Goal: Transaction & Acquisition: Purchase product/service

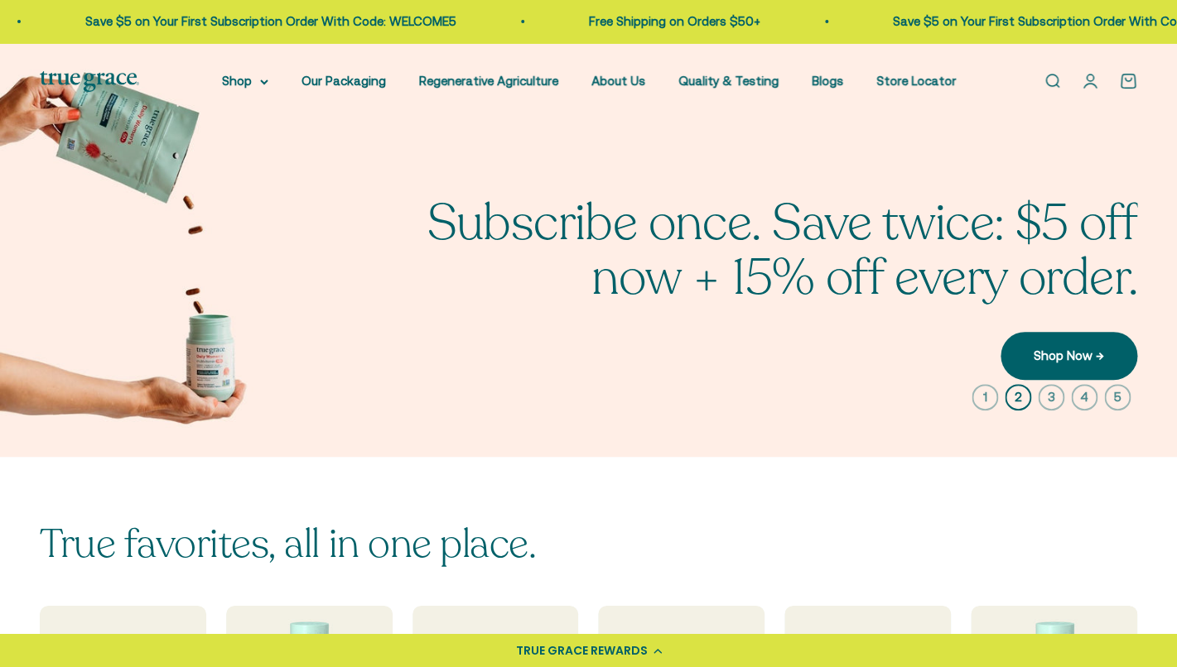
click at [1058, 82] on link "Open search" at bounding box center [1052, 81] width 18 height 18
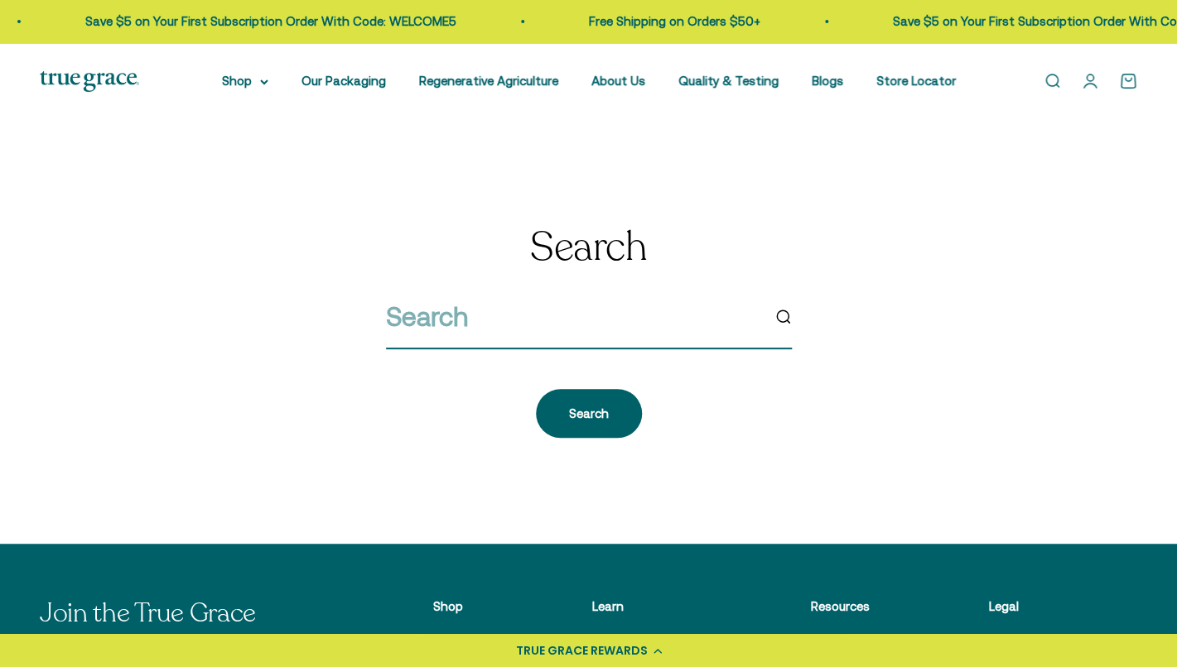
click at [642, 338] on input "search" at bounding box center [573, 317] width 374 height 42
type input "refill"
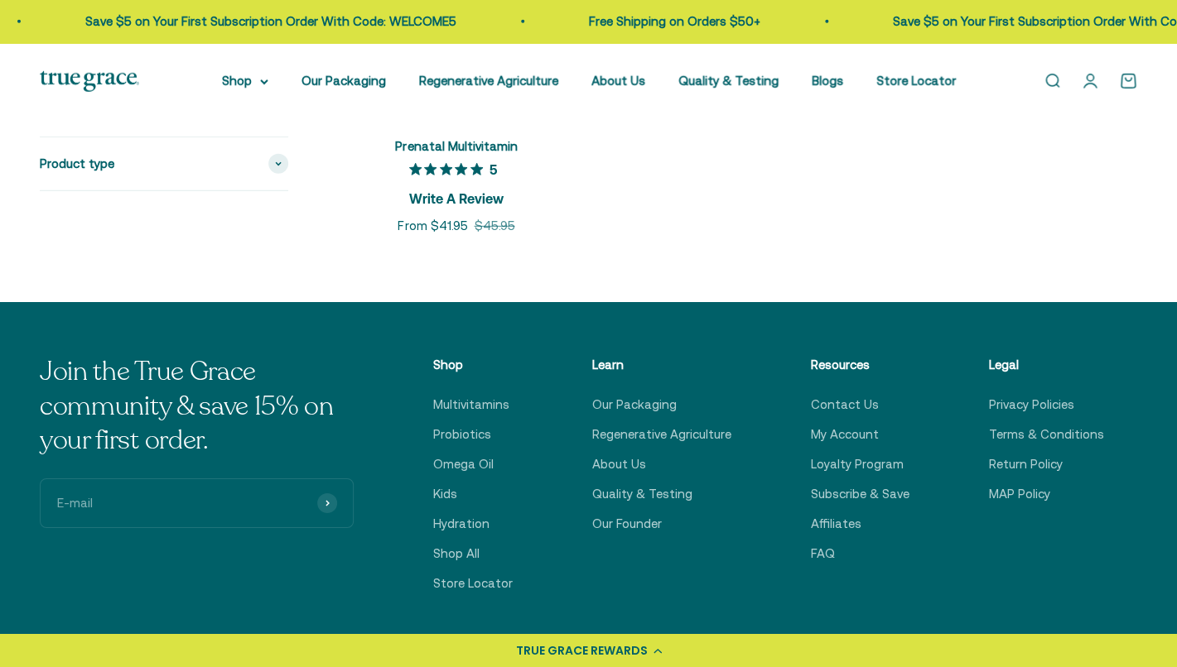
scroll to position [2089, 0]
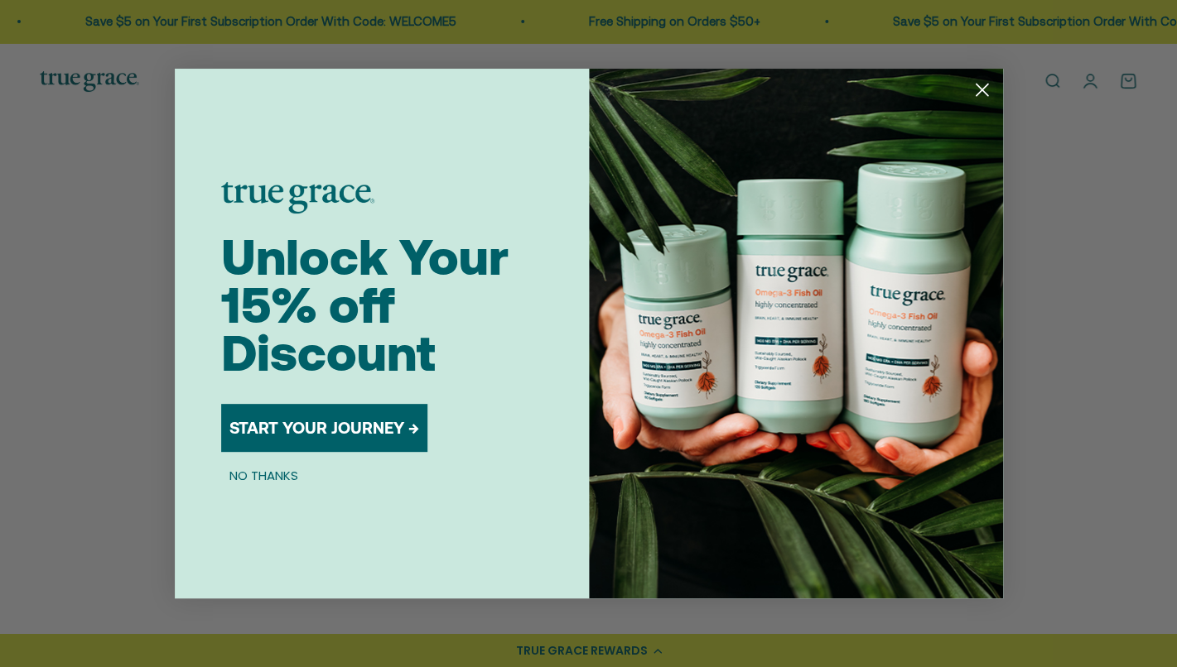
click at [980, 94] on circle "Close dialog" at bounding box center [980, 89] width 27 height 27
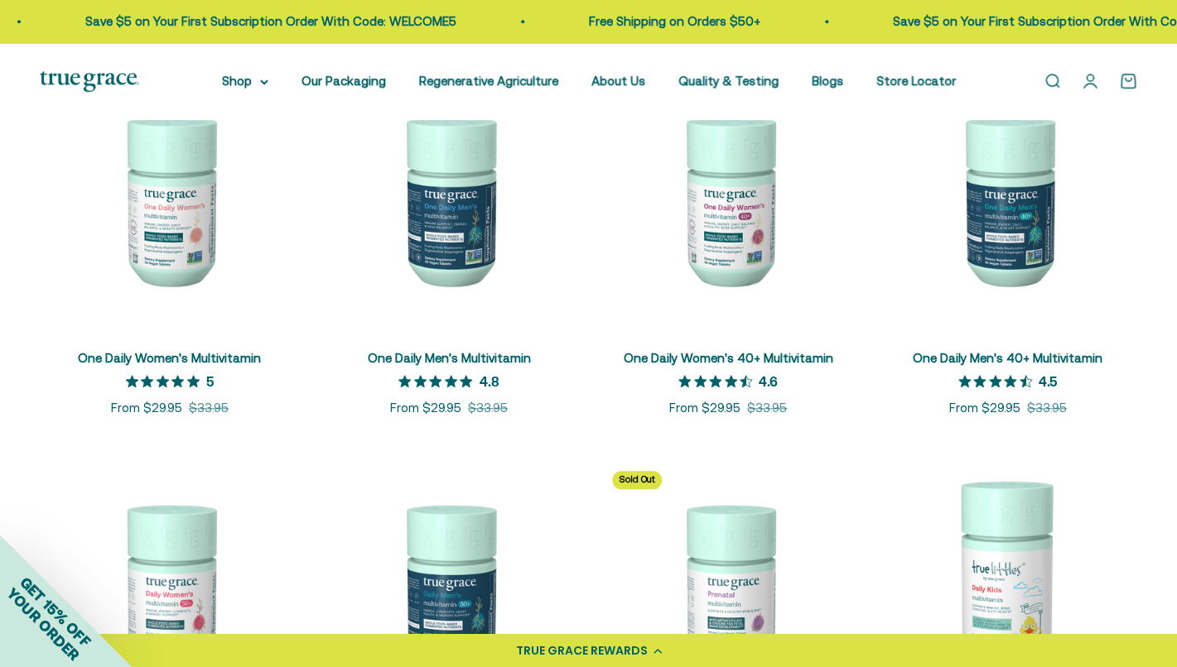
scroll to position [270, 0]
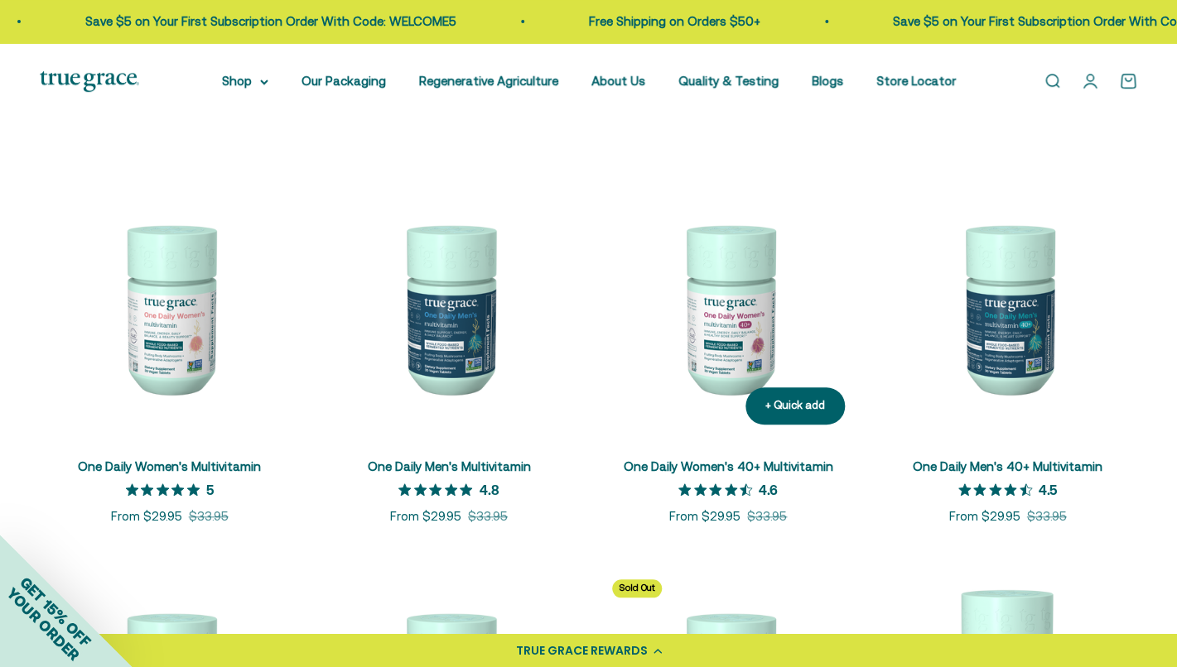
click at [727, 272] on img at bounding box center [728, 307] width 259 height 259
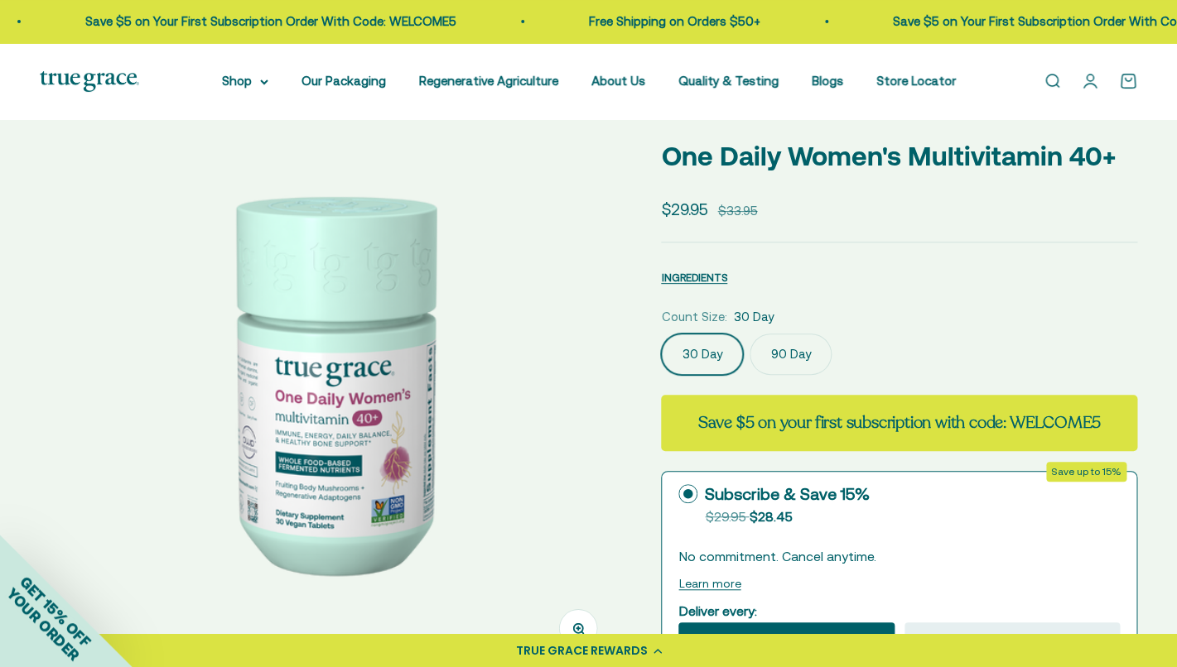
scroll to position [161, 0]
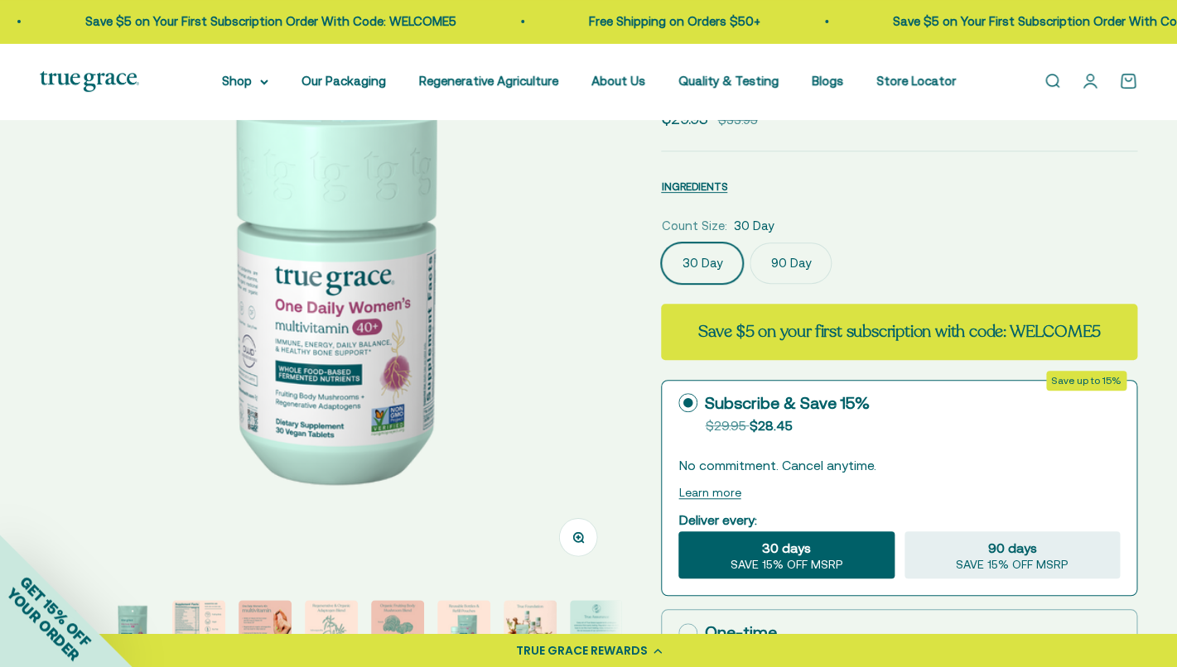
click at [779, 273] on label "90 Day" at bounding box center [790, 263] width 82 height 41
click at [661, 243] on input "90 Day" at bounding box center [660, 242] width 1 height 1
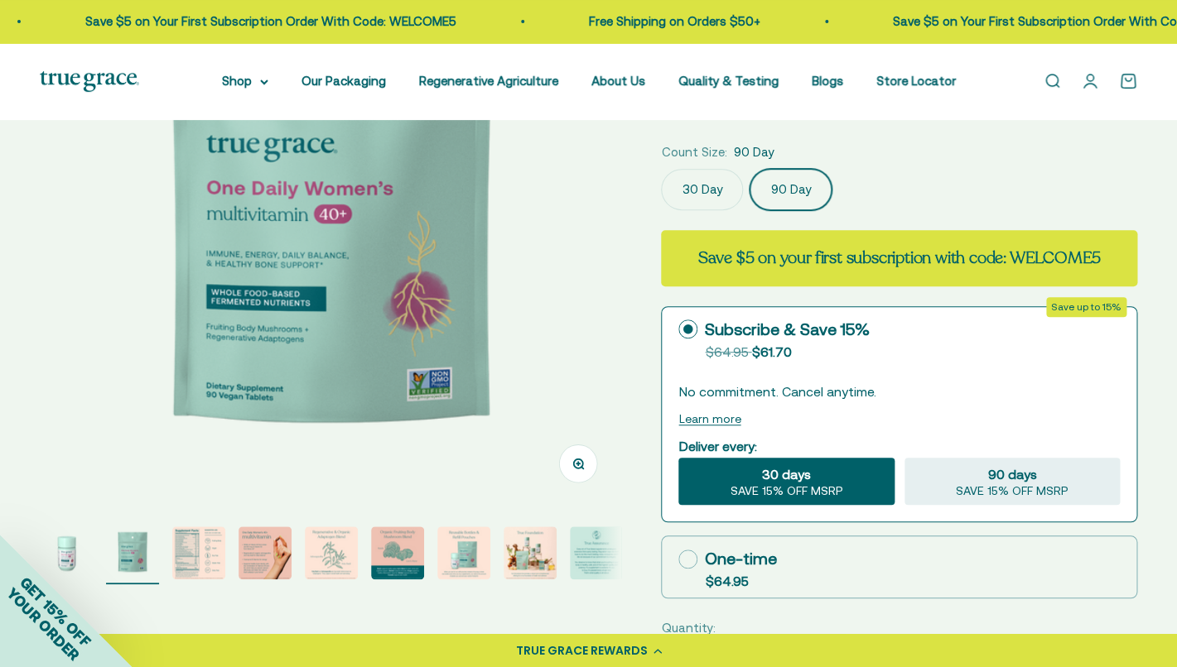
scroll to position [235, 0]
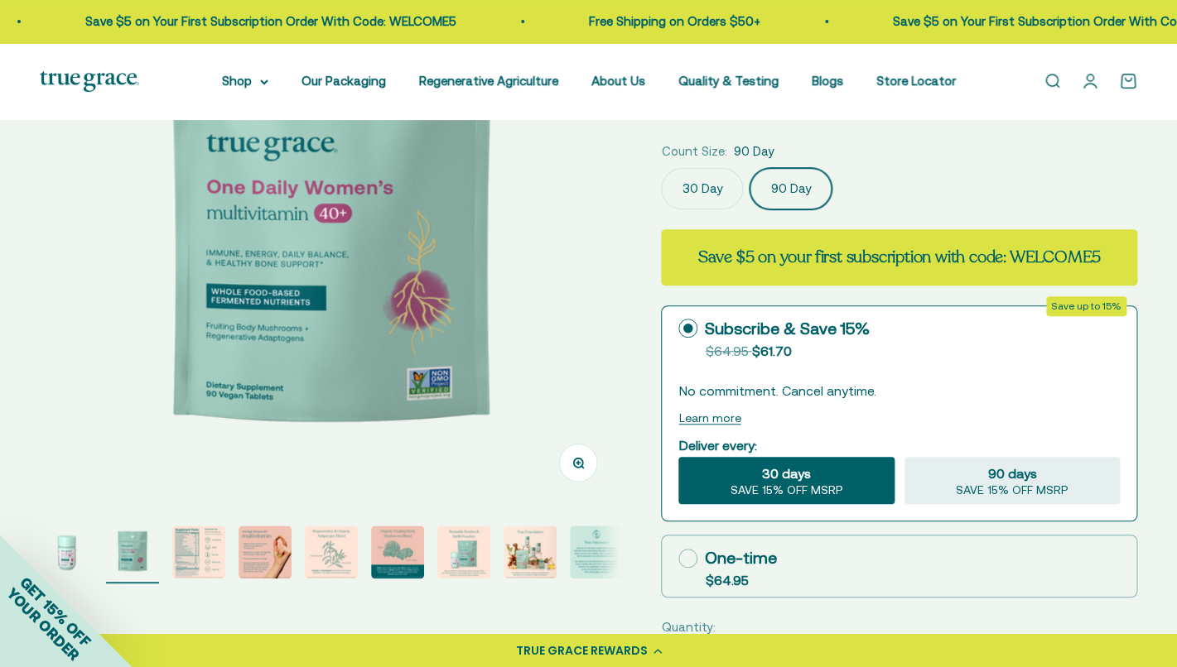
click at [785, 547] on label "One-time $64.95" at bounding box center [899, 566] width 475 height 61
click at [678, 558] on input "One-time $64.95" at bounding box center [677, 558] width 1 height 1
radio input "true"
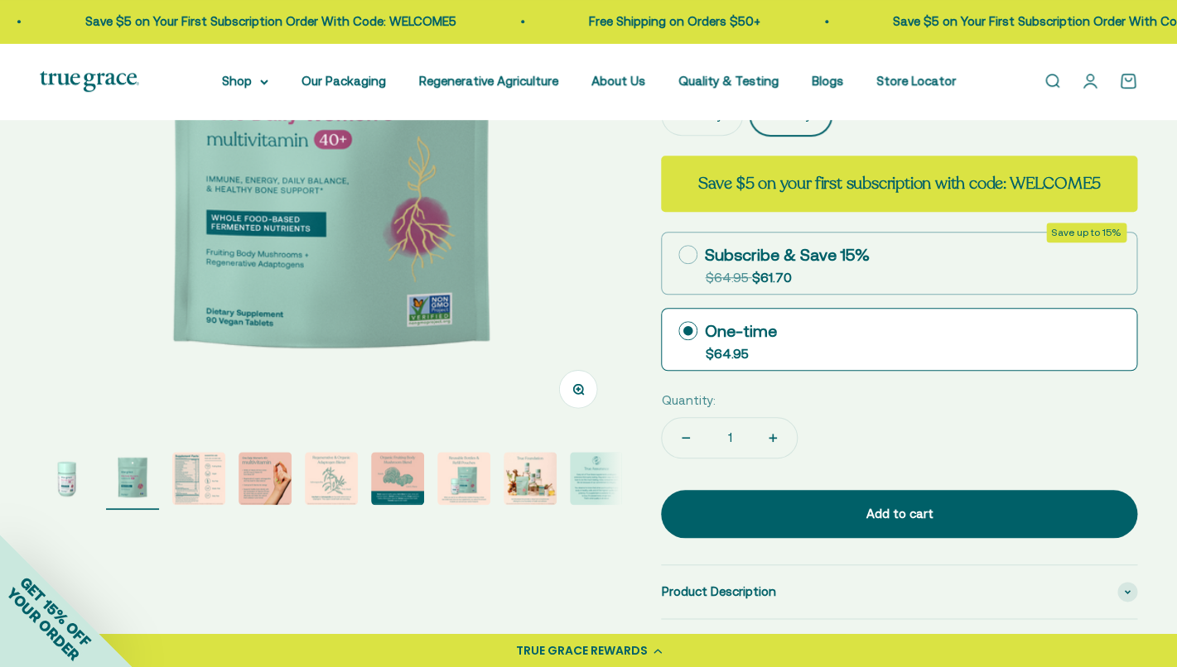
scroll to position [311, 0]
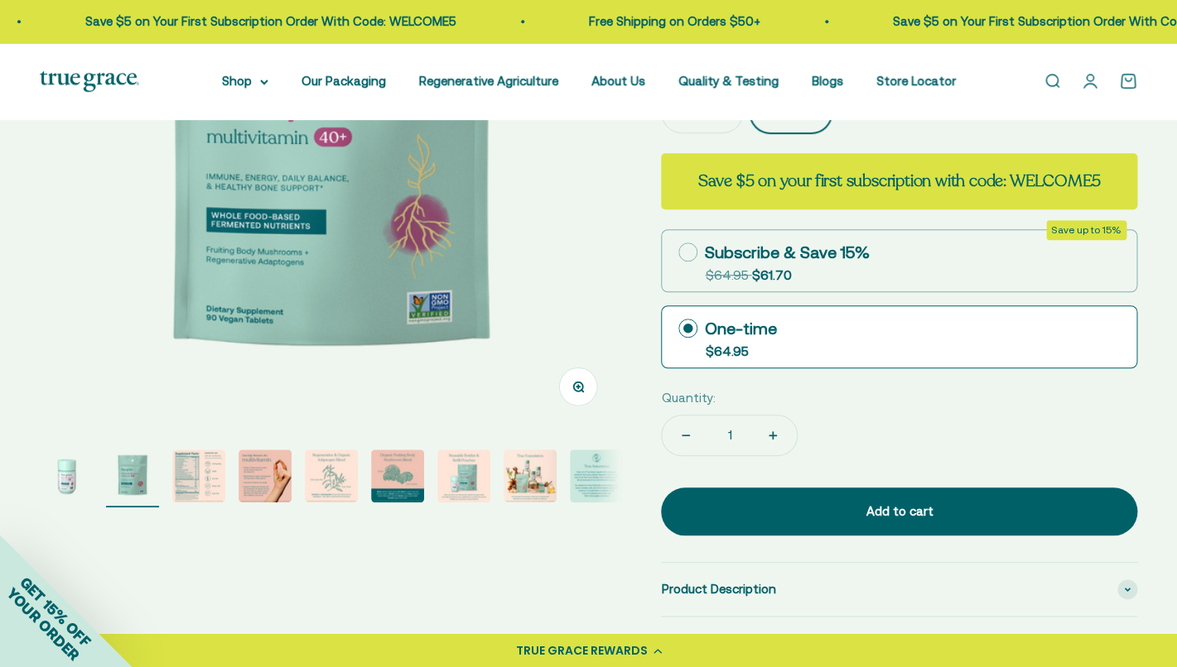
click at [189, 475] on img "Go to item 3" at bounding box center [198, 476] width 53 height 53
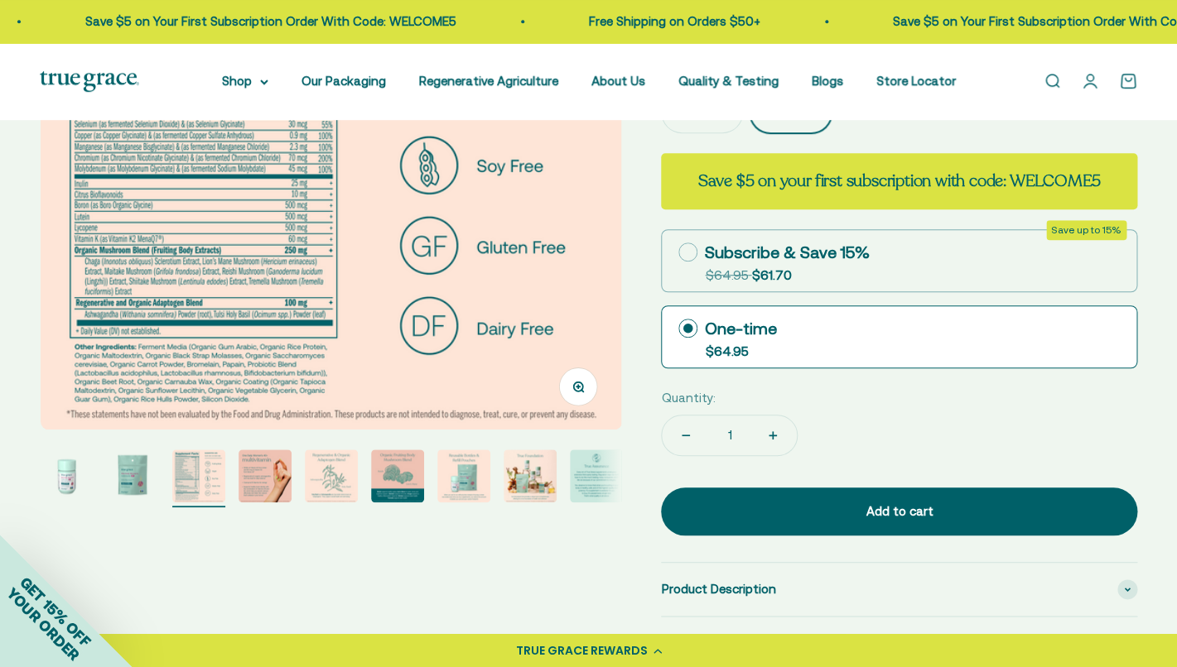
click at [271, 479] on img "Go to item 4" at bounding box center [264, 476] width 53 height 53
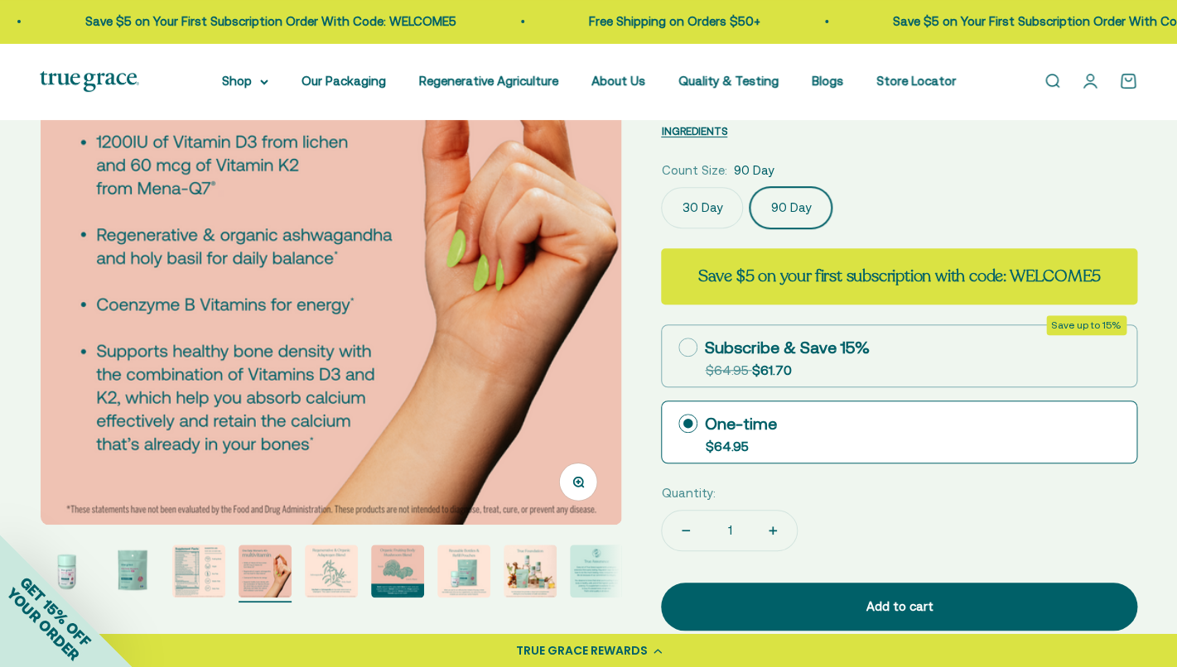
scroll to position [214, 0]
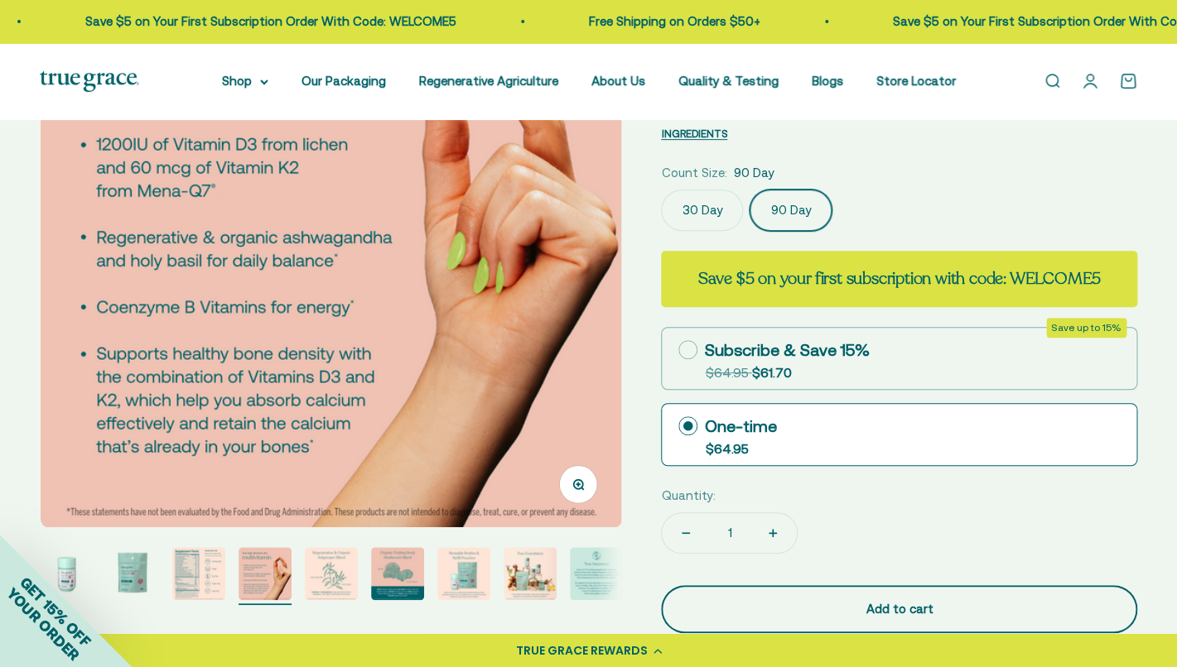
click at [795, 603] on div "Add to cart" at bounding box center [899, 610] width 410 height 20
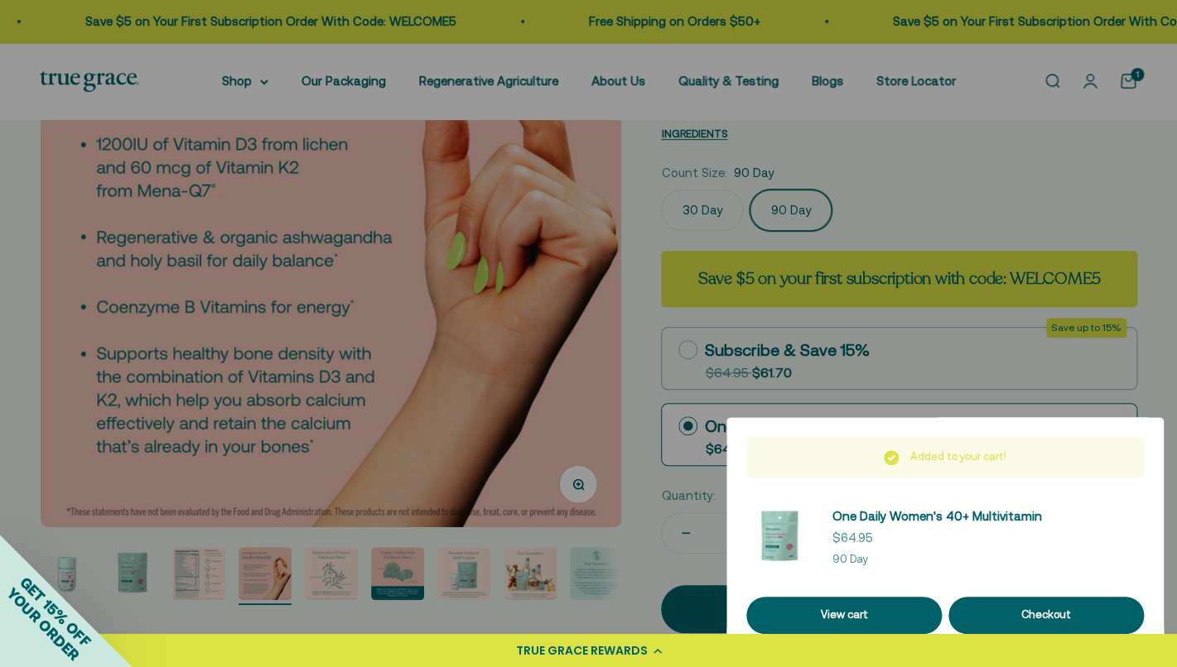
click at [277, 102] on div at bounding box center [588, 333] width 1177 height 667
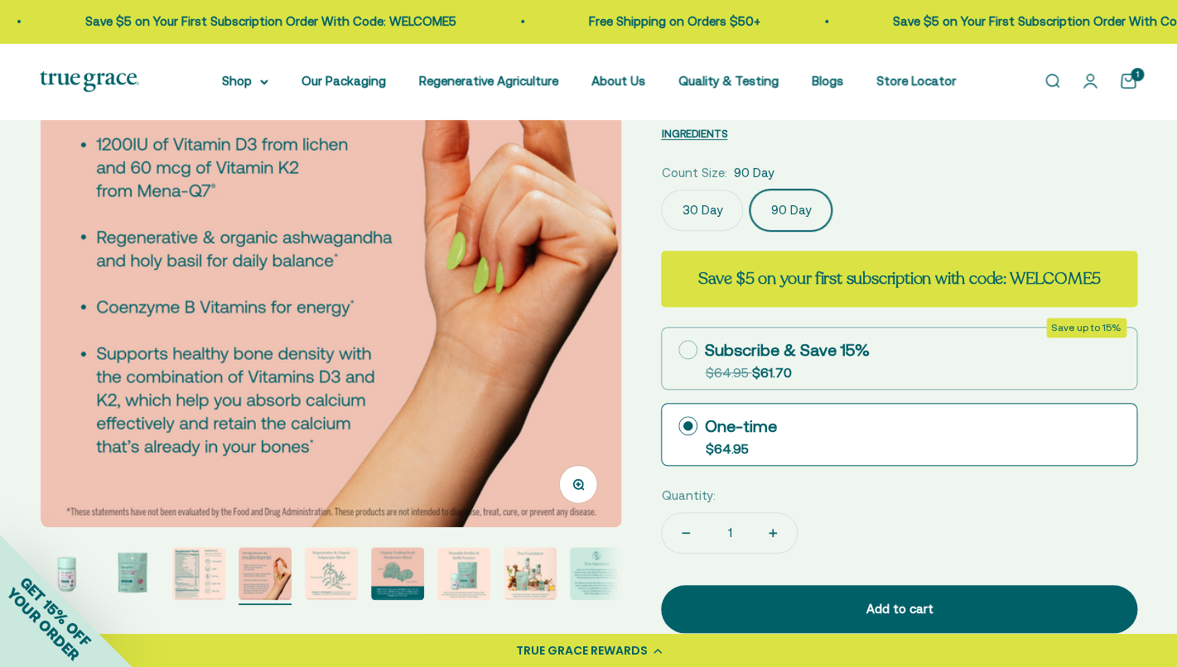
scroll to position [225, 0]
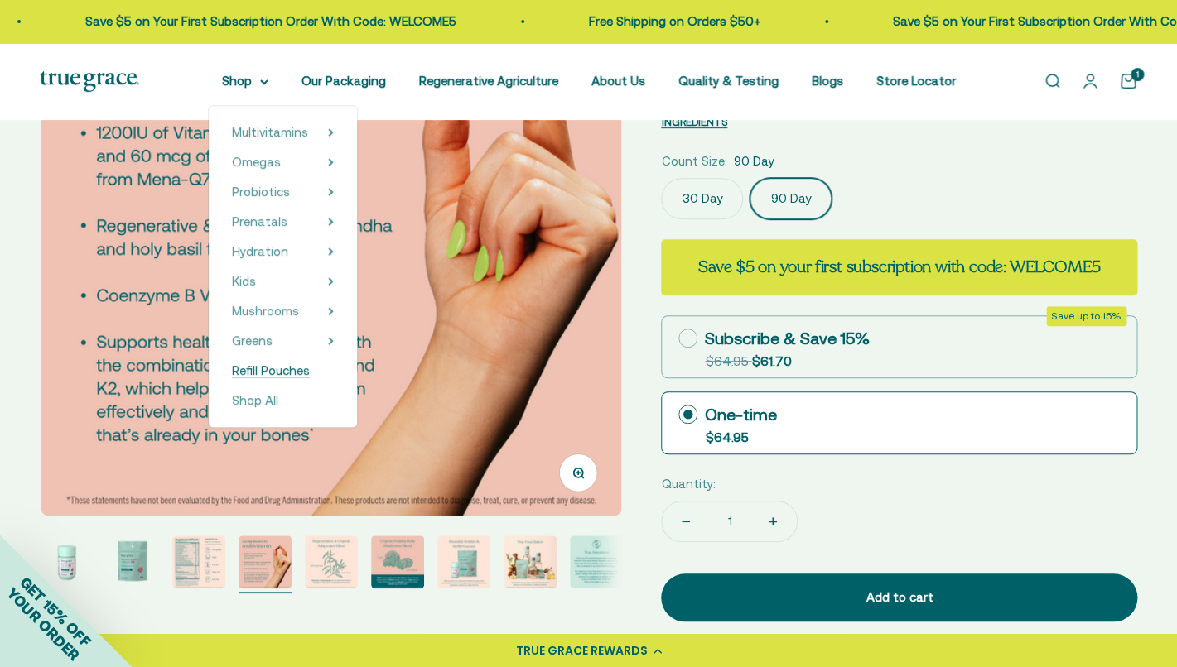
click at [314, 365] on link "Refill Pouches" at bounding box center [283, 371] width 102 height 20
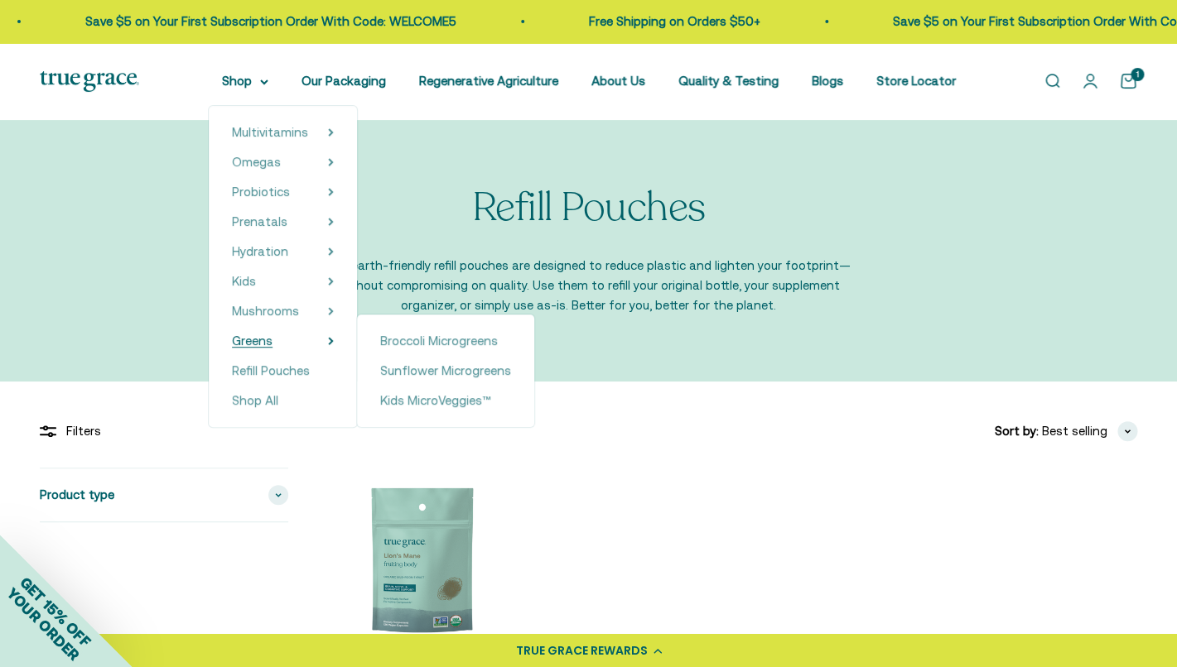
click at [306, 342] on summary "Greens" at bounding box center [283, 341] width 102 height 20
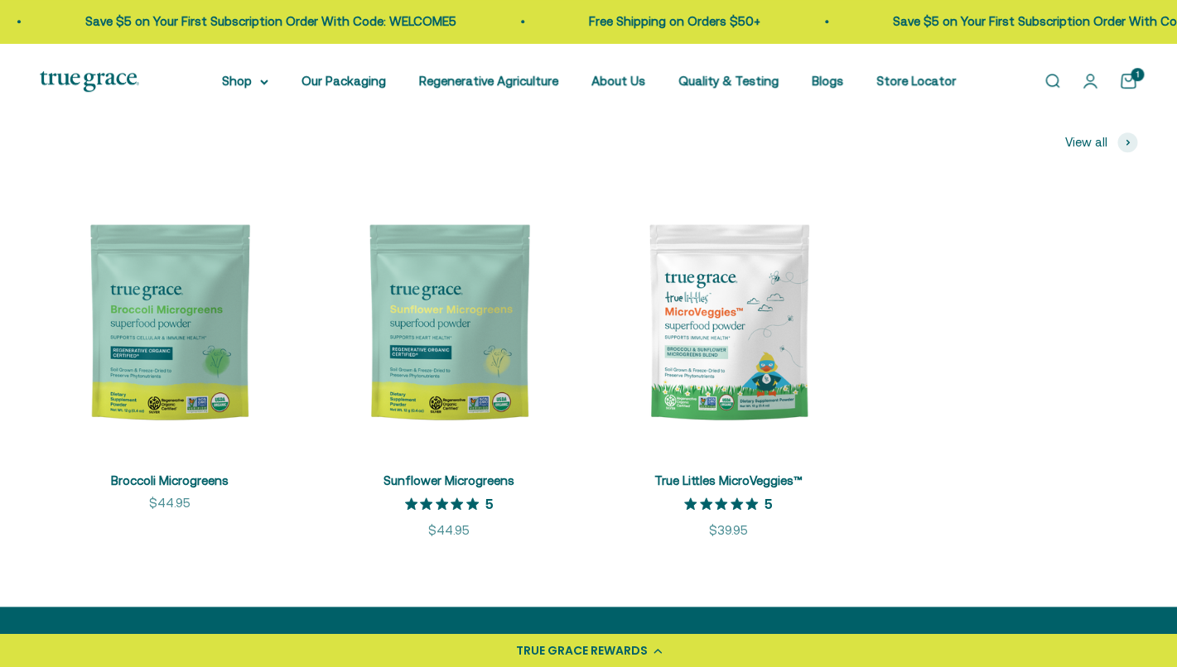
scroll to position [389, 0]
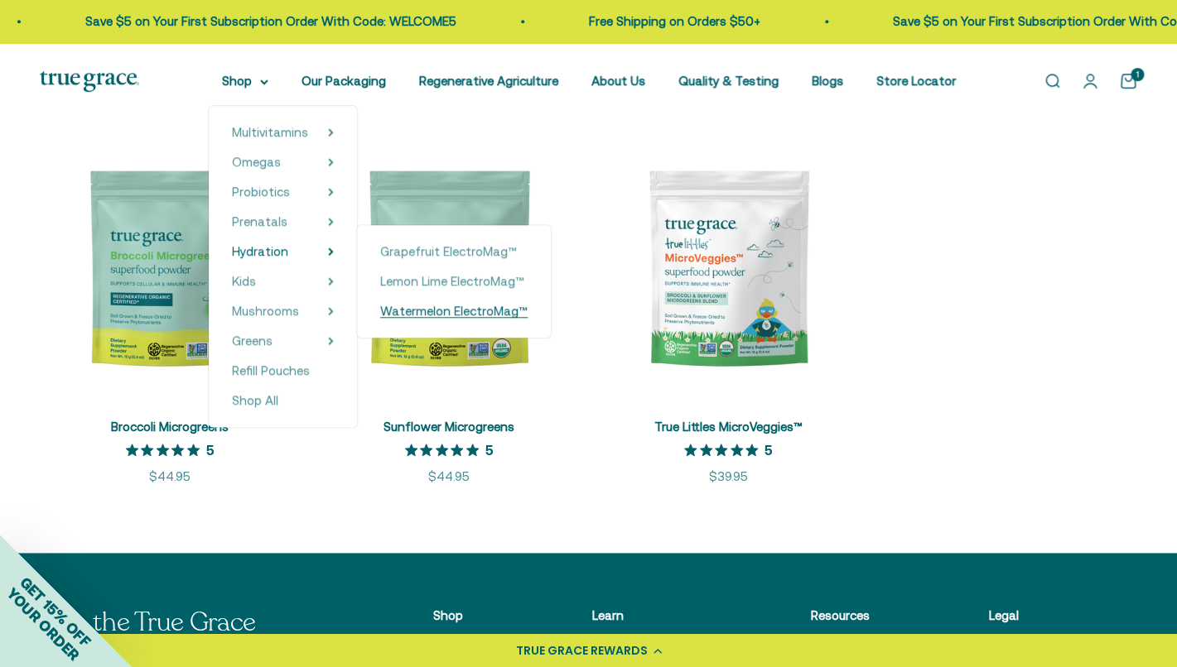
click at [408, 314] on span "Watermelon ElectroMag™" at bounding box center [453, 311] width 147 height 14
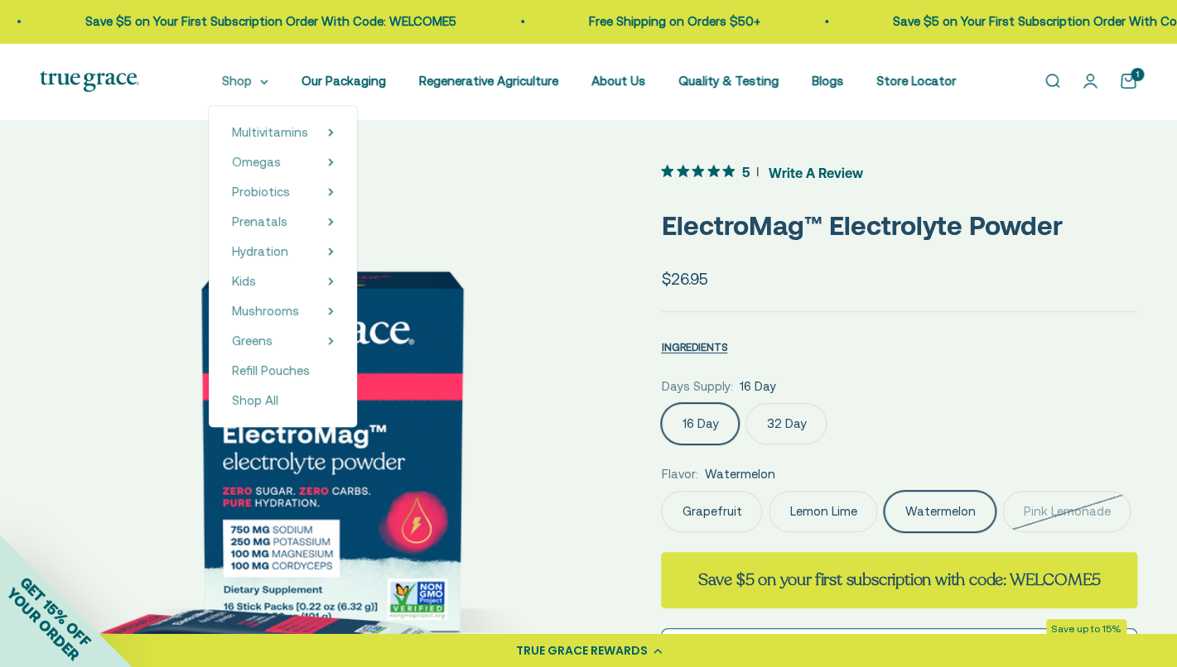
click at [265, 85] on icon at bounding box center [264, 82] width 8 height 6
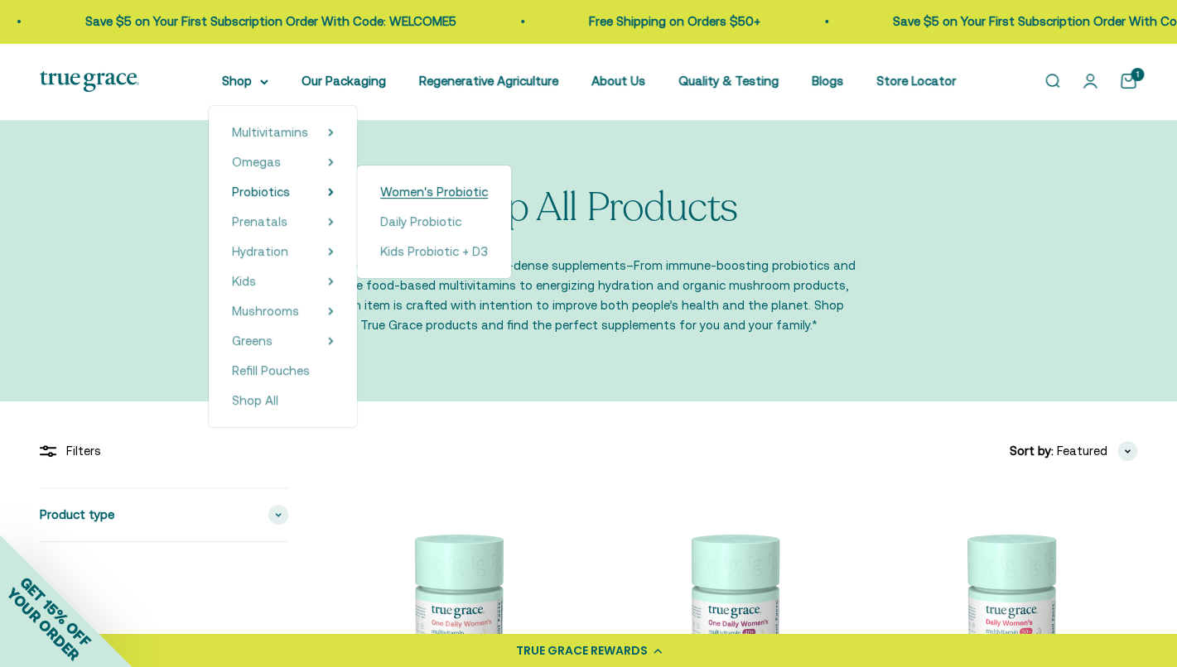
click at [397, 189] on span "Women's Probiotic" at bounding box center [434, 192] width 108 height 14
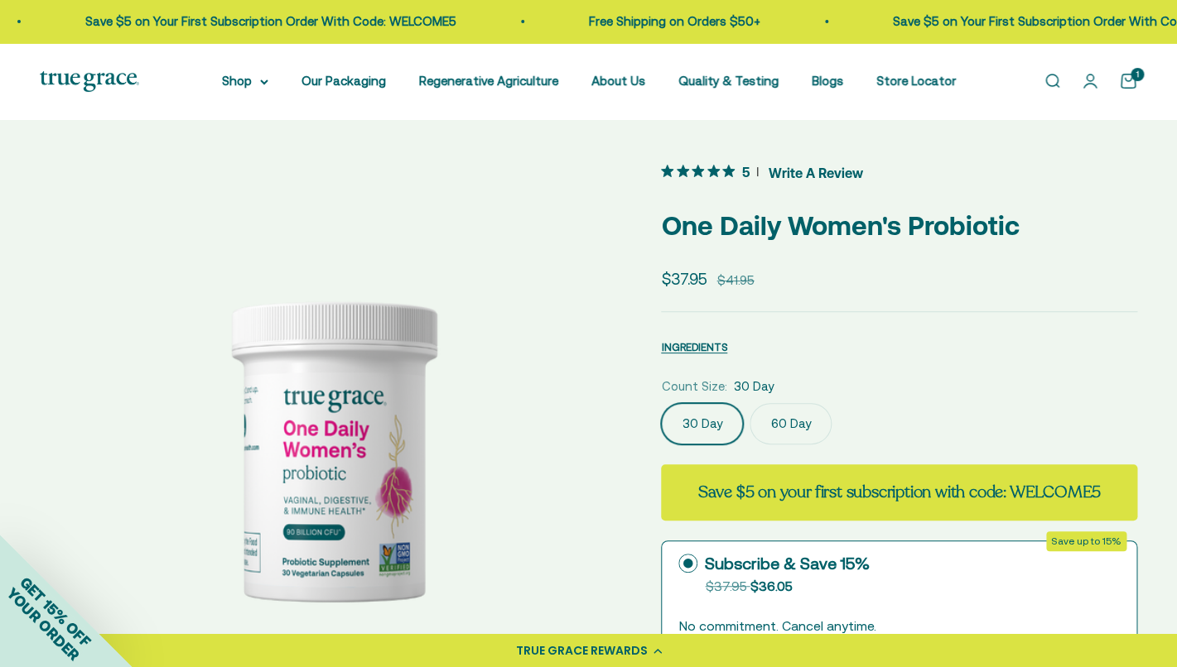
click at [553, 441] on img at bounding box center [330, 450] width 581 height 581
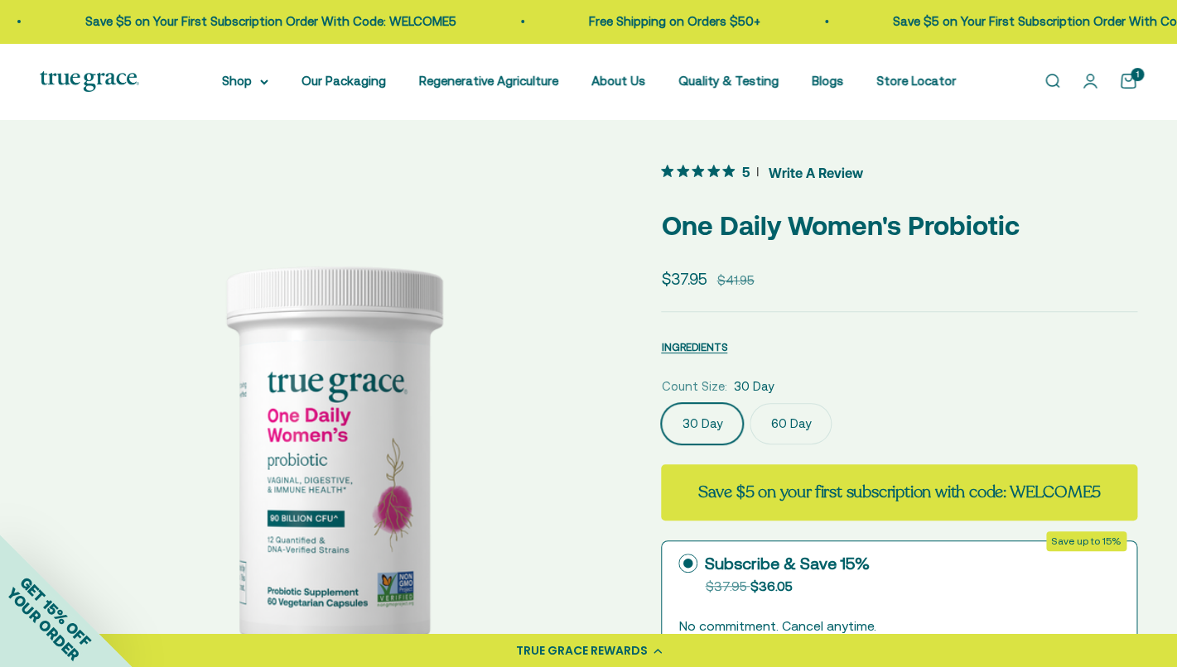
scroll to position [0, 601]
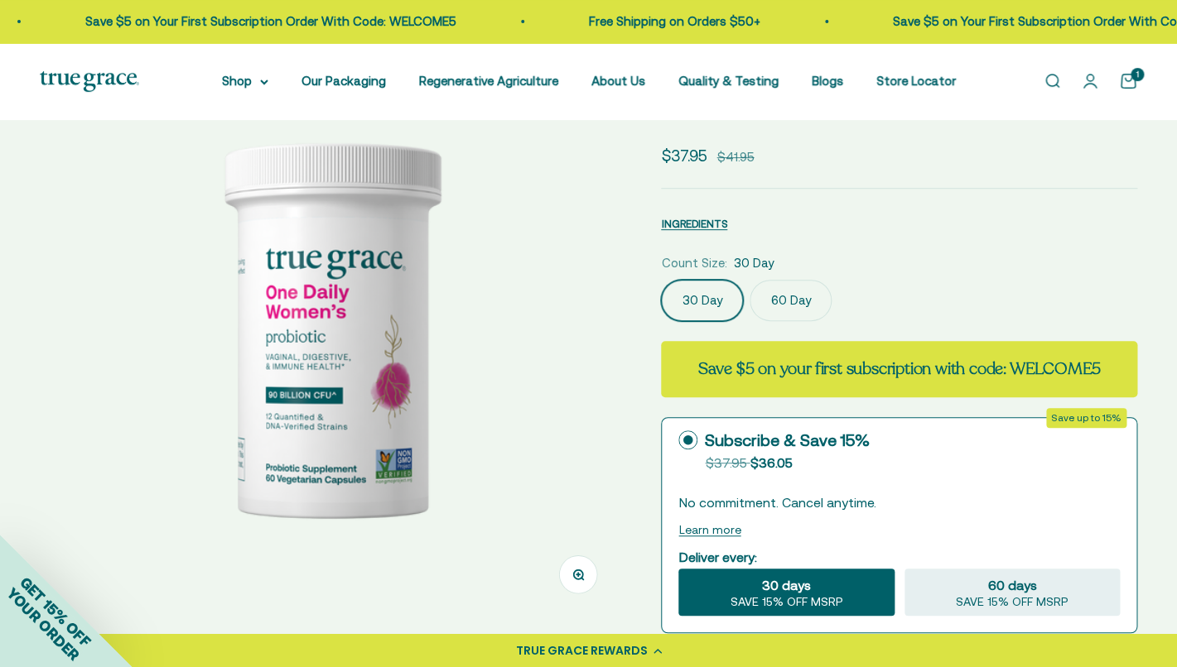
click at [794, 302] on label "60 Day" at bounding box center [790, 300] width 82 height 41
click at [661, 280] on input "60 Day" at bounding box center [660, 279] width 1 height 1
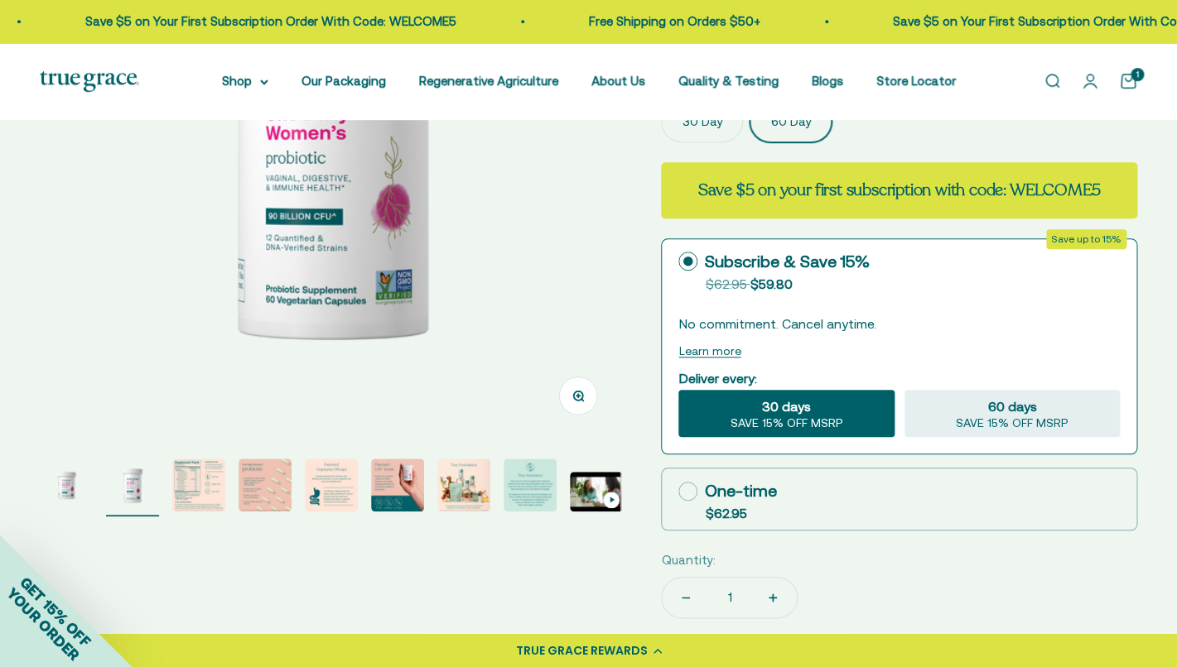
scroll to position [311, 0]
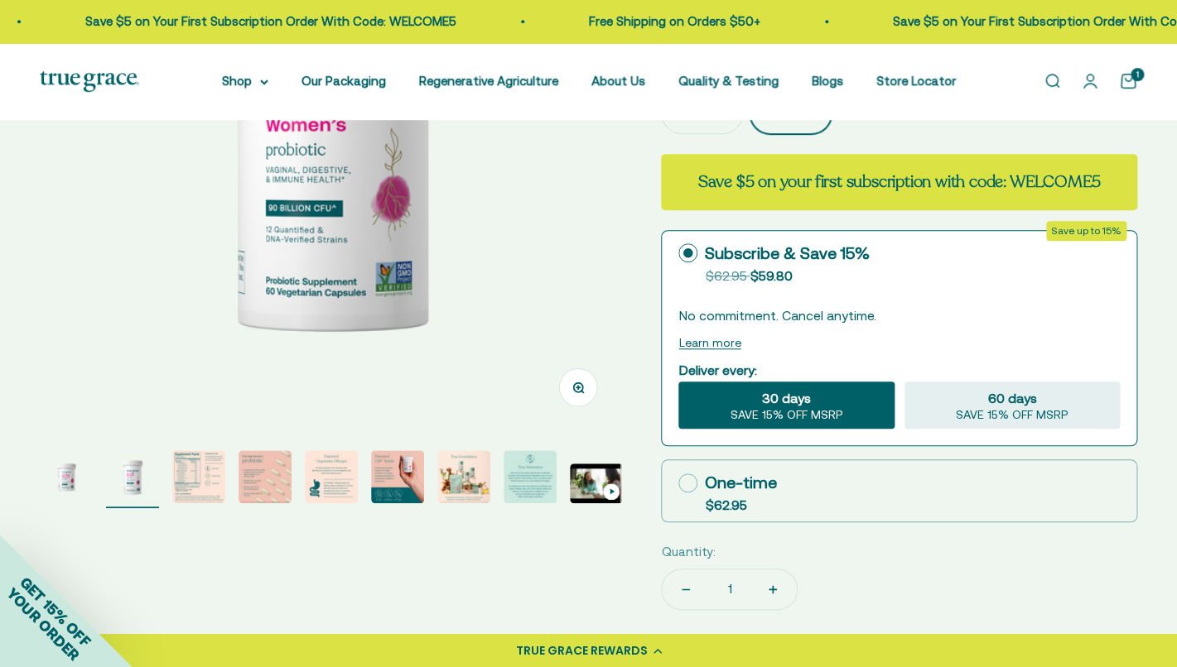
click at [200, 475] on img "Go to item 3" at bounding box center [198, 476] width 53 height 53
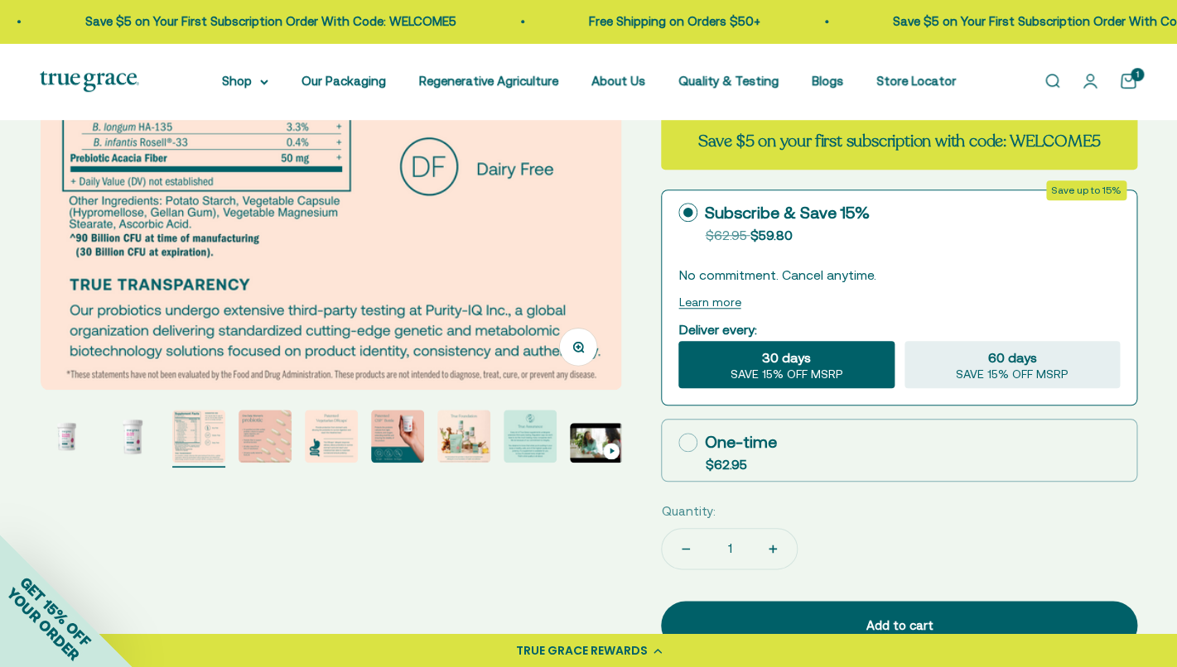
scroll to position [354, 0]
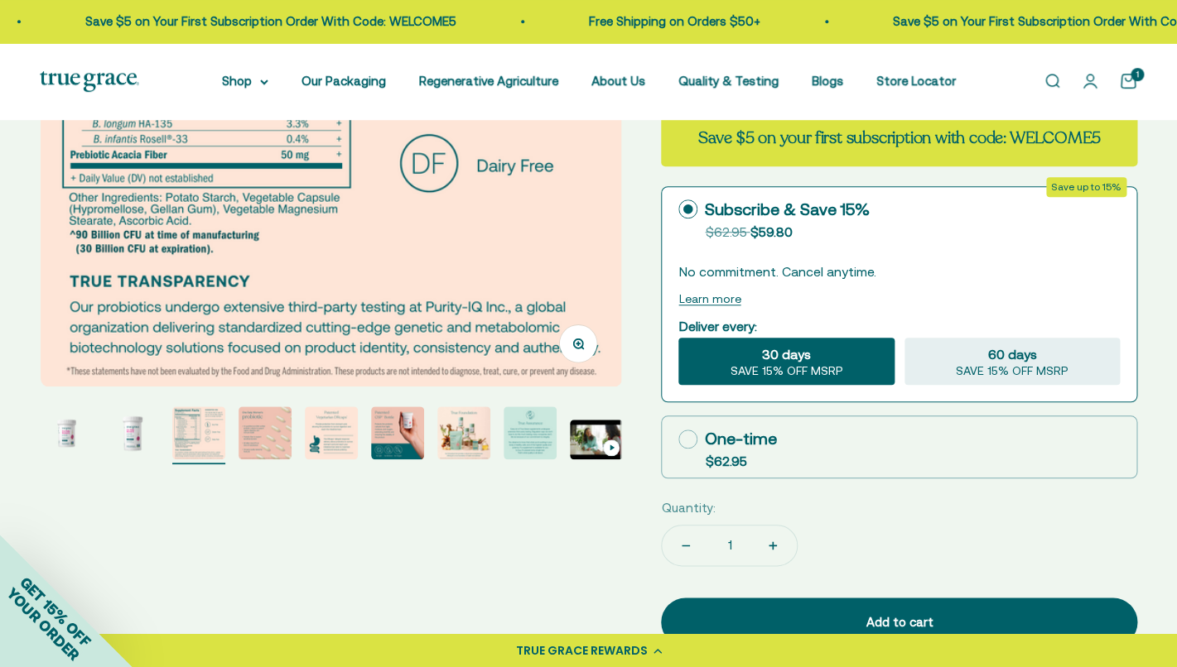
click at [269, 431] on img "Go to item 4" at bounding box center [264, 433] width 53 height 53
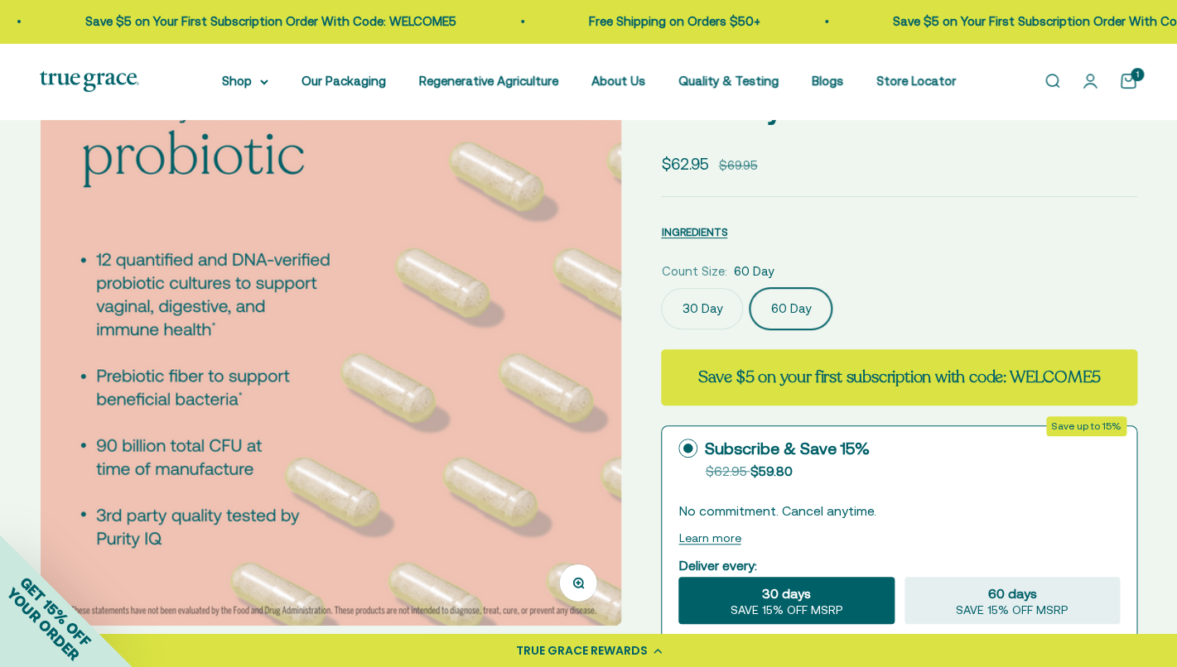
scroll to position [0, 0]
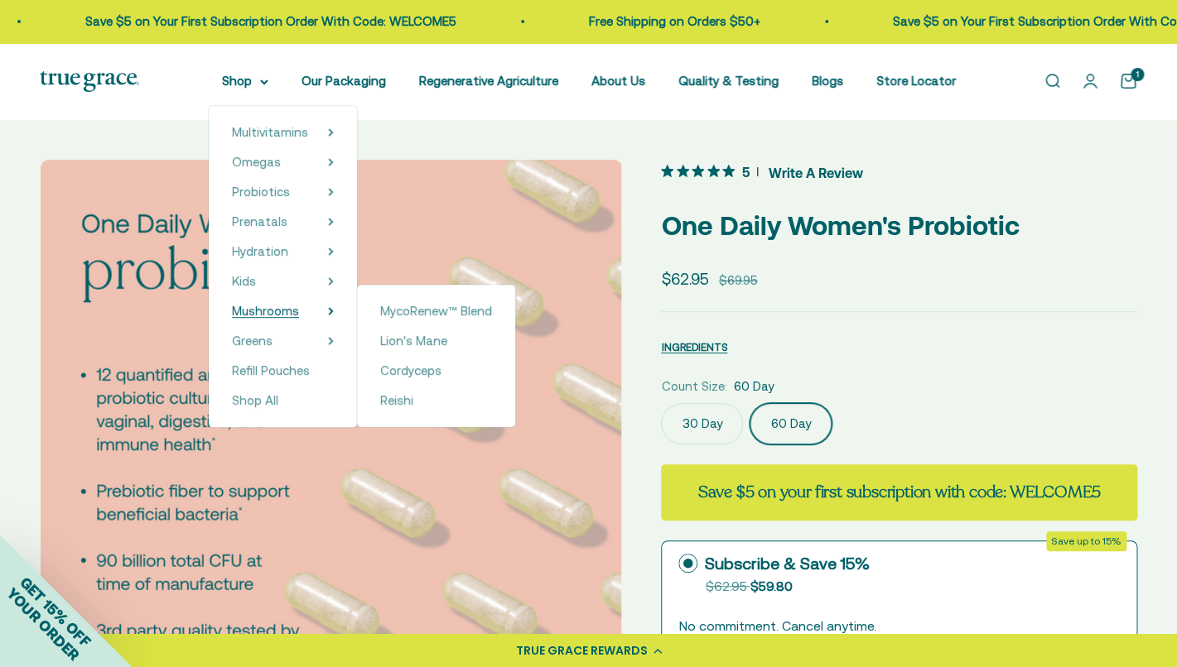
click at [302, 317] on summary "Mushrooms" at bounding box center [283, 311] width 102 height 20
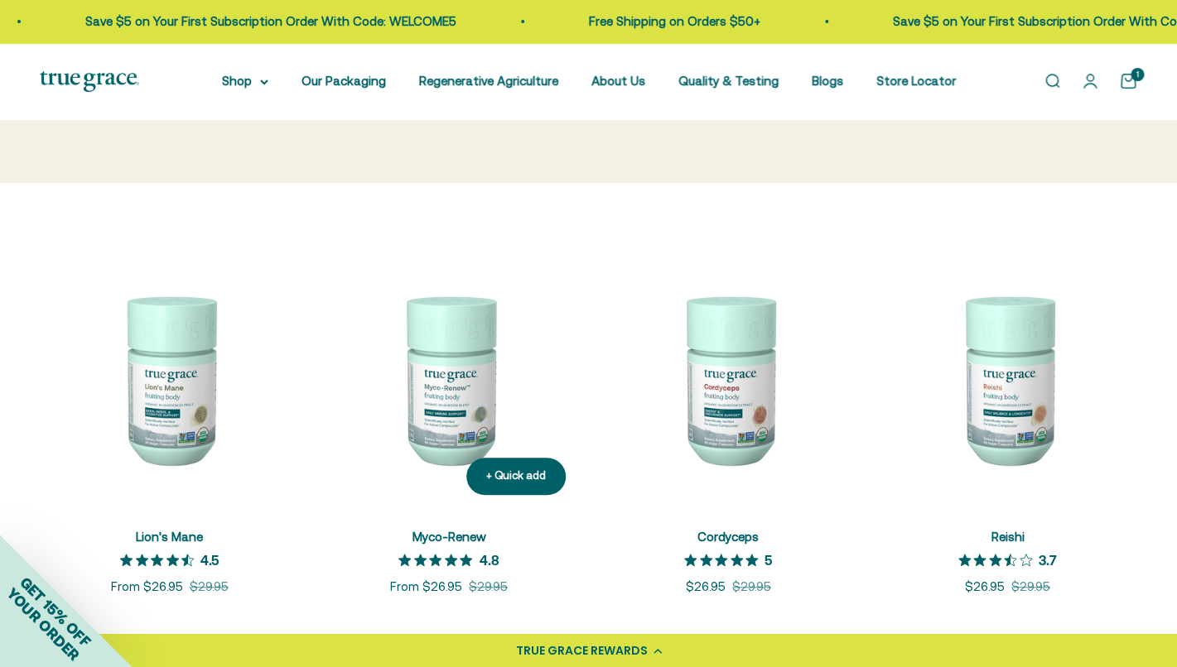
scroll to position [238, 0]
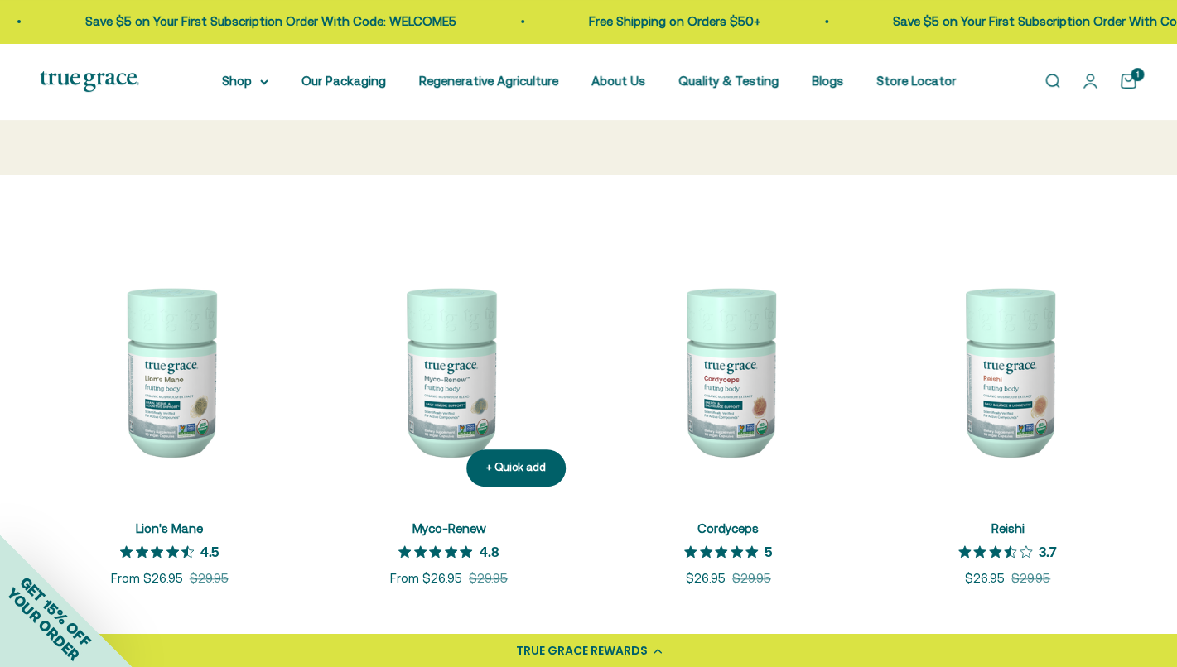
click at [437, 303] on img at bounding box center [448, 370] width 259 height 259
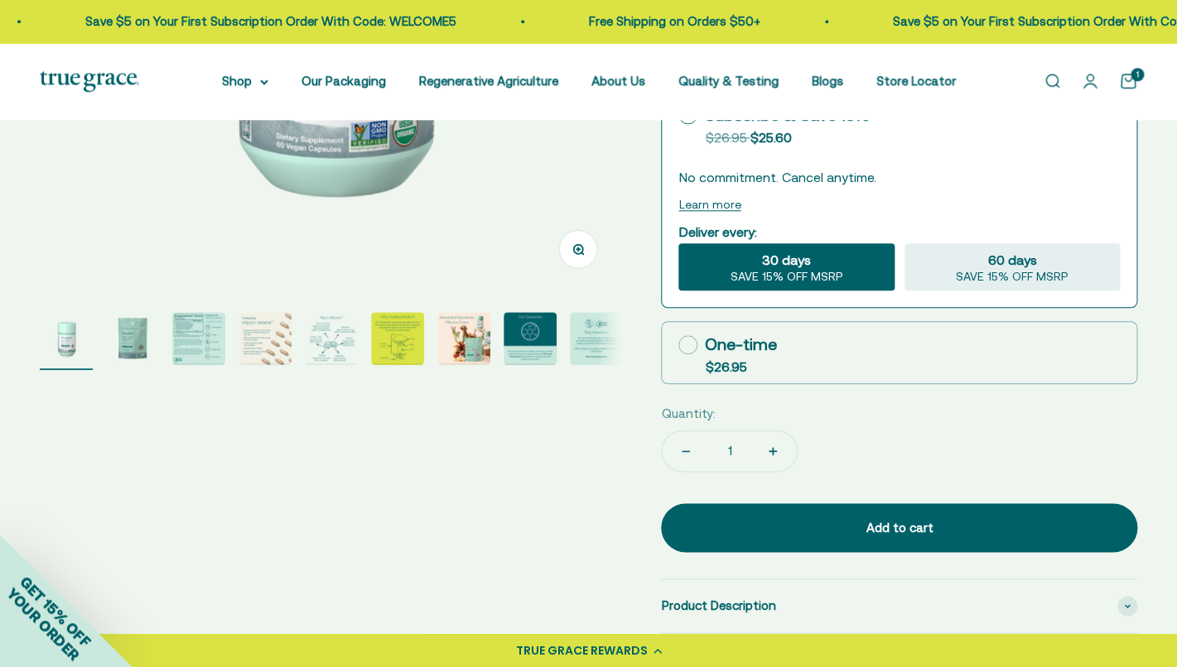
scroll to position [460, 0]
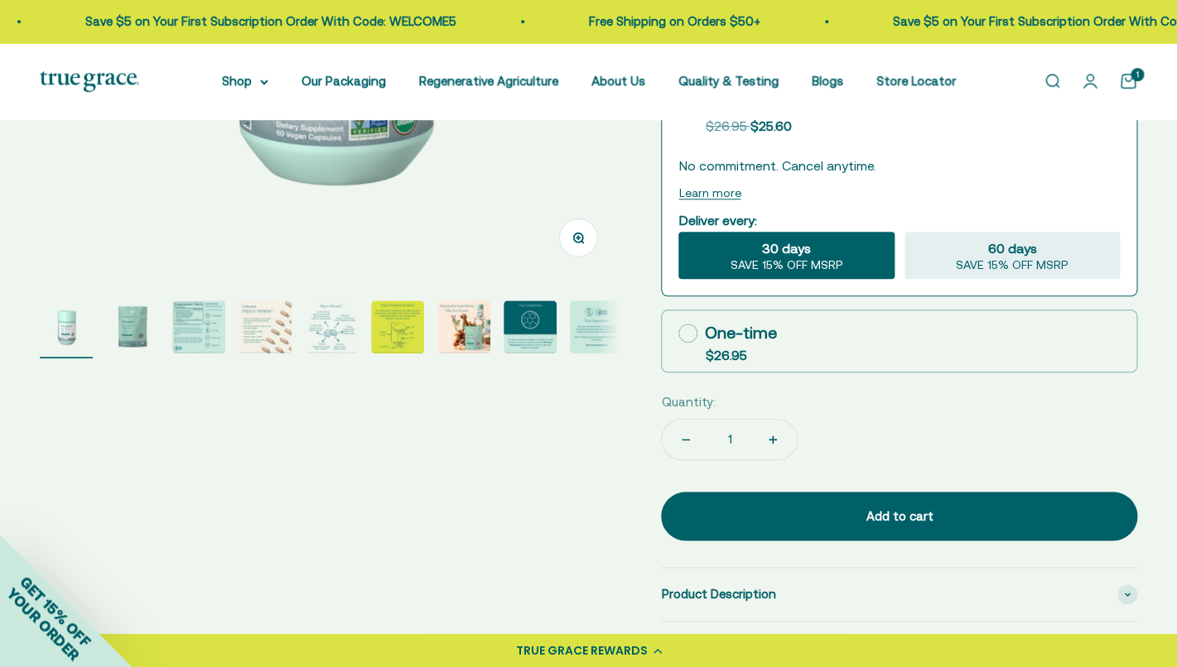
click at [123, 325] on img "Go to item 2" at bounding box center [132, 327] width 53 height 53
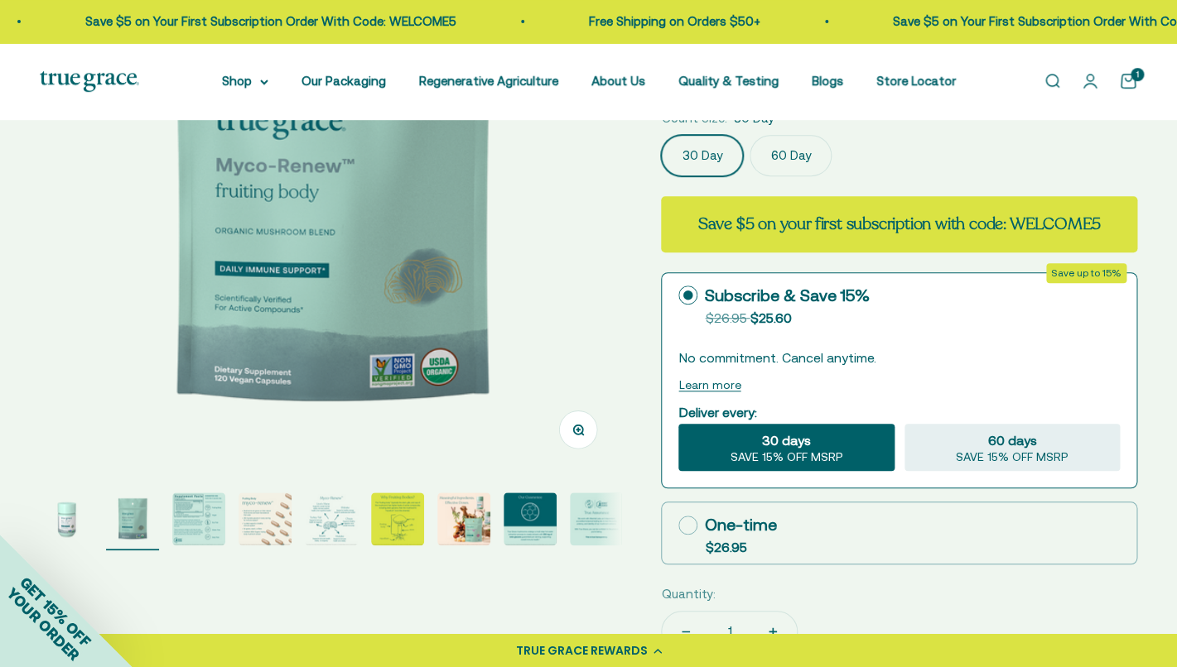
scroll to position [252, 0]
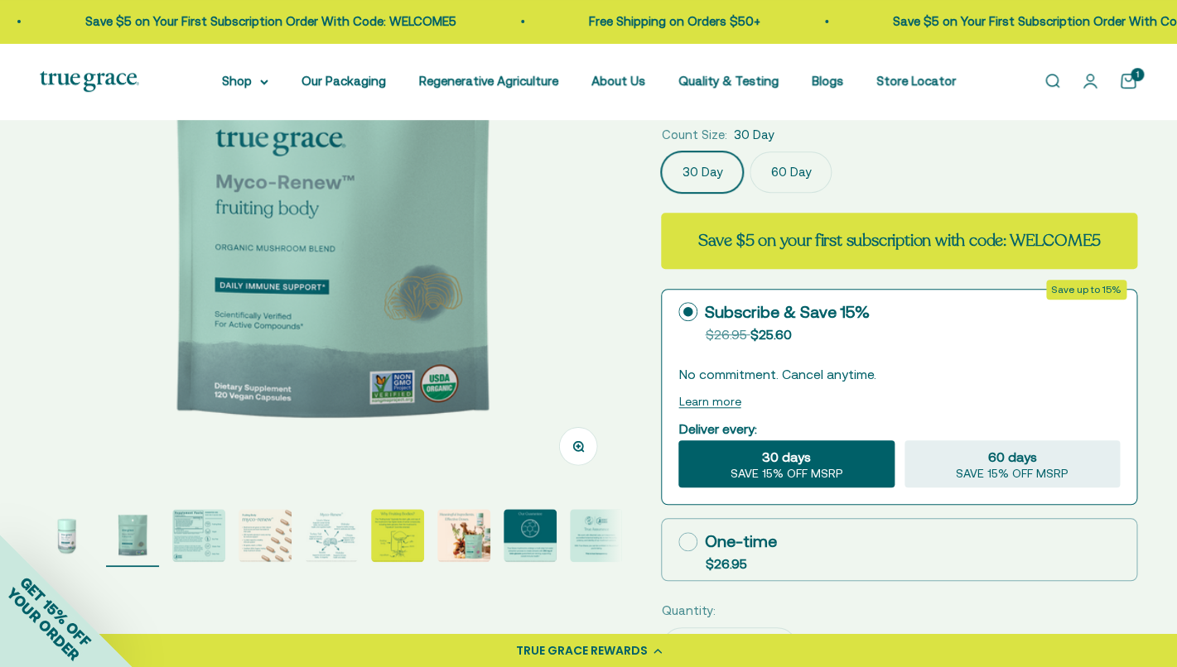
click at [267, 542] on img "Go to item 4" at bounding box center [264, 535] width 53 height 53
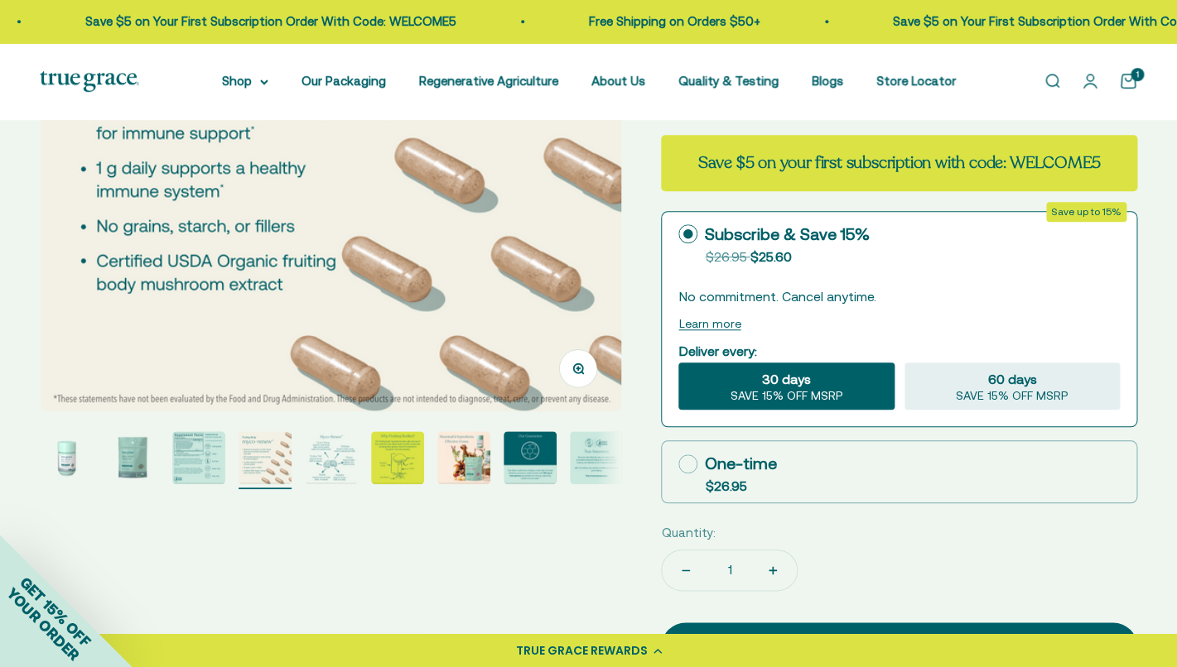
scroll to position [349, 0]
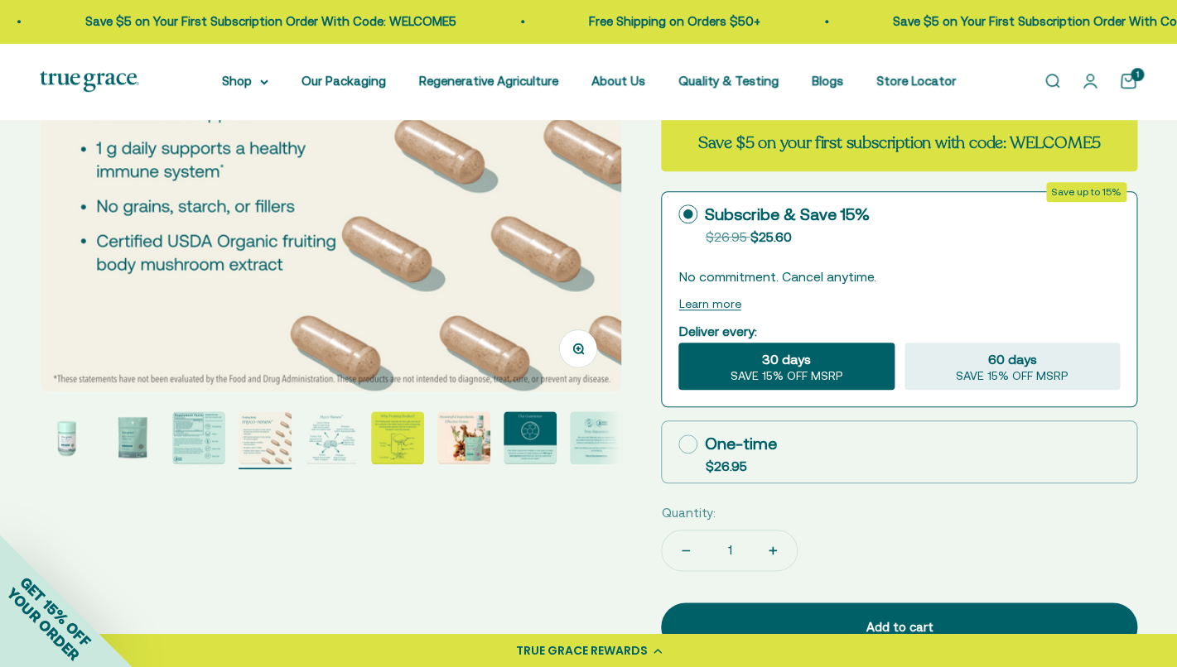
click at [328, 464] on img "Go to item 5" at bounding box center [331, 438] width 53 height 53
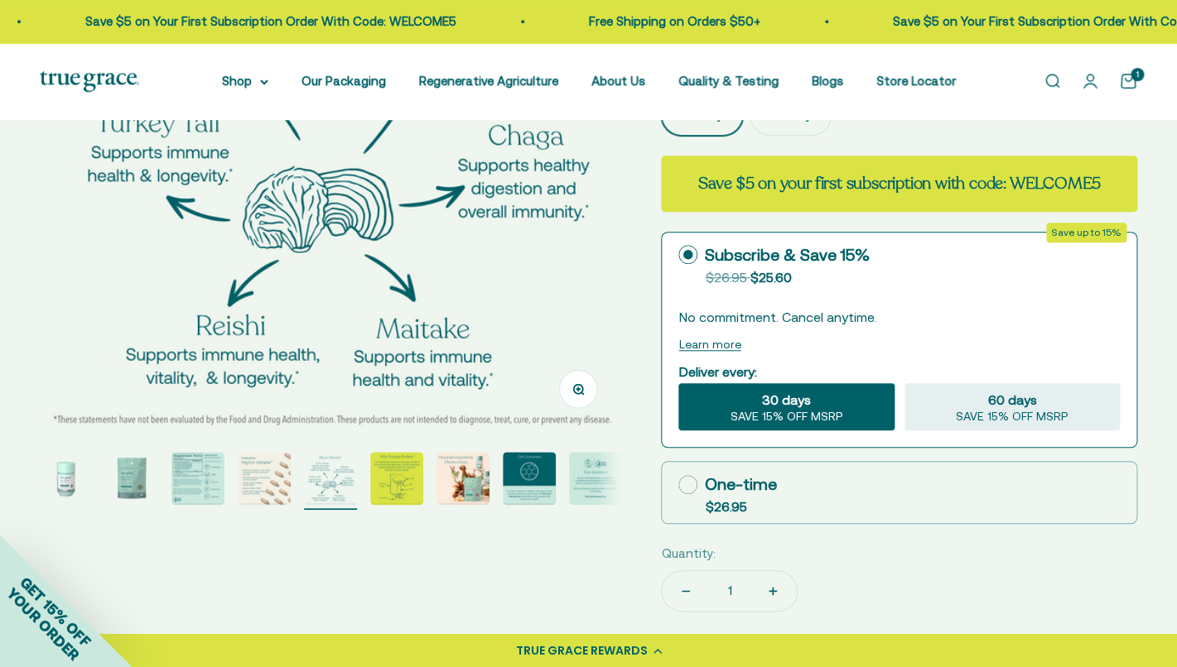
scroll to position [316, 0]
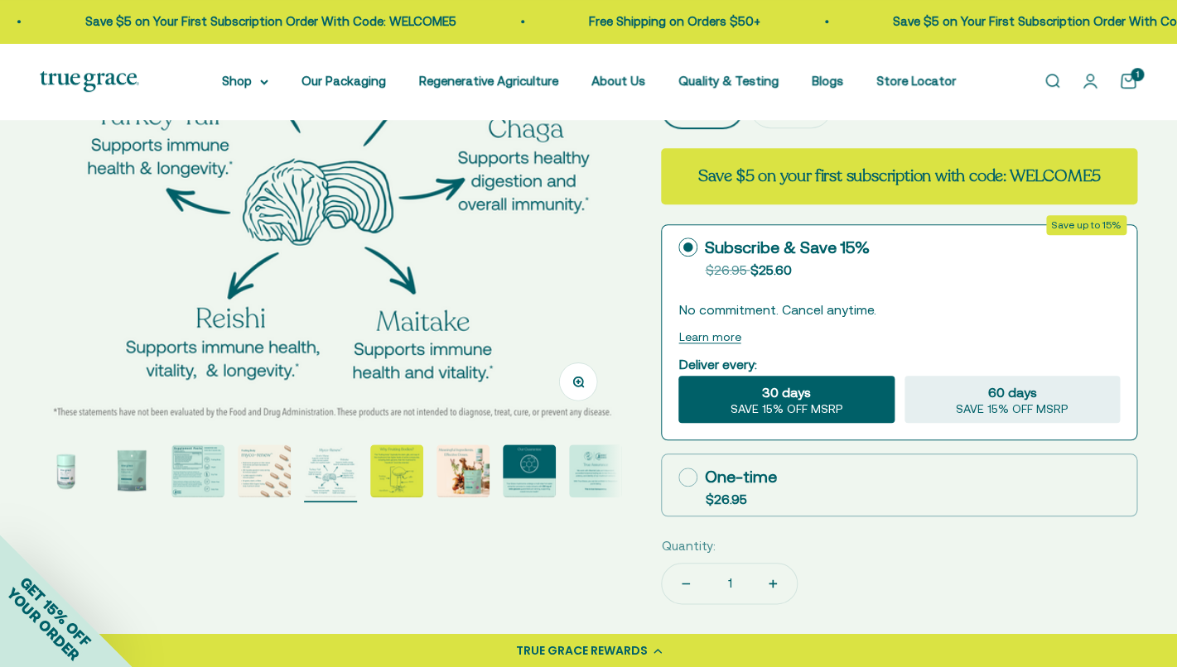
click at [383, 467] on img "Go to item 6" at bounding box center [396, 471] width 53 height 53
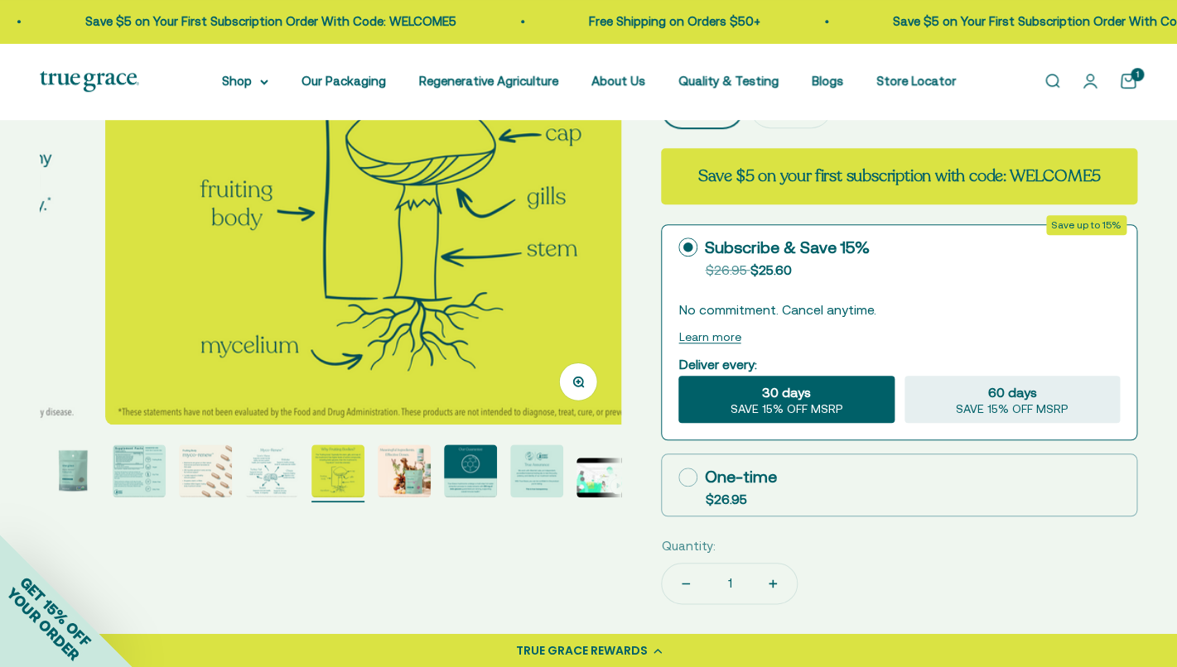
scroll to position [0, 0]
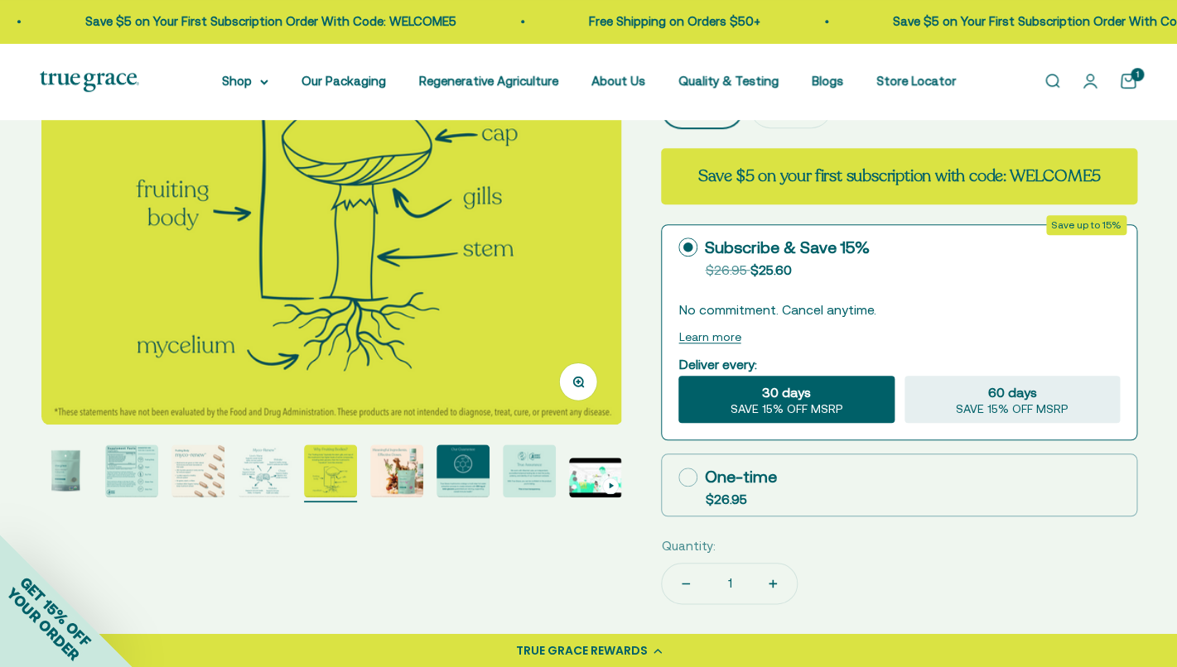
click at [332, 472] on img "Go to item 6" at bounding box center [330, 471] width 53 height 53
click at [276, 465] on img "Go to item 5" at bounding box center [264, 471] width 53 height 53
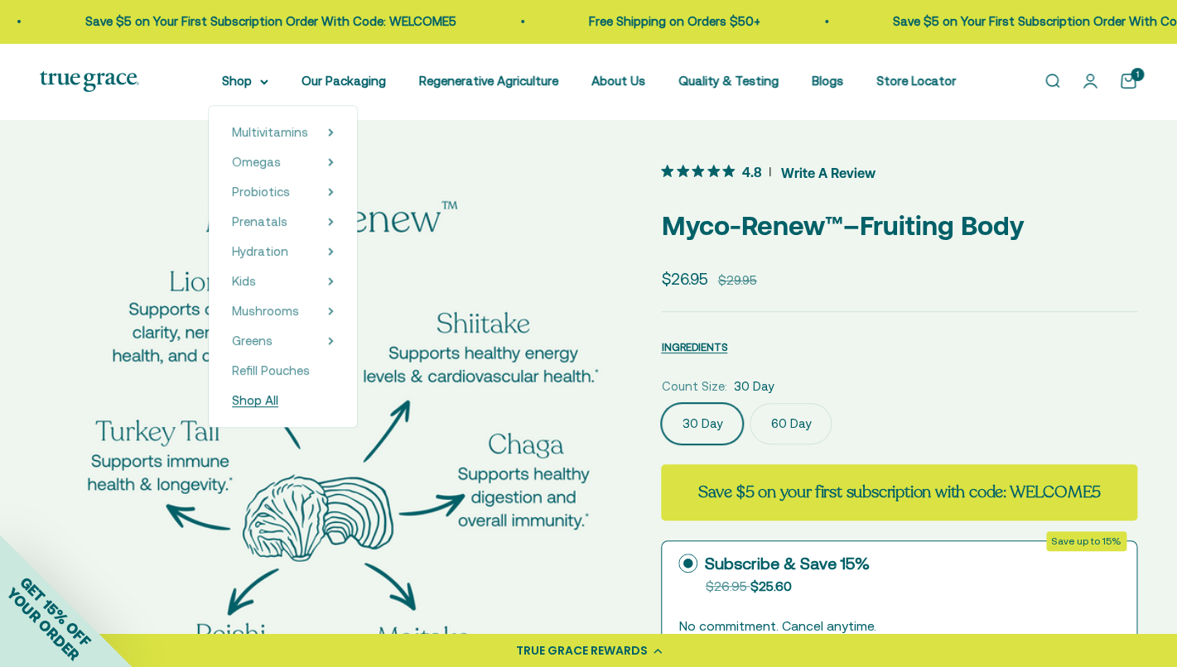
click at [285, 405] on link "Shop All" at bounding box center [283, 401] width 102 height 20
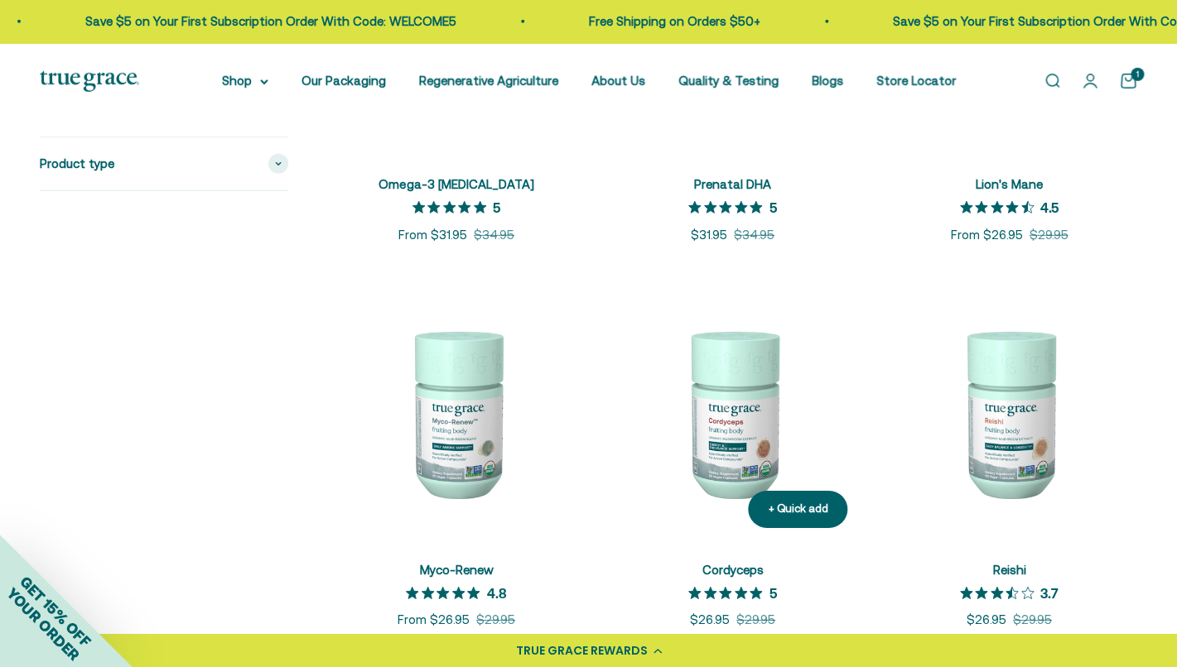
scroll to position [1754, 0]
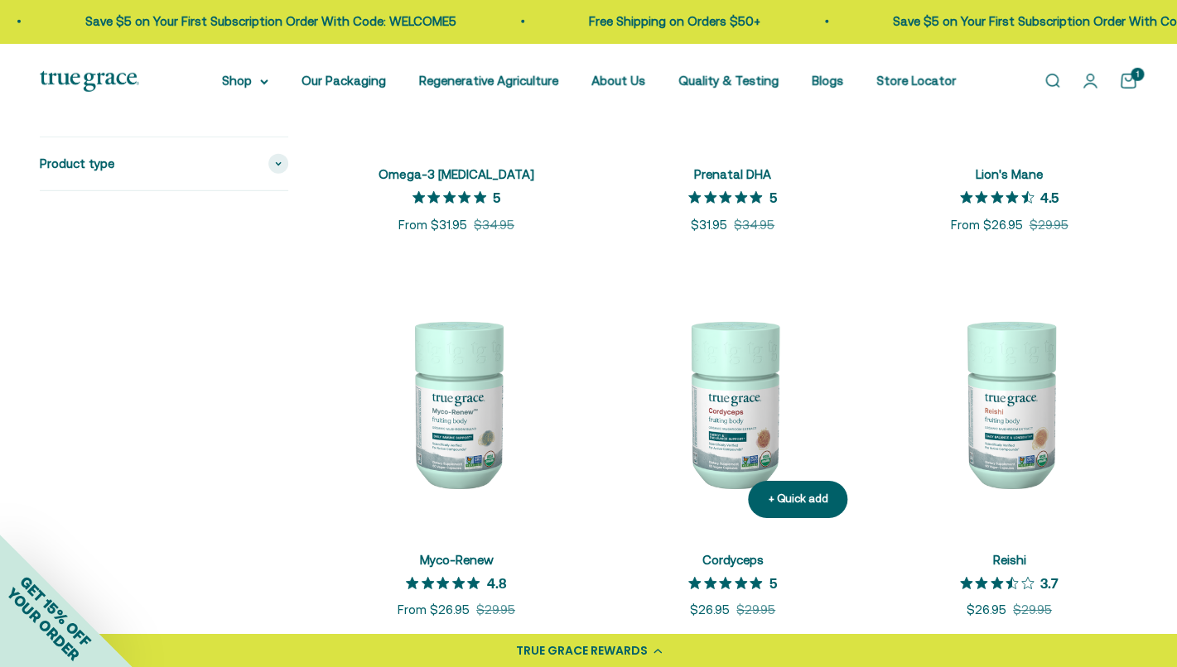
click at [751, 378] on img at bounding box center [733, 403] width 257 height 257
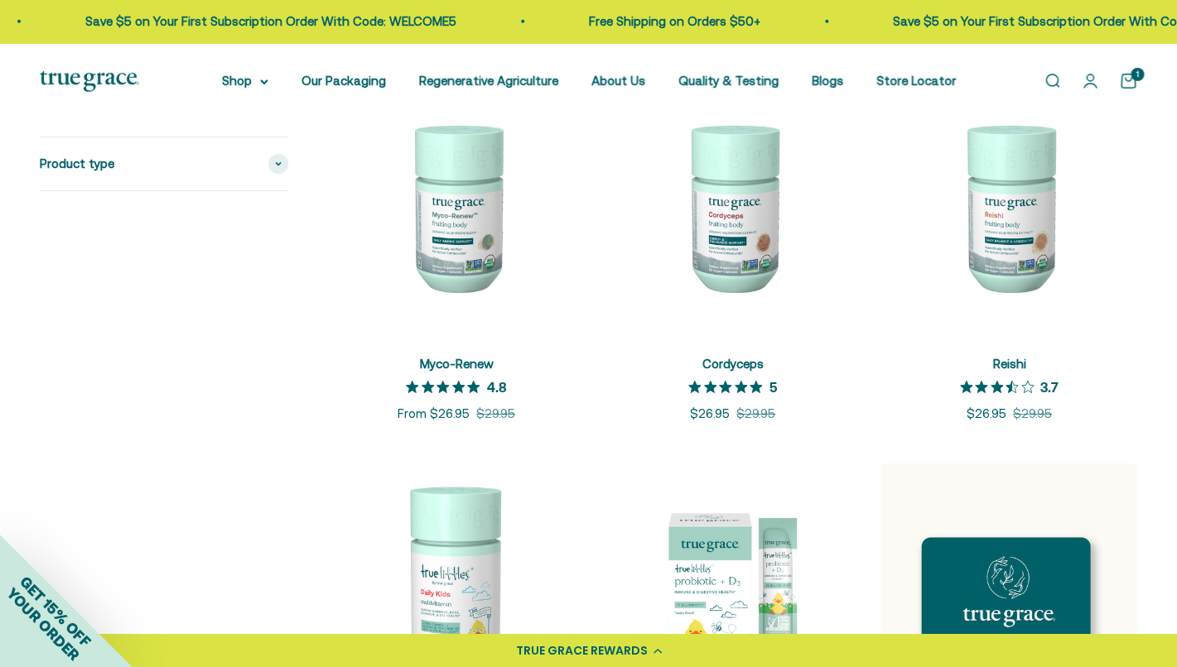
scroll to position [1965, 0]
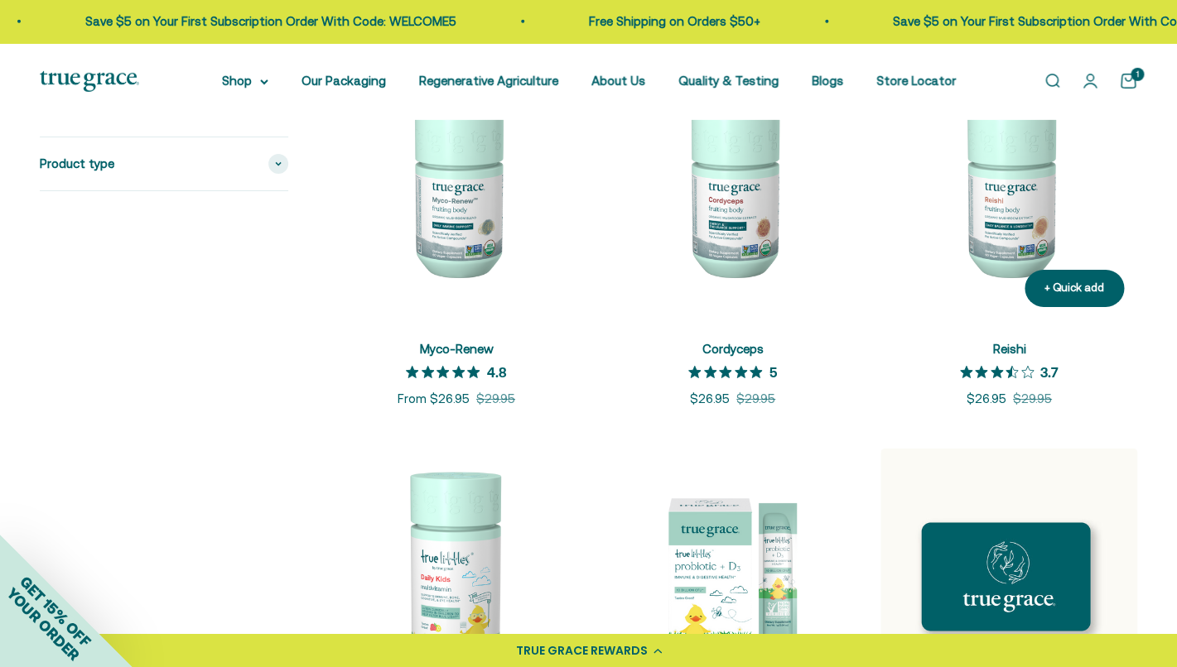
click at [995, 190] on img at bounding box center [1008, 192] width 257 height 257
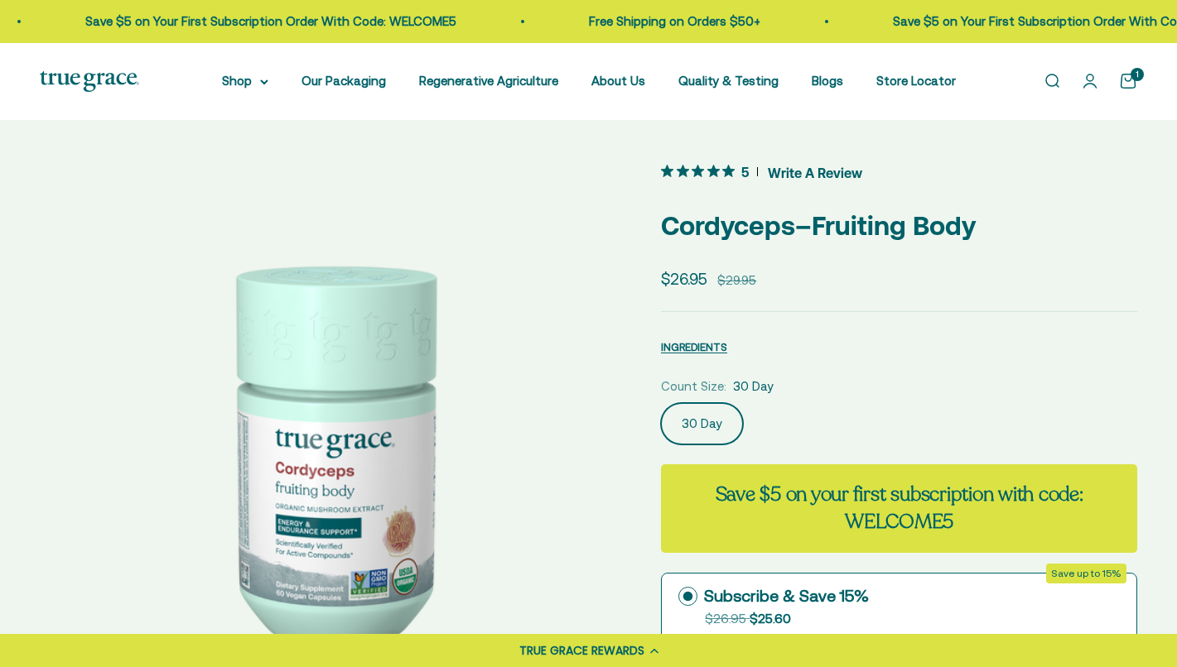
scroll to position [508, 0]
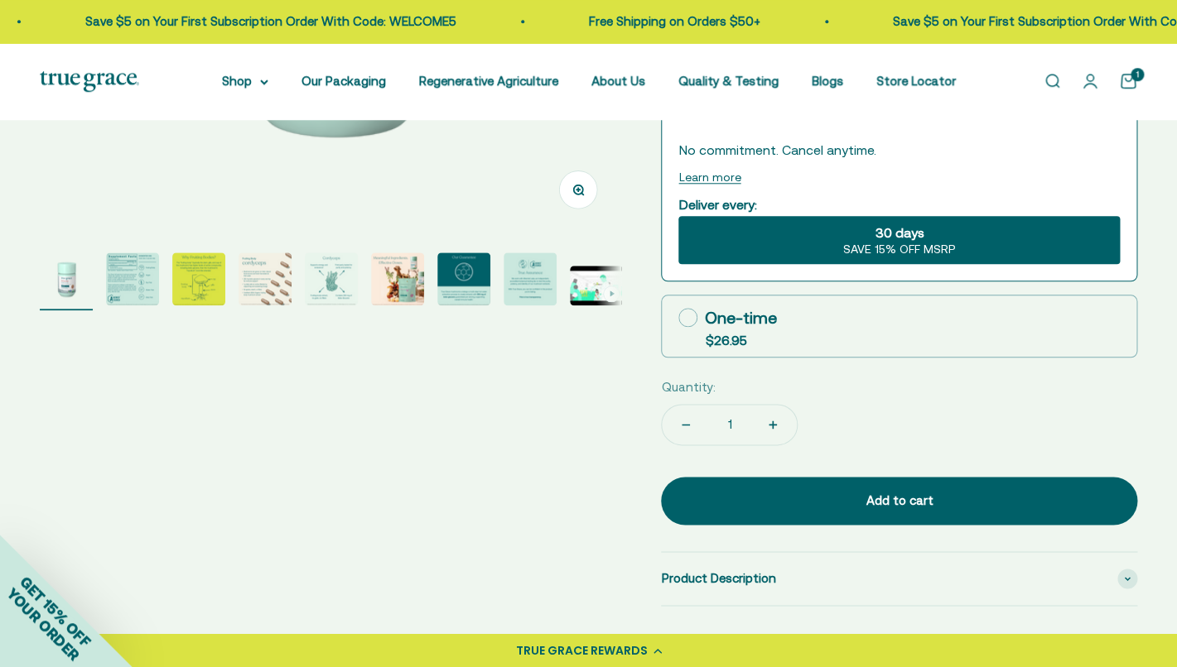
click at [327, 283] on img "Go to item 5" at bounding box center [331, 279] width 53 height 53
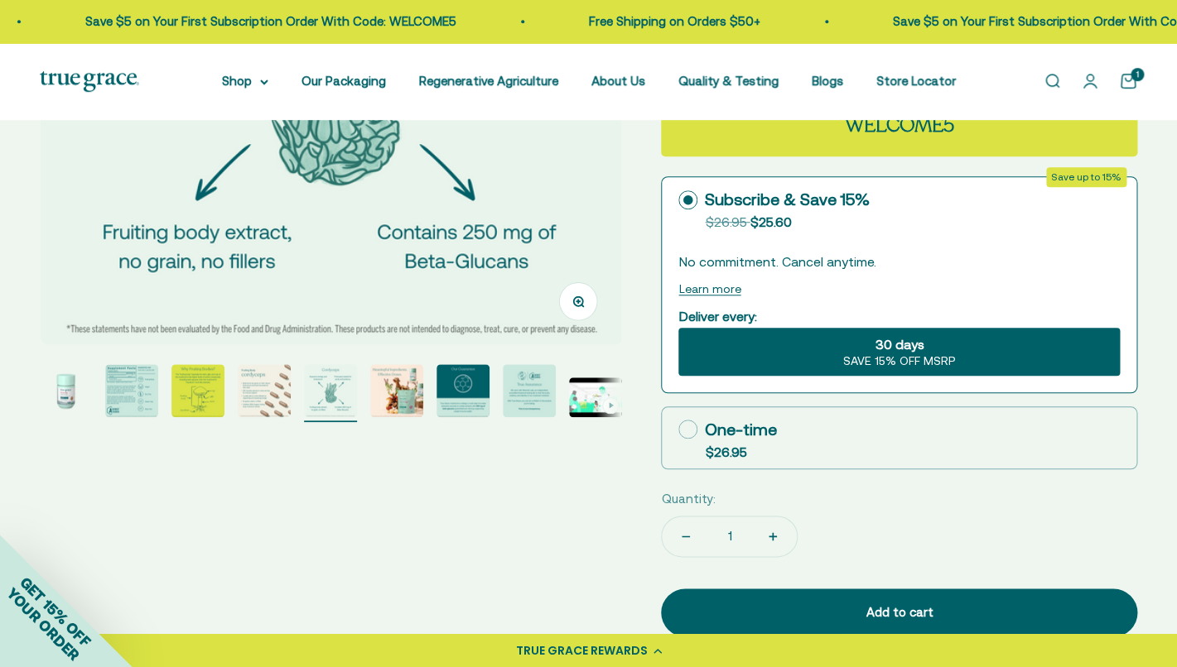
scroll to position [412, 0]
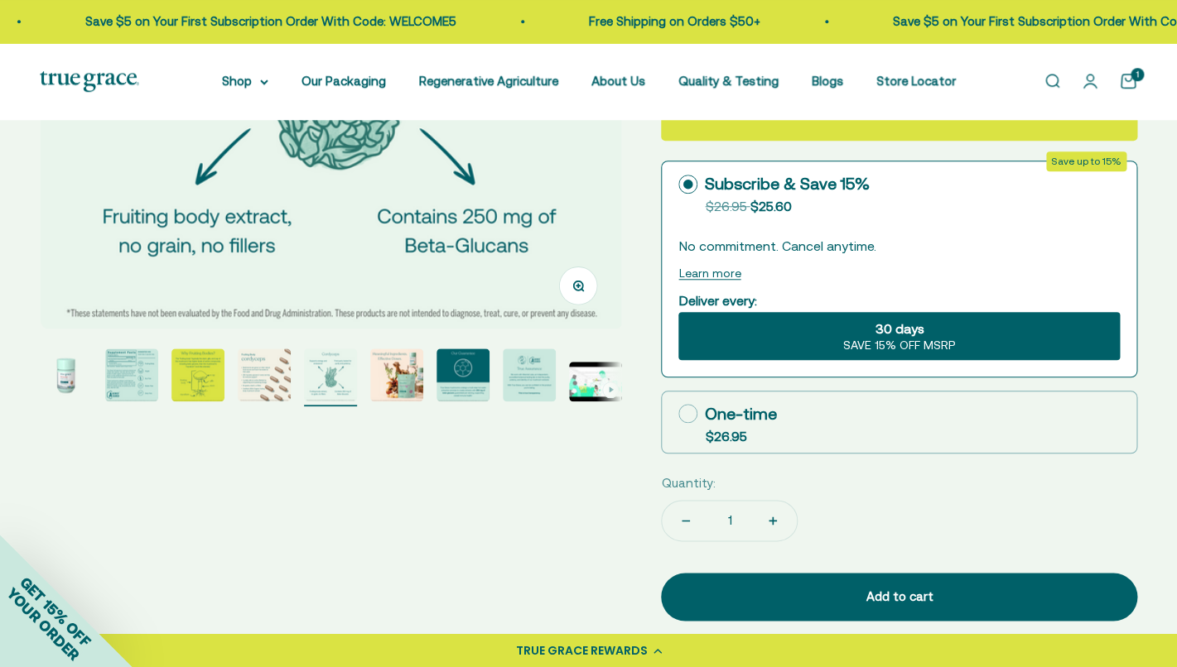
click at [190, 382] on img "Go to item 3" at bounding box center [197, 375] width 53 height 53
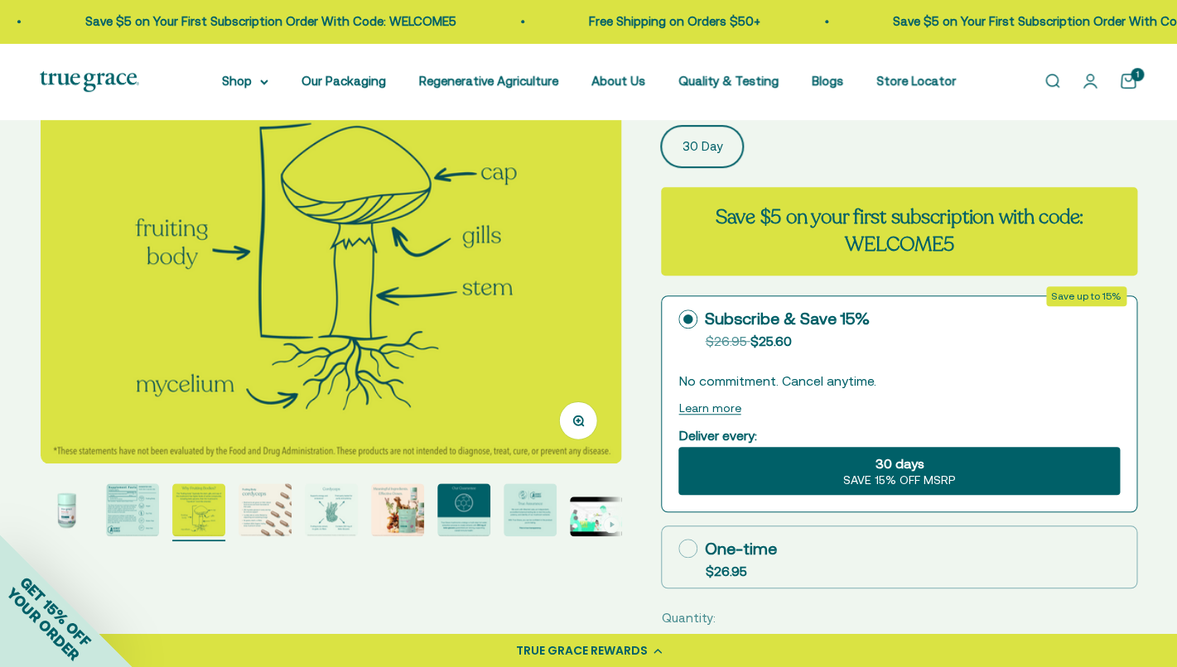
scroll to position [359, 0]
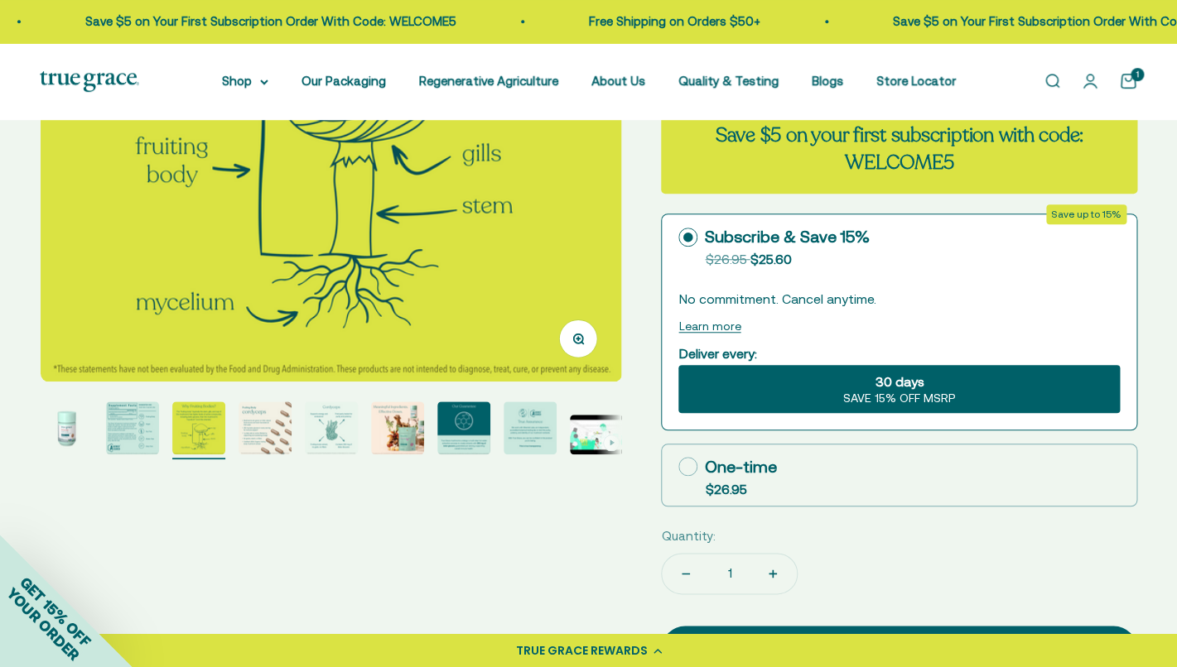
click at [156, 442] on img "Go to item 2" at bounding box center [132, 428] width 53 height 53
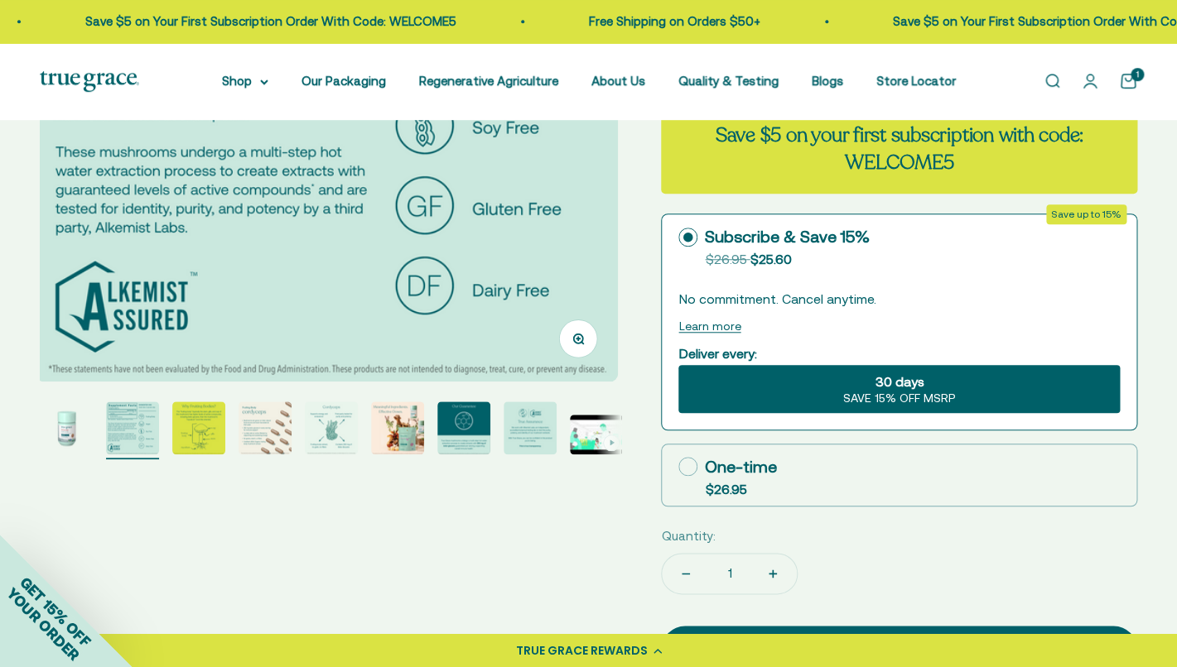
scroll to position [0, 601]
click at [248, 448] on img "Go to item 4" at bounding box center [264, 428] width 53 height 53
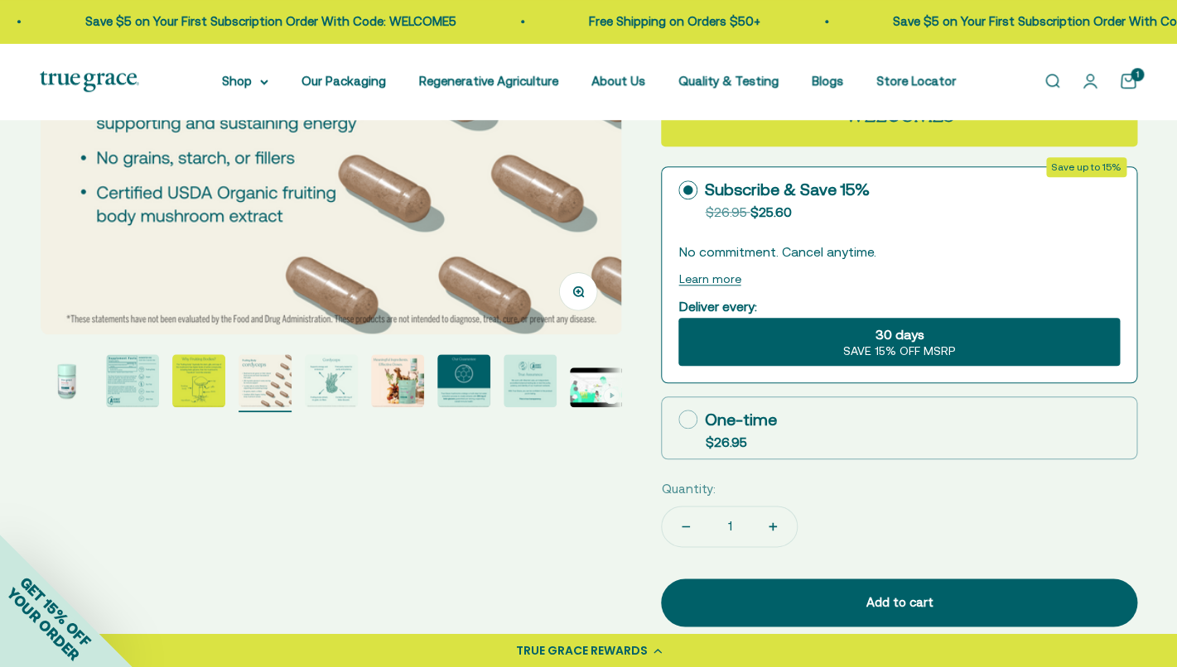
scroll to position [412, 0]
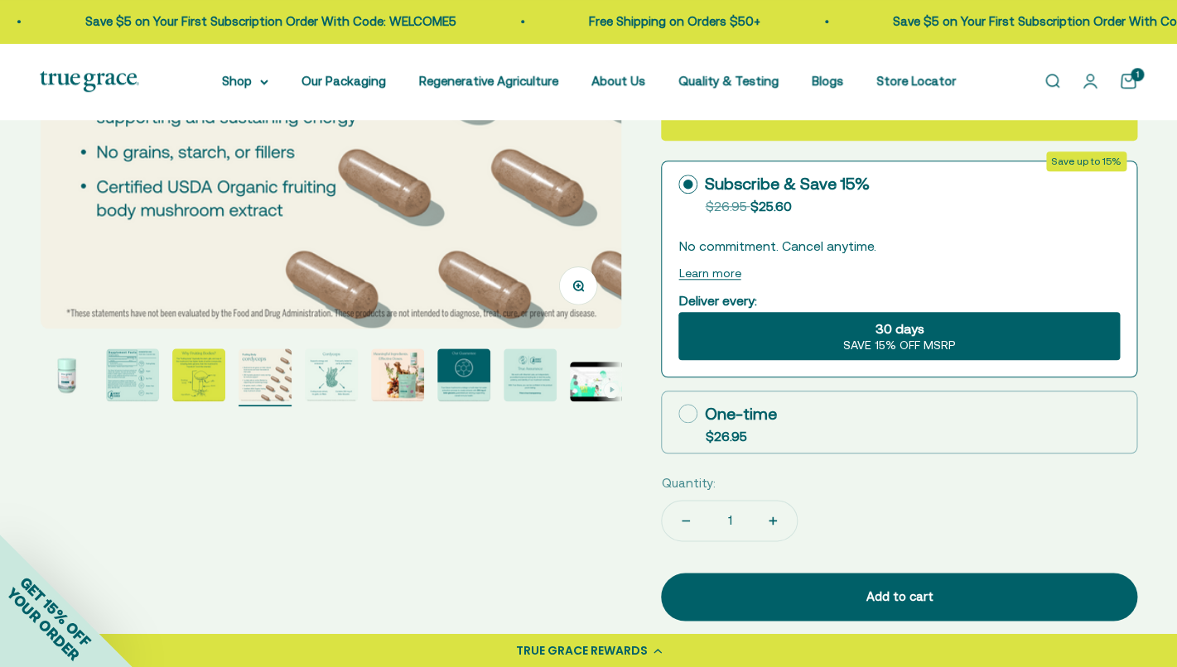
click at [403, 372] on img "Go to item 6" at bounding box center [397, 375] width 53 height 53
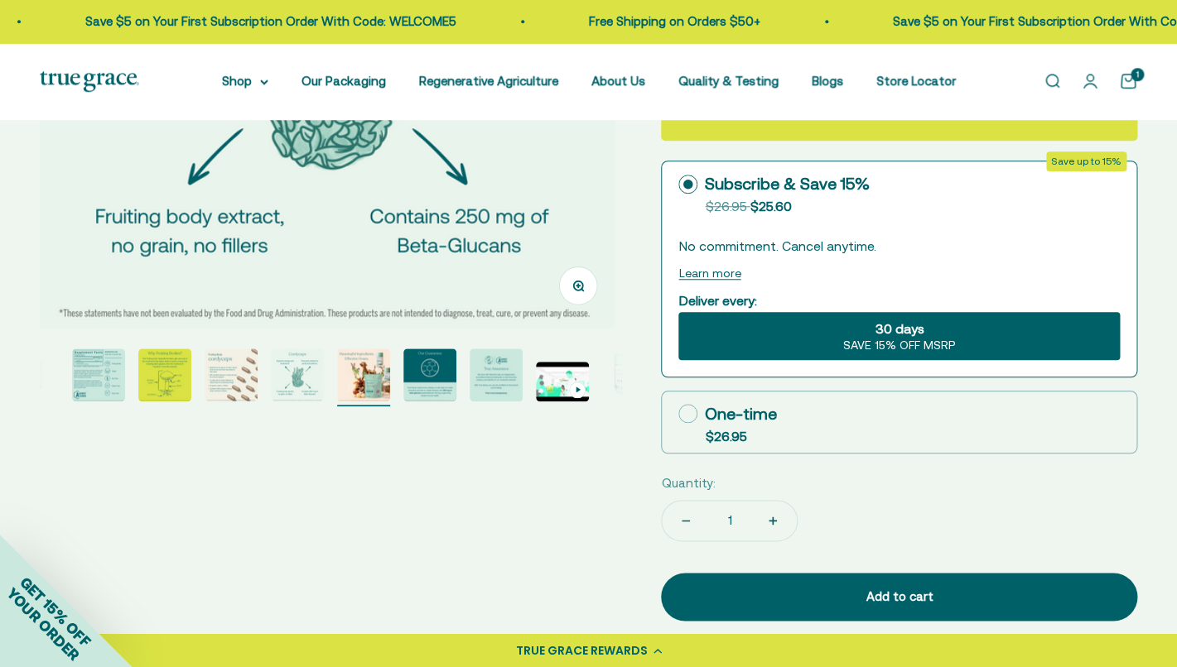
scroll to position [0, 0]
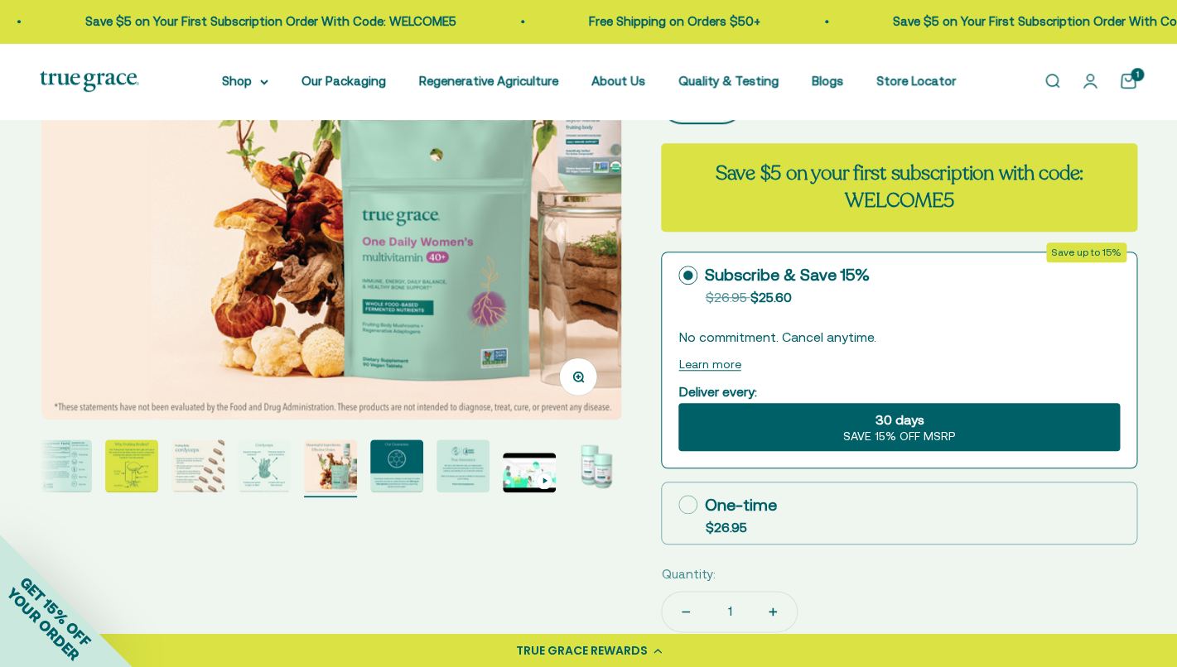
click at [123, 473] on img "Go to item 3" at bounding box center [131, 466] width 53 height 53
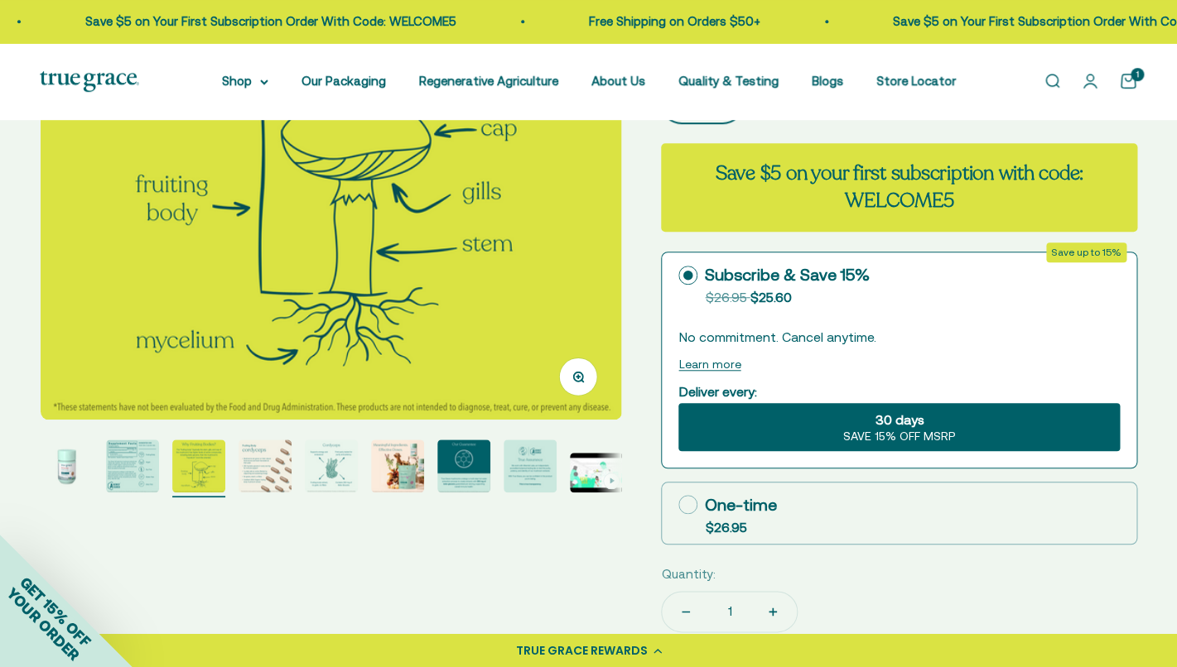
click at [123, 472] on img "Go to item 2" at bounding box center [132, 466] width 53 height 53
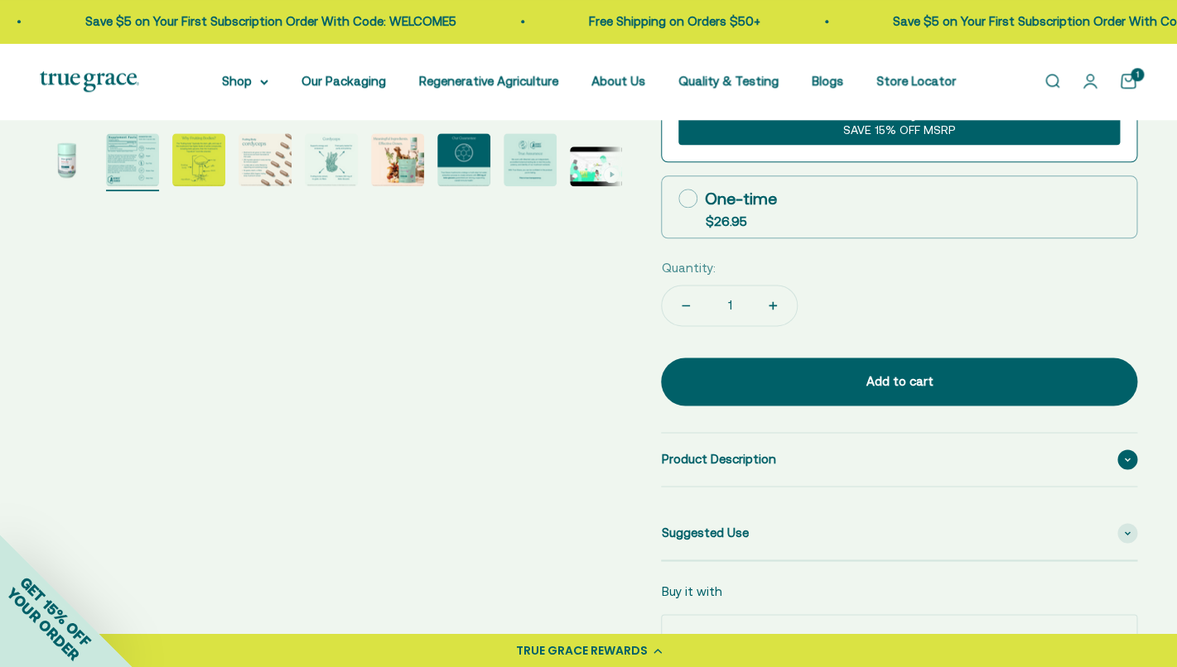
click at [699, 455] on span "Product Description" at bounding box center [718, 460] width 114 height 20
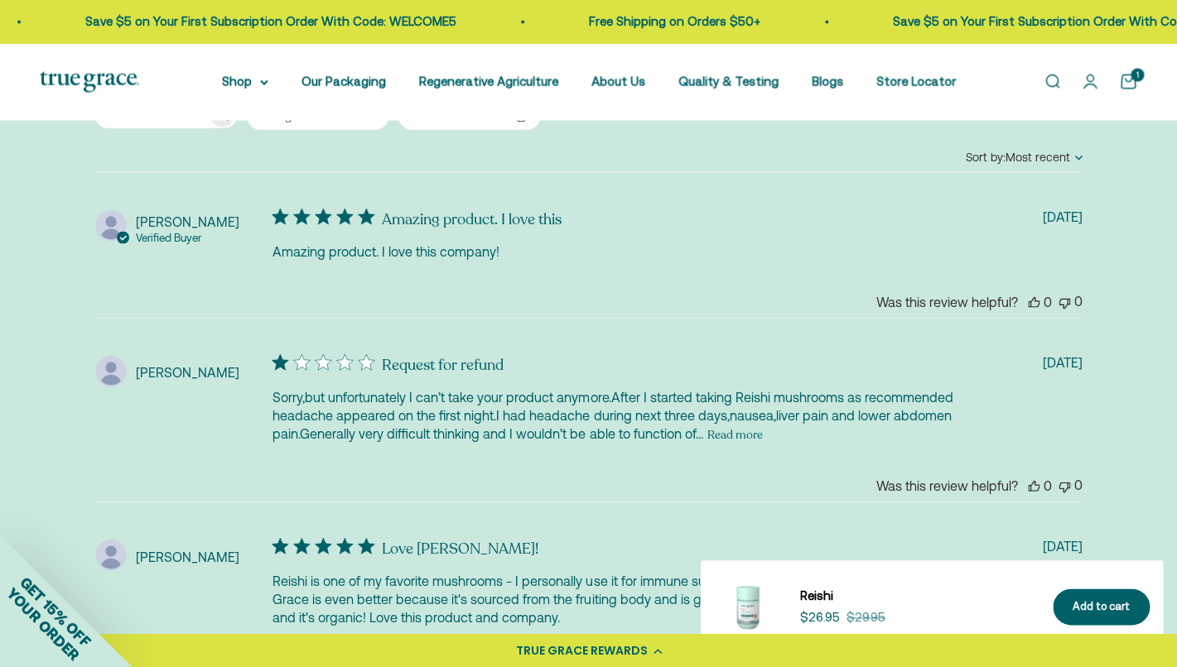
scroll to position [3553, 0]
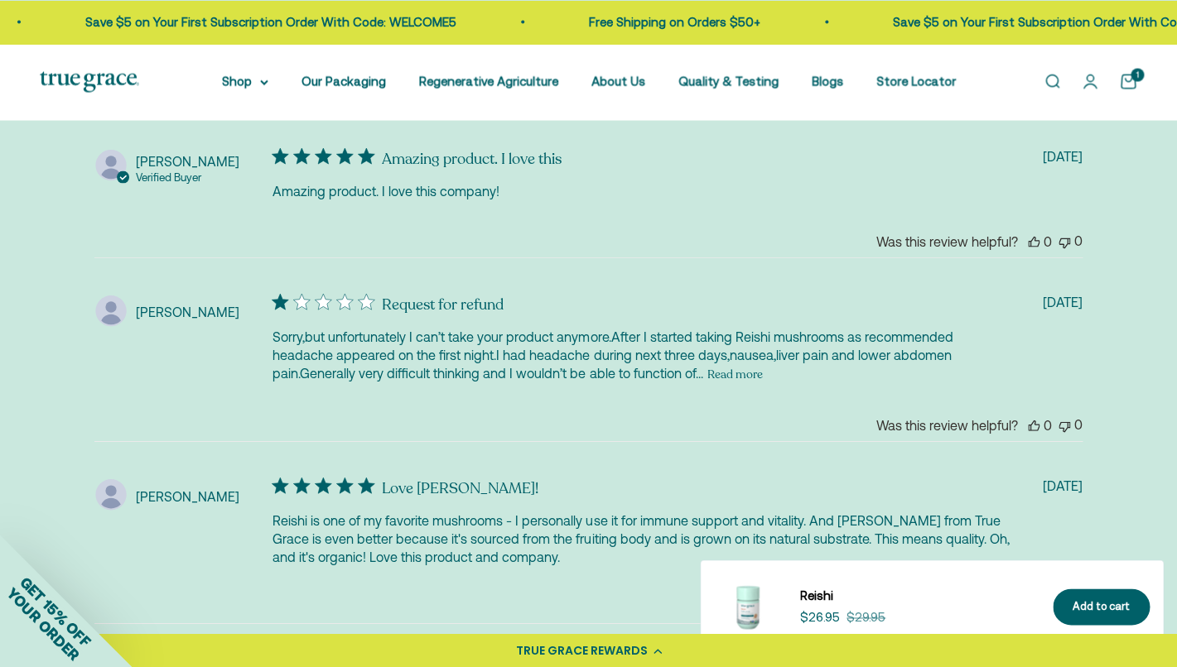
click at [742, 364] on button "Read more" at bounding box center [733, 374] width 55 height 20
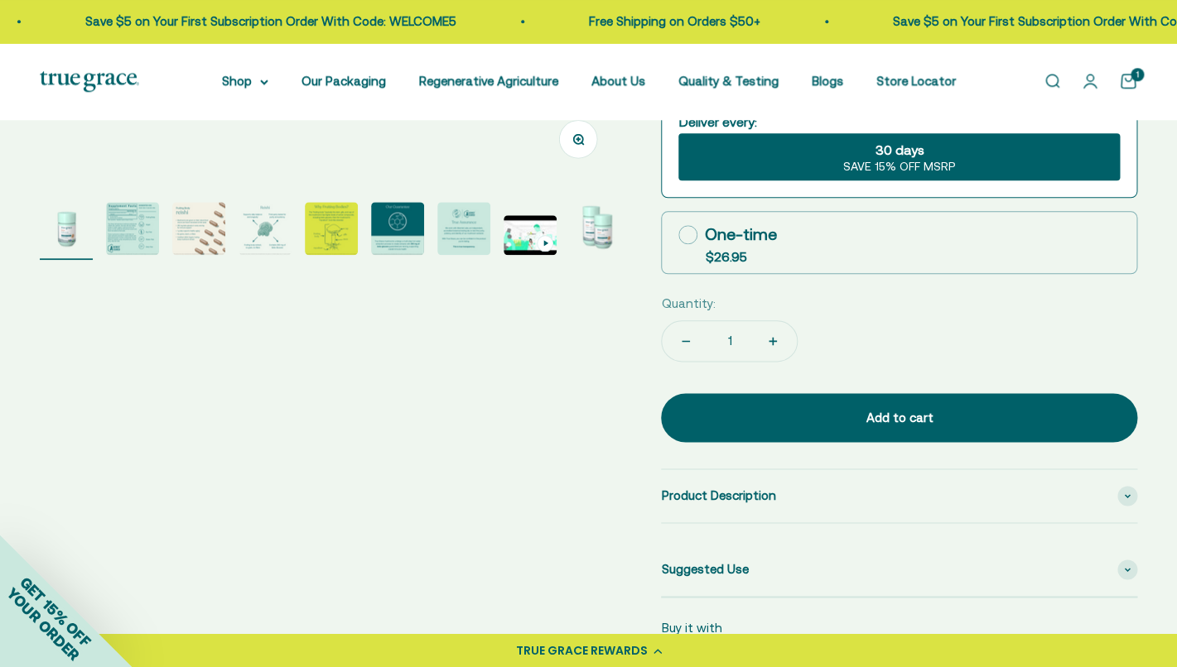
scroll to position [0, 0]
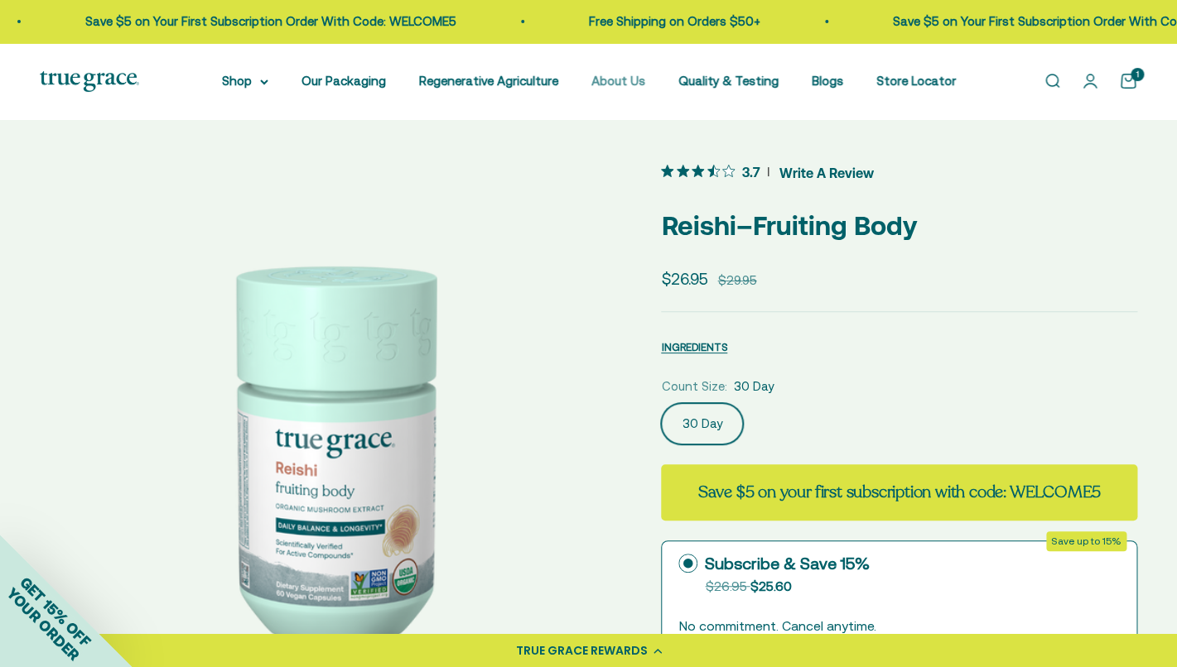
click at [624, 88] on link "About Us" at bounding box center [618, 81] width 54 height 14
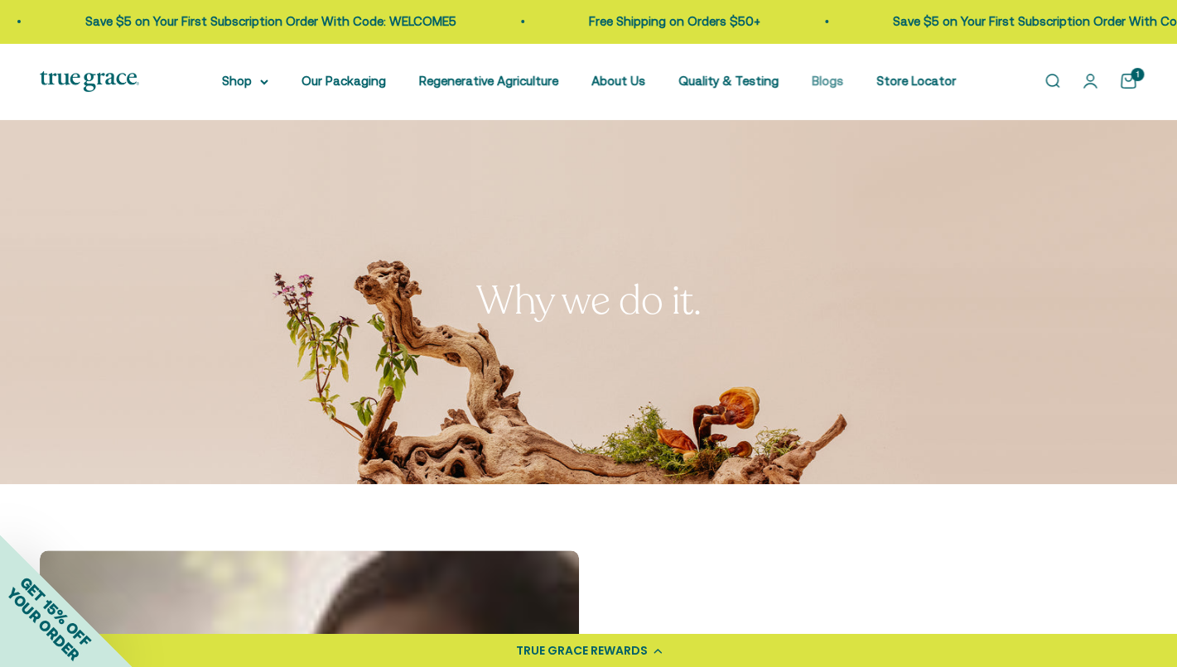
click at [825, 88] on link "Blogs" at bounding box center [827, 81] width 31 height 14
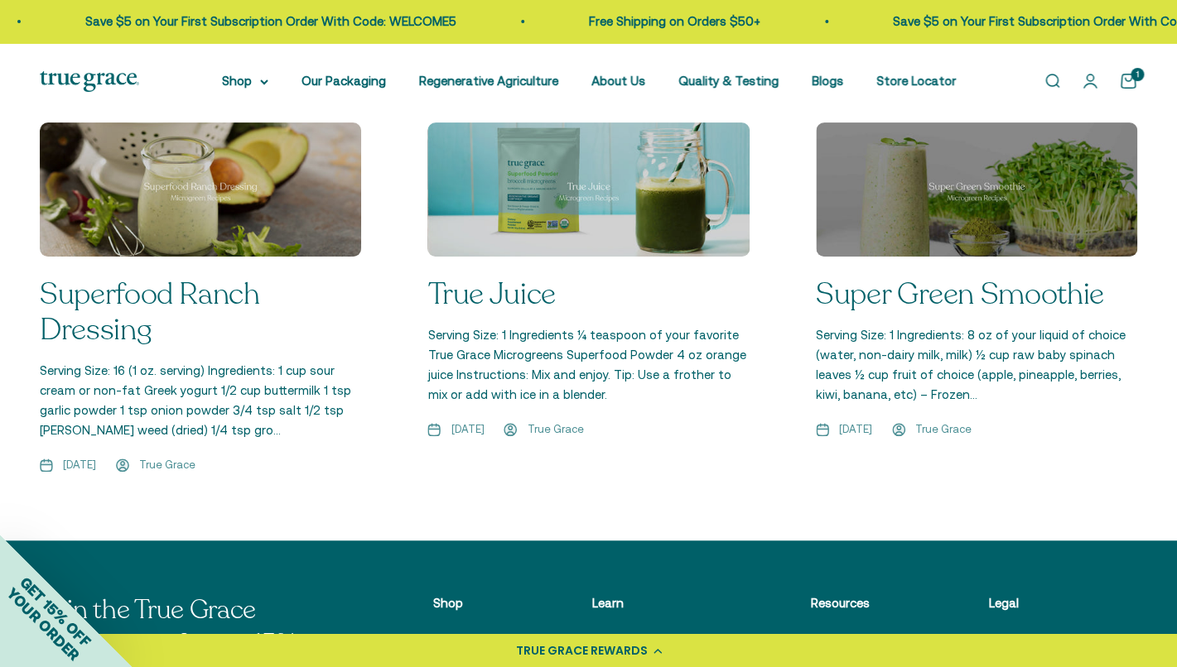
scroll to position [2451, 0]
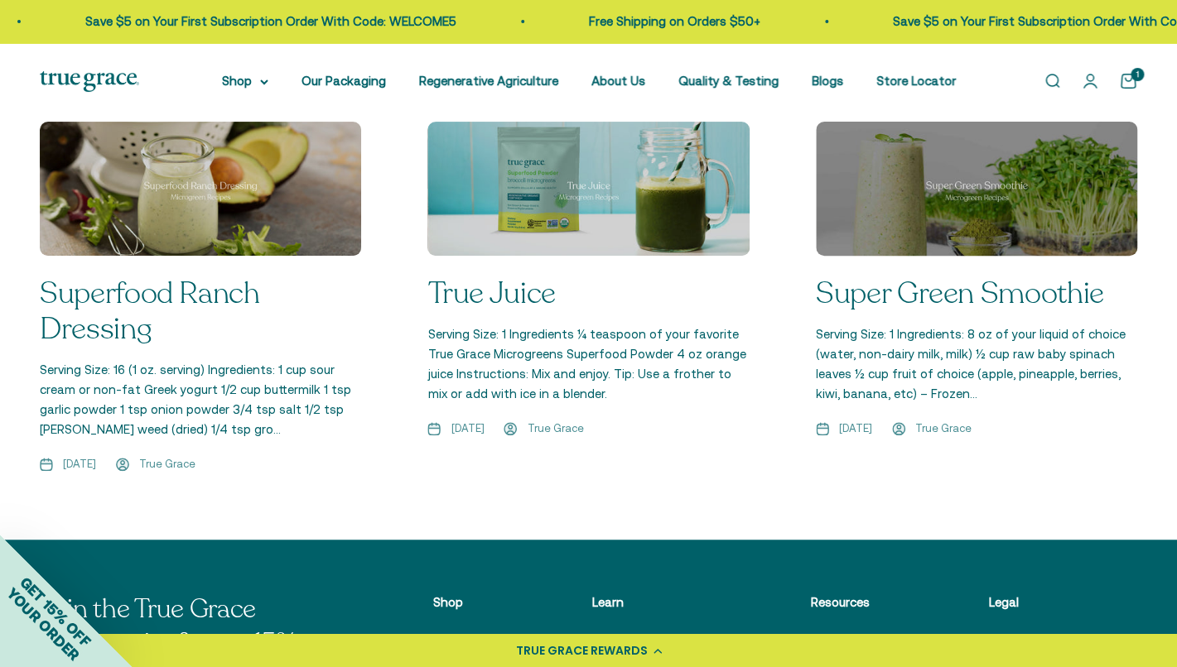
click at [863, 308] on link "Super Green Smoothie" at bounding box center [960, 293] width 288 height 41
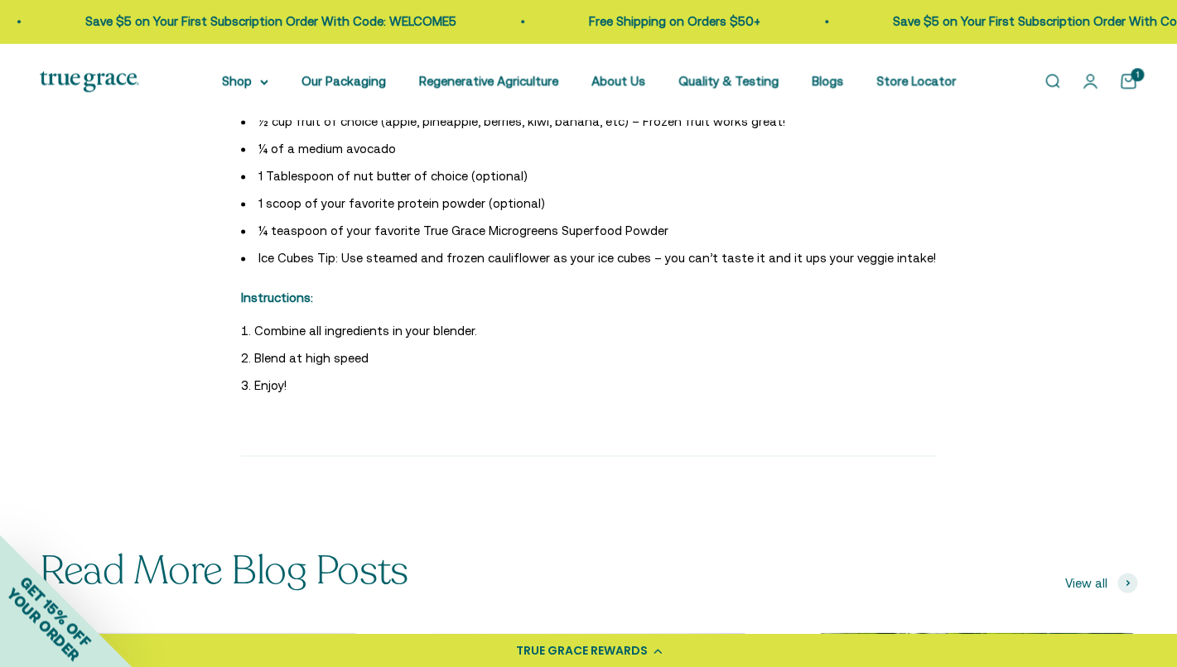
scroll to position [680, 0]
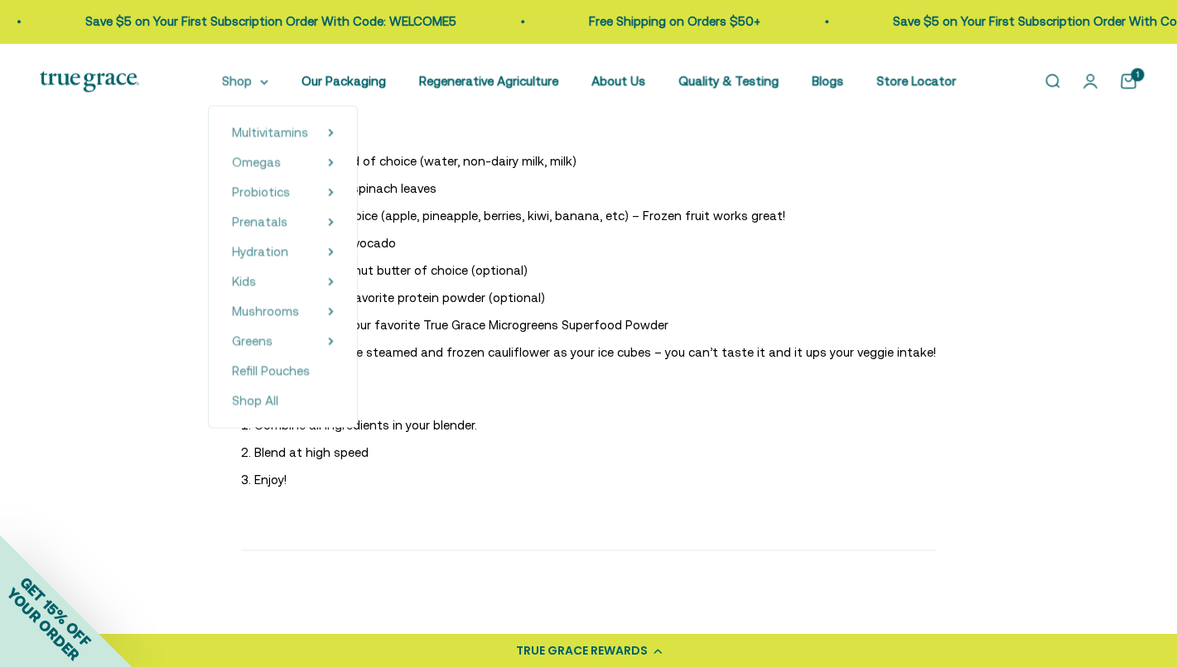
click at [222, 81] on summary "Shop" at bounding box center [245, 81] width 46 height 20
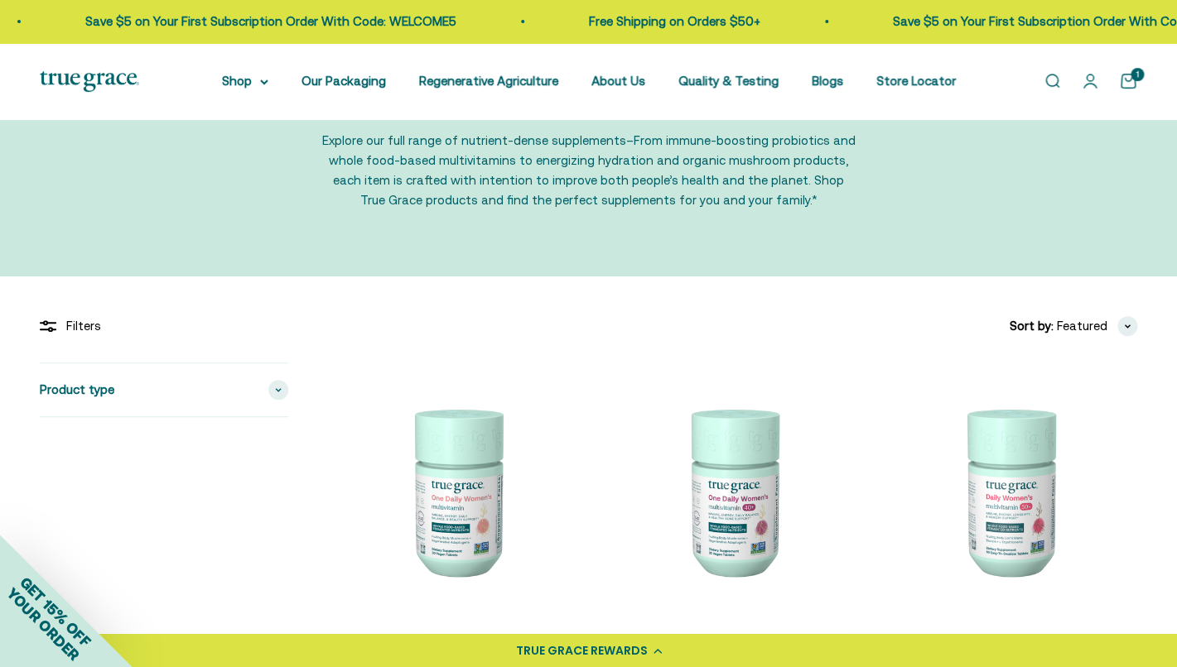
scroll to position [37, 0]
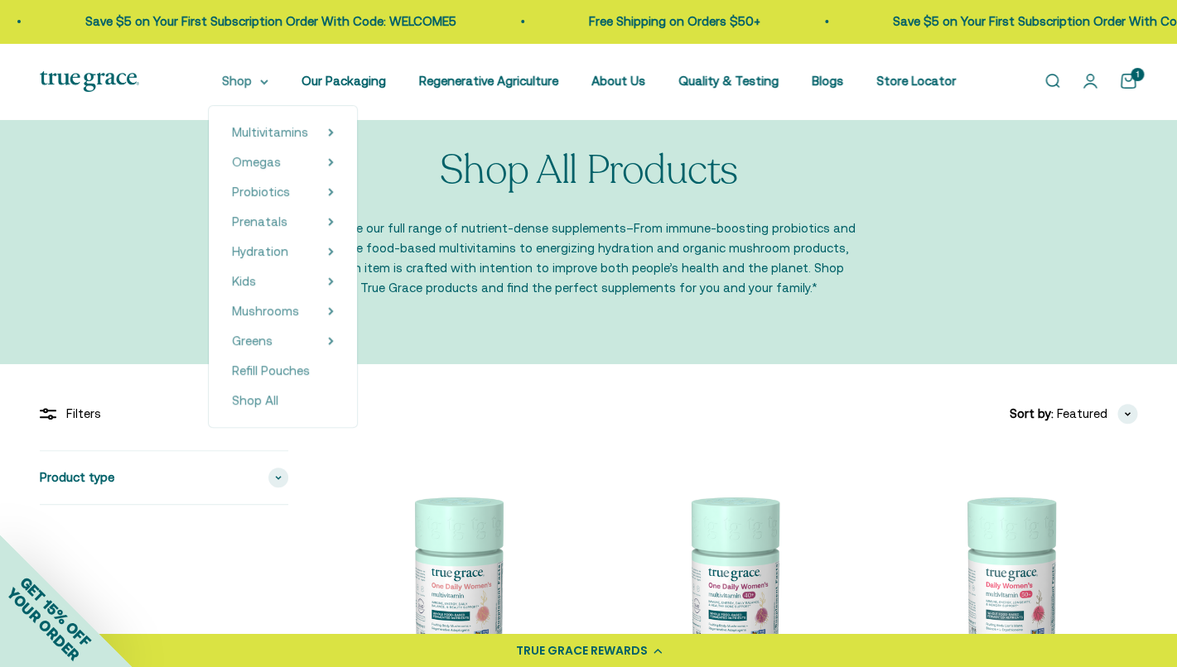
click at [239, 89] on summary "Shop" at bounding box center [245, 81] width 46 height 20
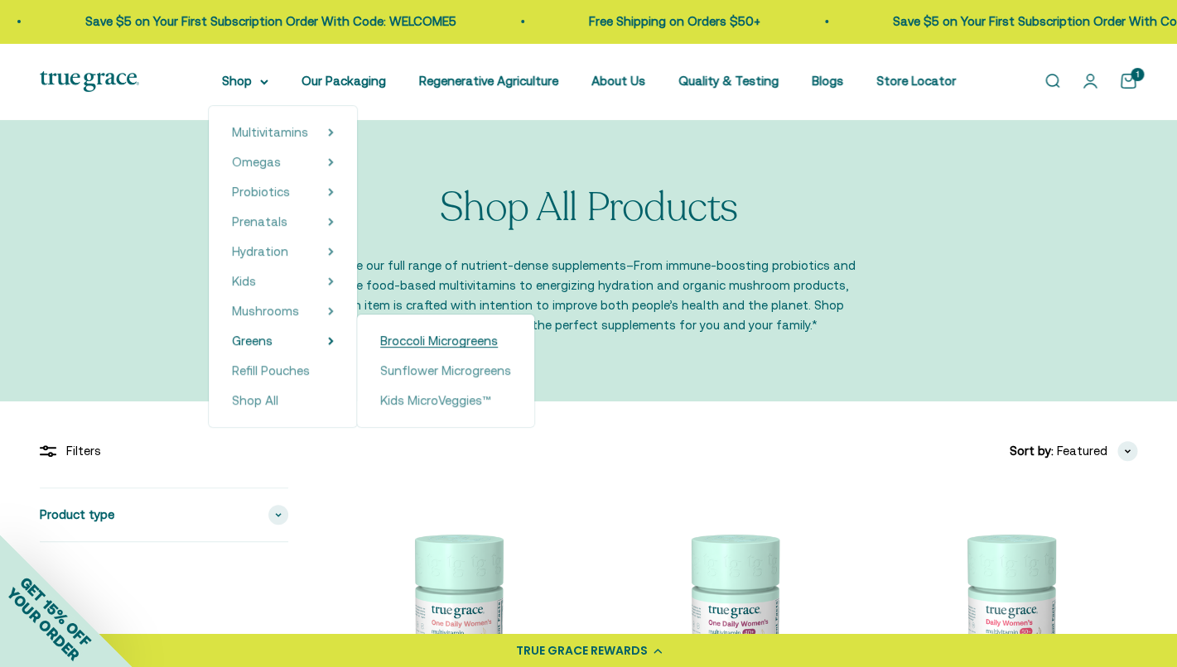
click at [407, 347] on span "Broccoli Microgreens" at bounding box center [439, 341] width 118 height 14
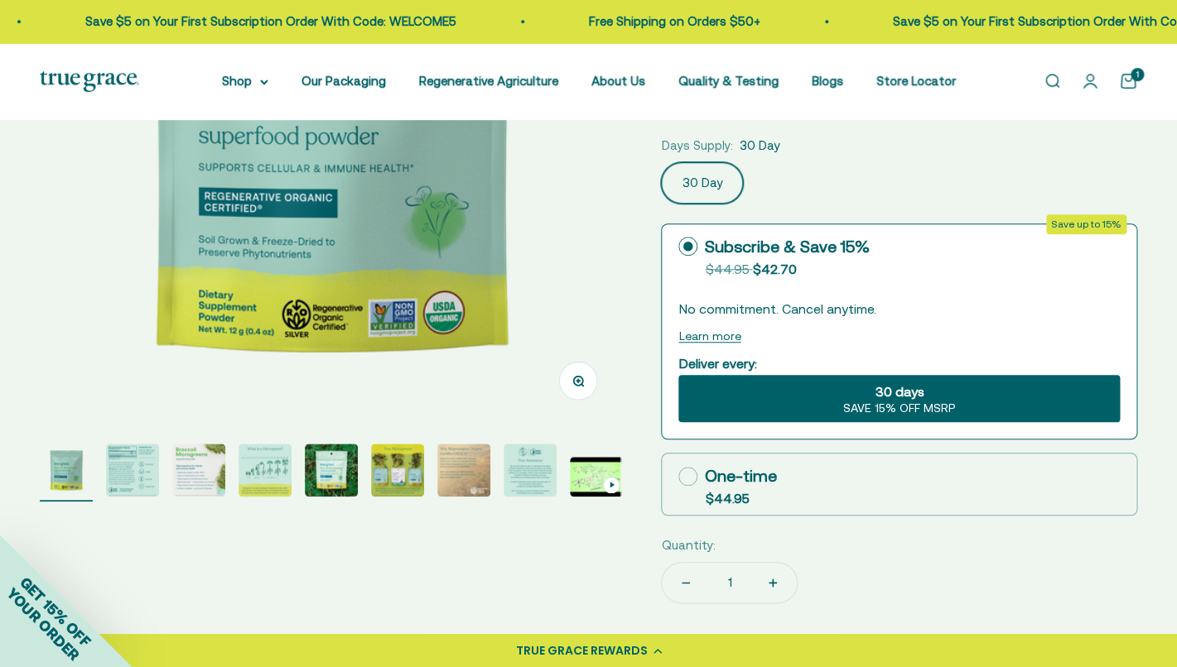
scroll to position [329, 0]
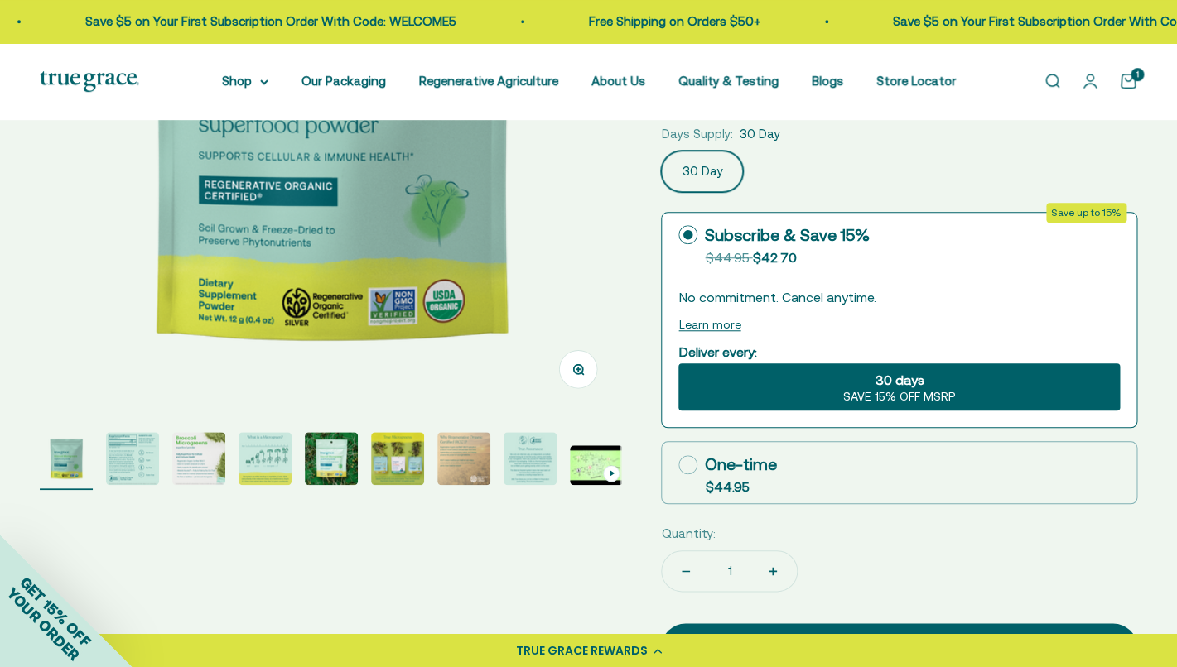
click at [128, 484] on img "Go to item 2" at bounding box center [132, 458] width 53 height 53
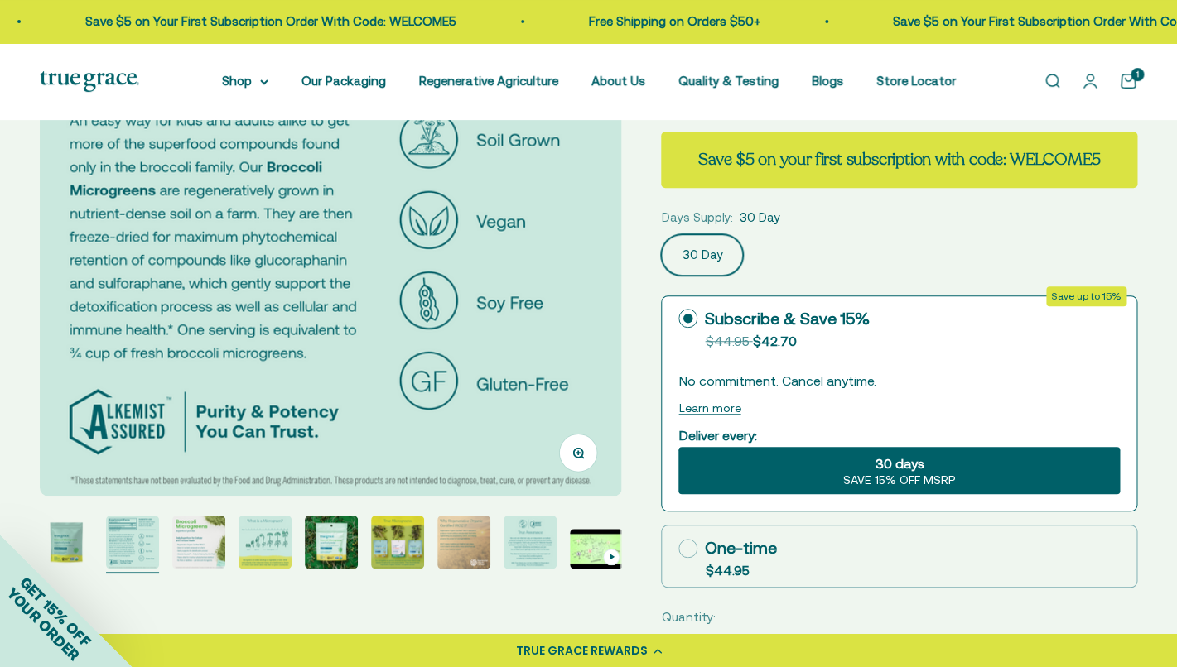
scroll to position [537, 0]
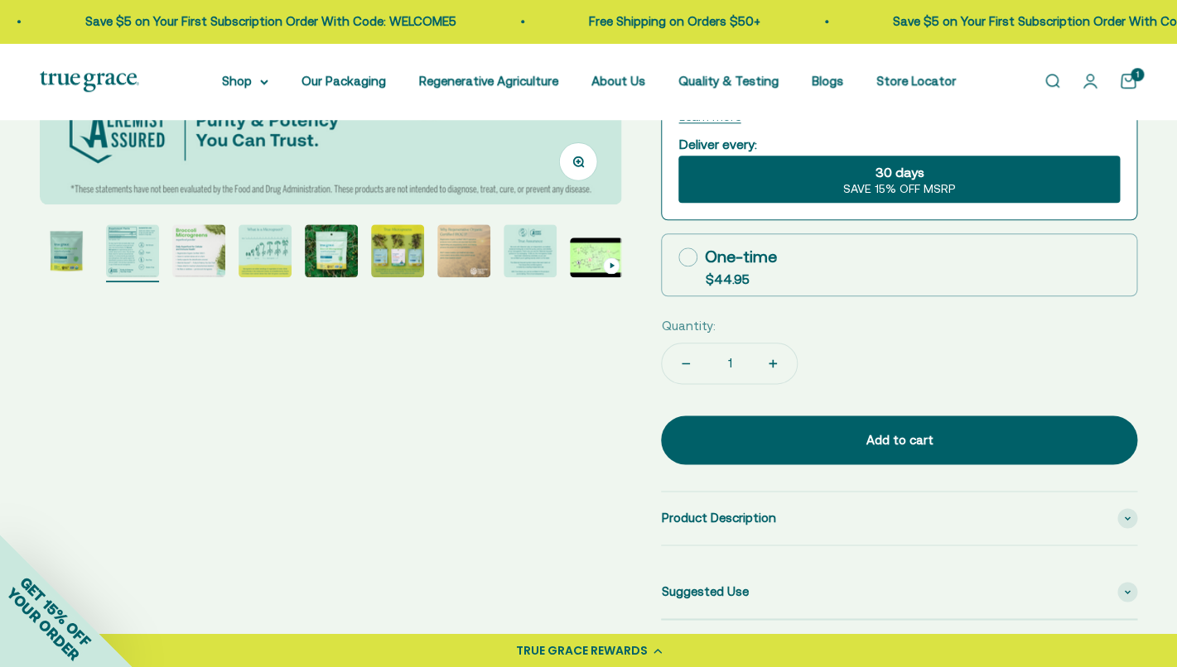
click at [209, 255] on img "Go to item 3" at bounding box center [198, 250] width 53 height 53
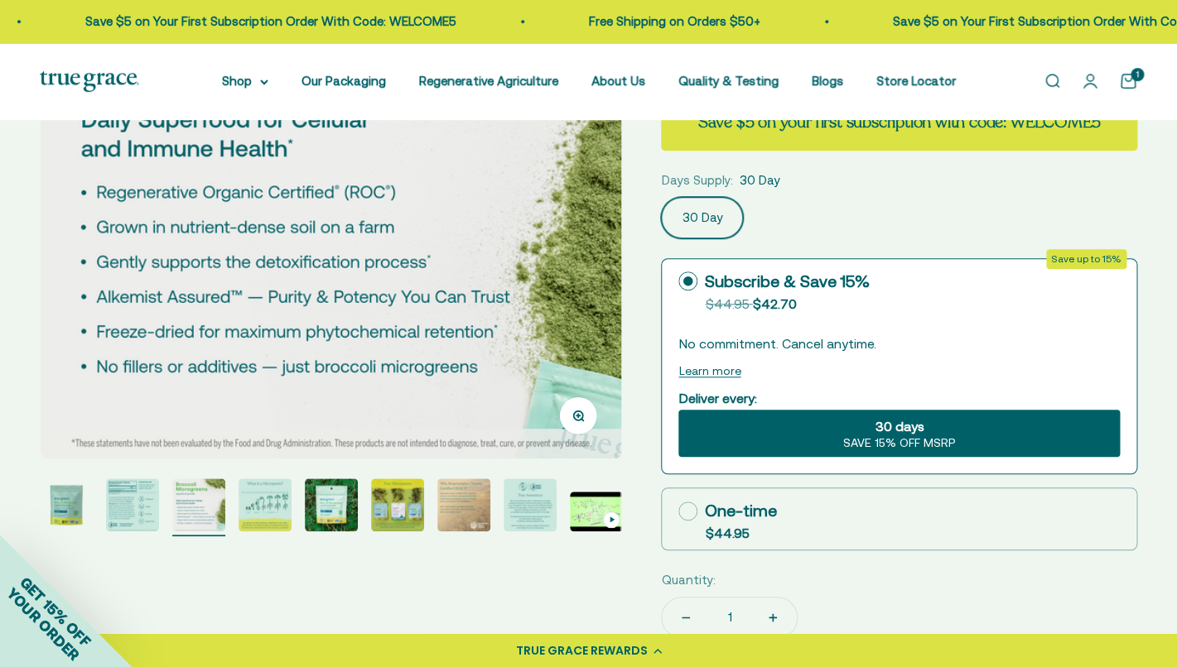
scroll to position [272, 0]
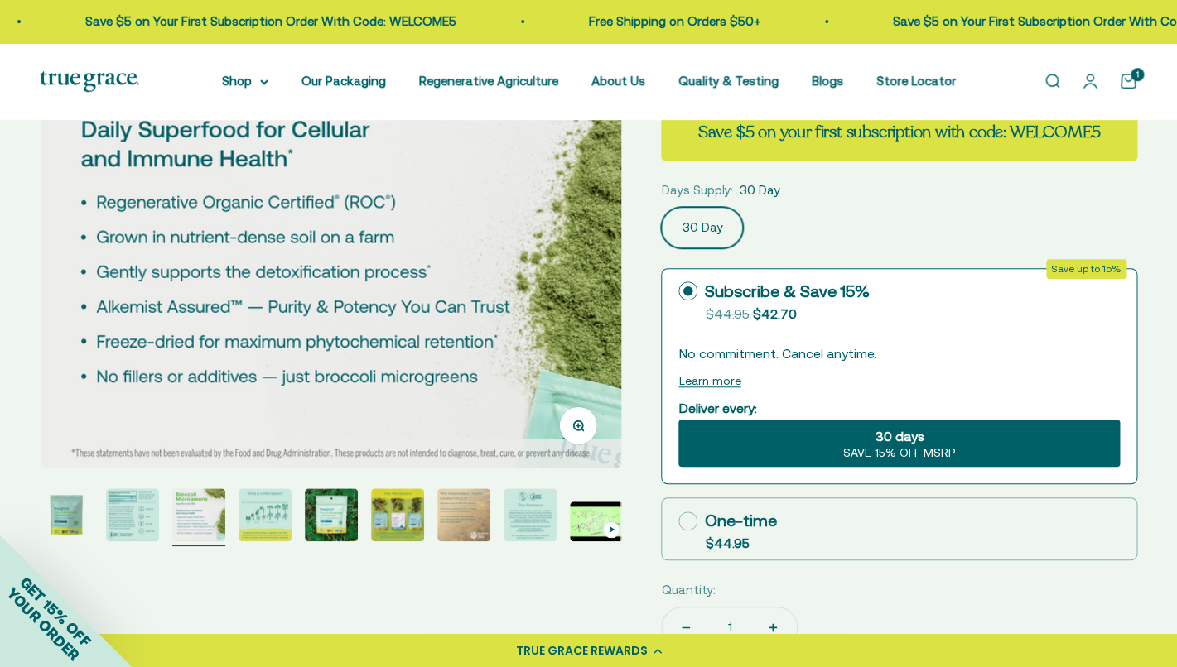
click at [281, 508] on img "Go to item 4" at bounding box center [264, 515] width 53 height 53
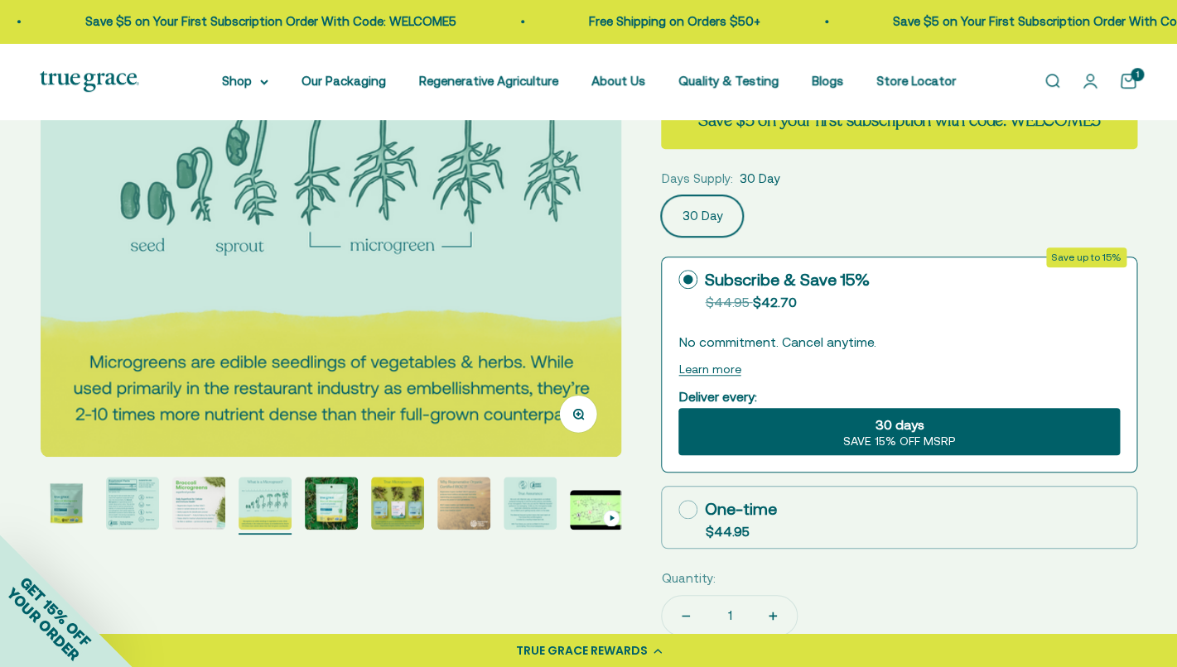
scroll to position [0, 1804]
click at [334, 527] on img "Go to item 5" at bounding box center [331, 503] width 53 height 53
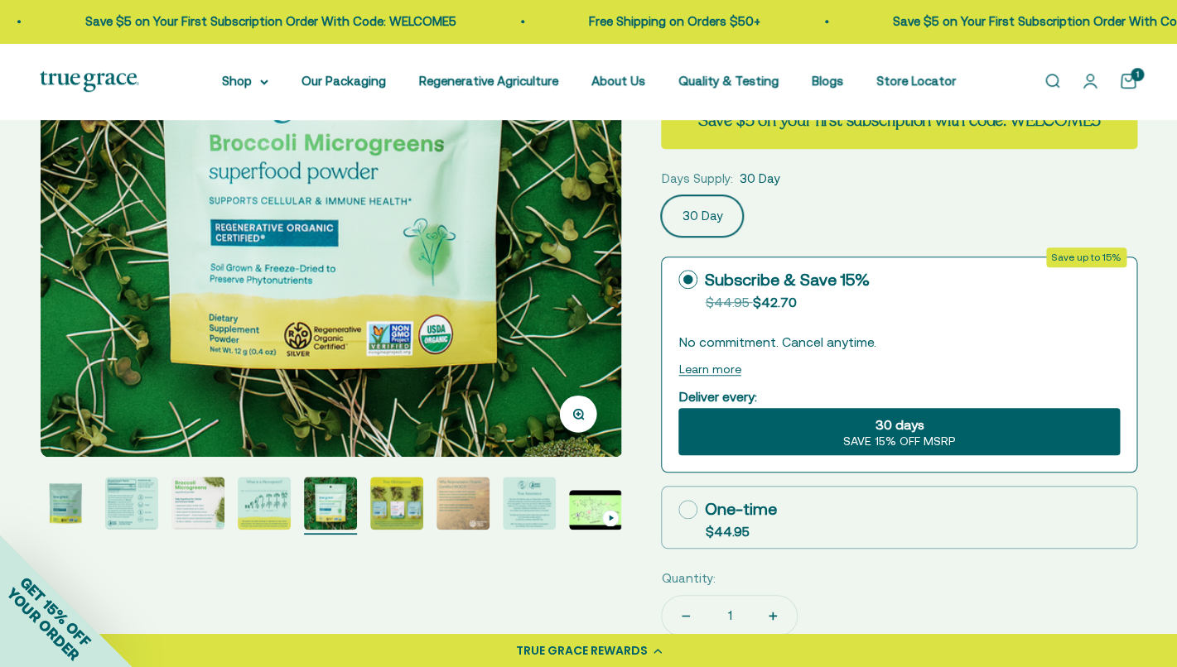
scroll to position [0, 2405]
click at [362, 528] on page-dots at bounding box center [330, 506] width 581 height 58
click at [382, 513] on img "Go to item 6" at bounding box center [396, 503] width 53 height 53
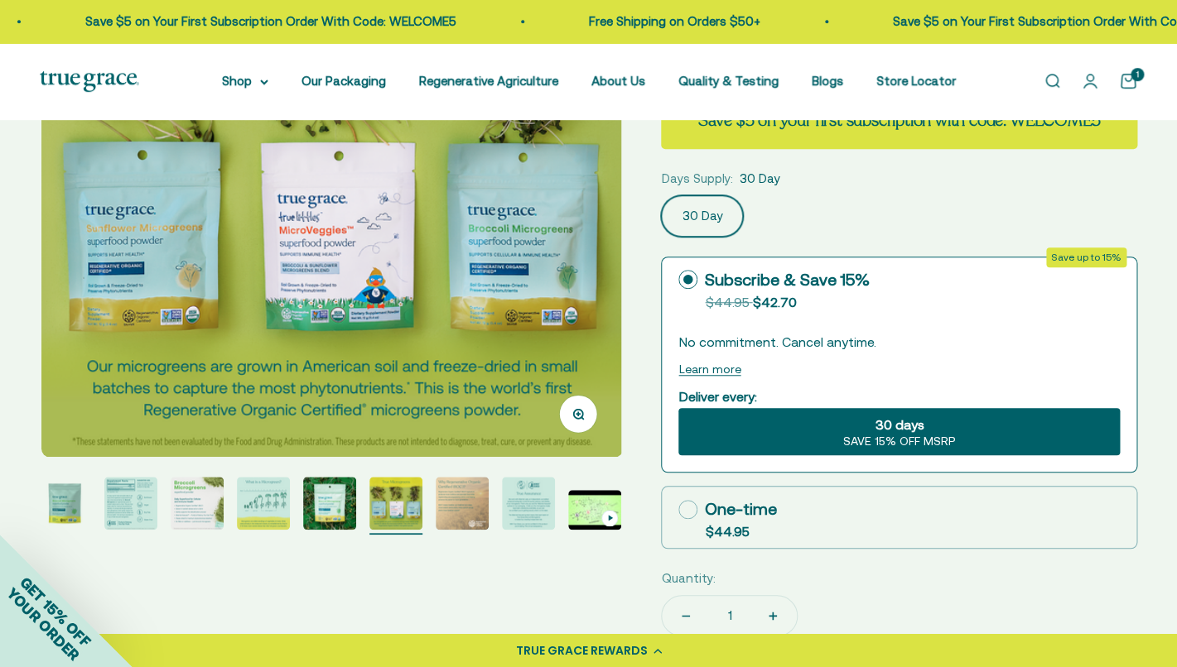
scroll to position [0, 3006]
click at [412, 519] on img "Go to item 6" at bounding box center [395, 503] width 53 height 53
click at [446, 519] on img "Go to item 7" at bounding box center [462, 503] width 53 height 53
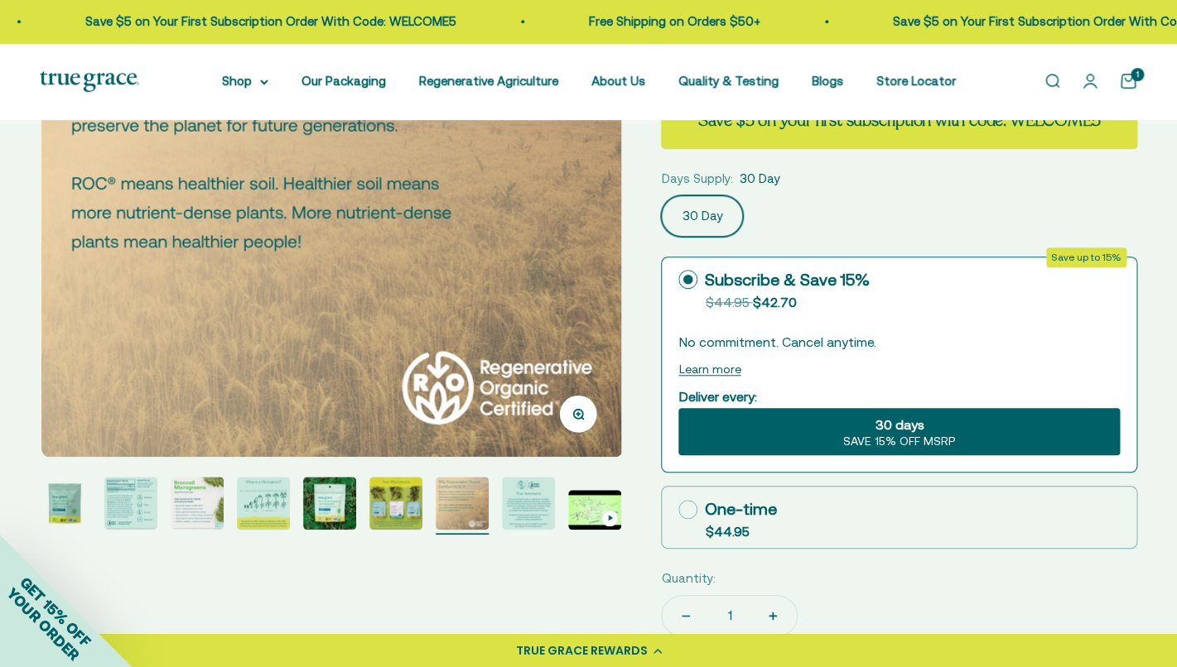
click at [473, 517] on img "Go to item 7" at bounding box center [462, 503] width 53 height 53
click at [510, 511] on img "Go to item 8" at bounding box center [528, 503] width 53 height 53
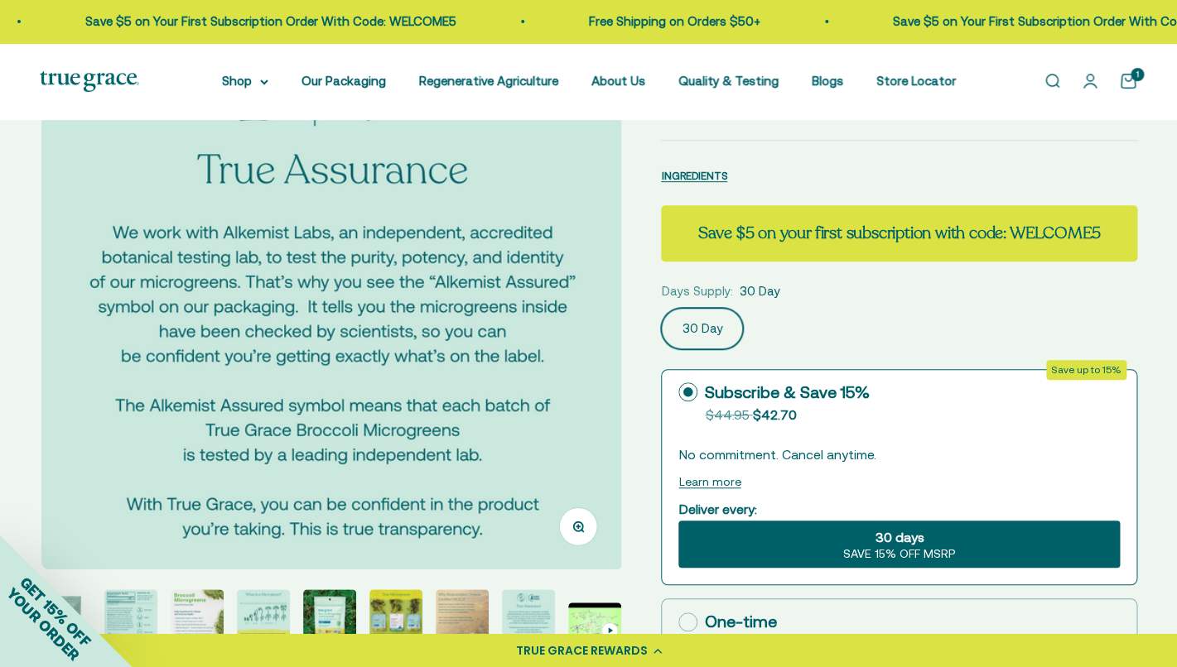
scroll to position [0, 0]
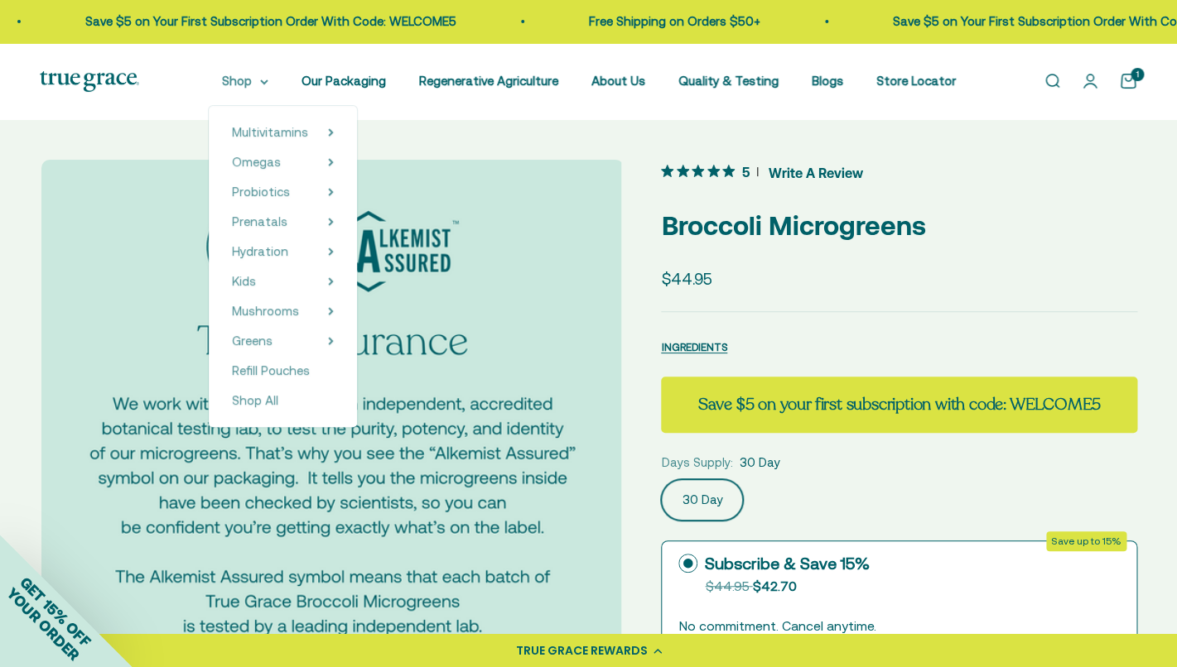
click at [258, 79] on summary "Shop" at bounding box center [245, 81] width 46 height 20
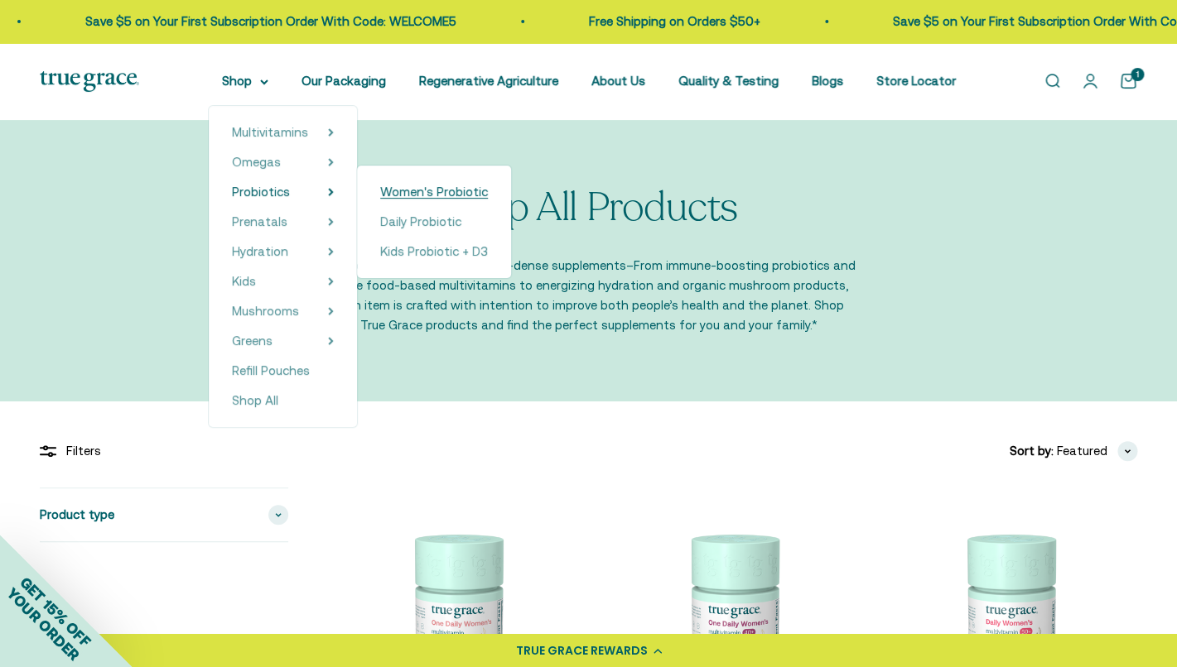
click at [430, 198] on span "Women's Probiotic" at bounding box center [434, 192] width 108 height 14
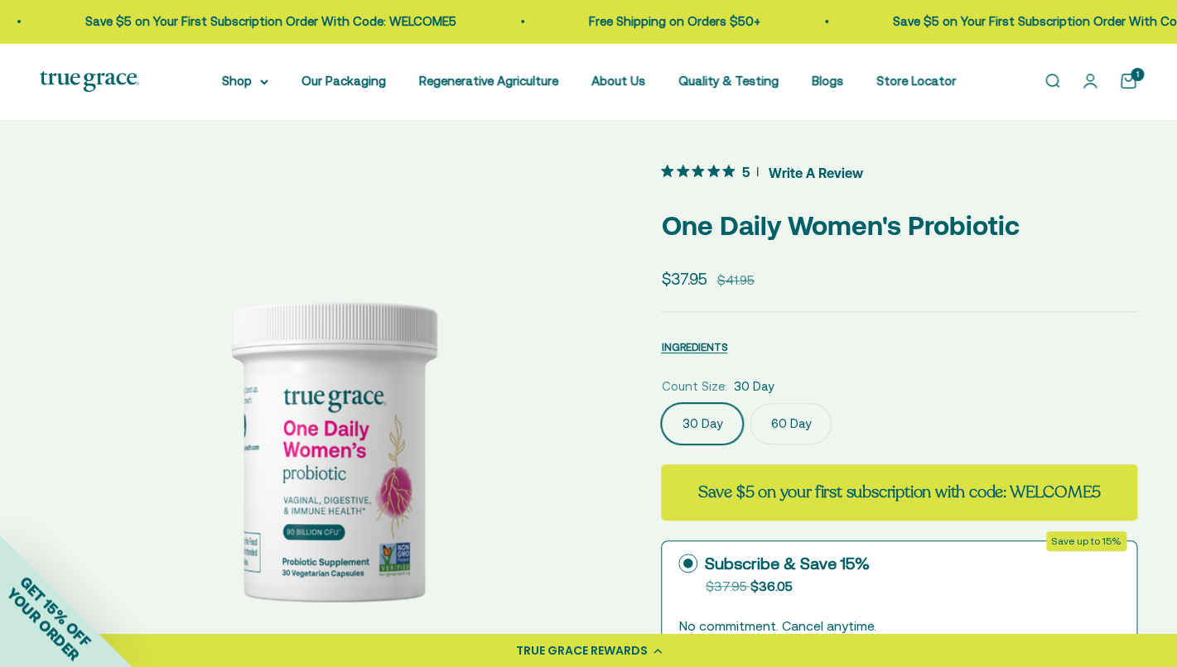
click at [778, 414] on label "60 Day" at bounding box center [790, 423] width 82 height 41
click at [661, 403] on input "60 Day" at bounding box center [660, 402] width 1 height 1
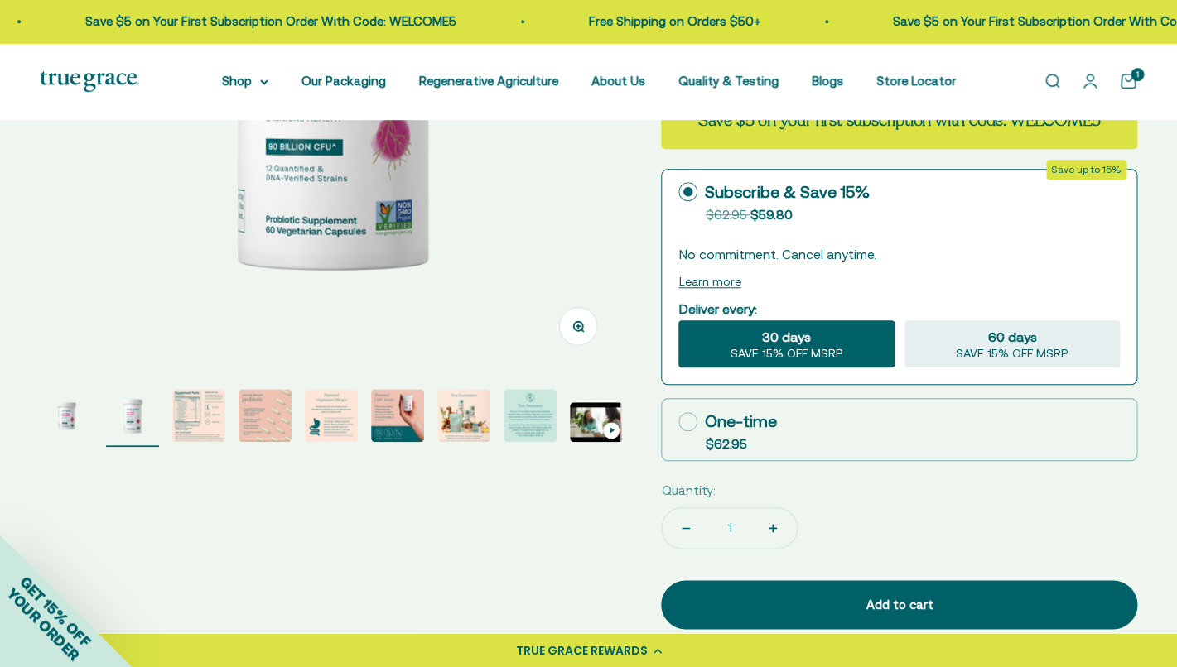
scroll to position [541, 0]
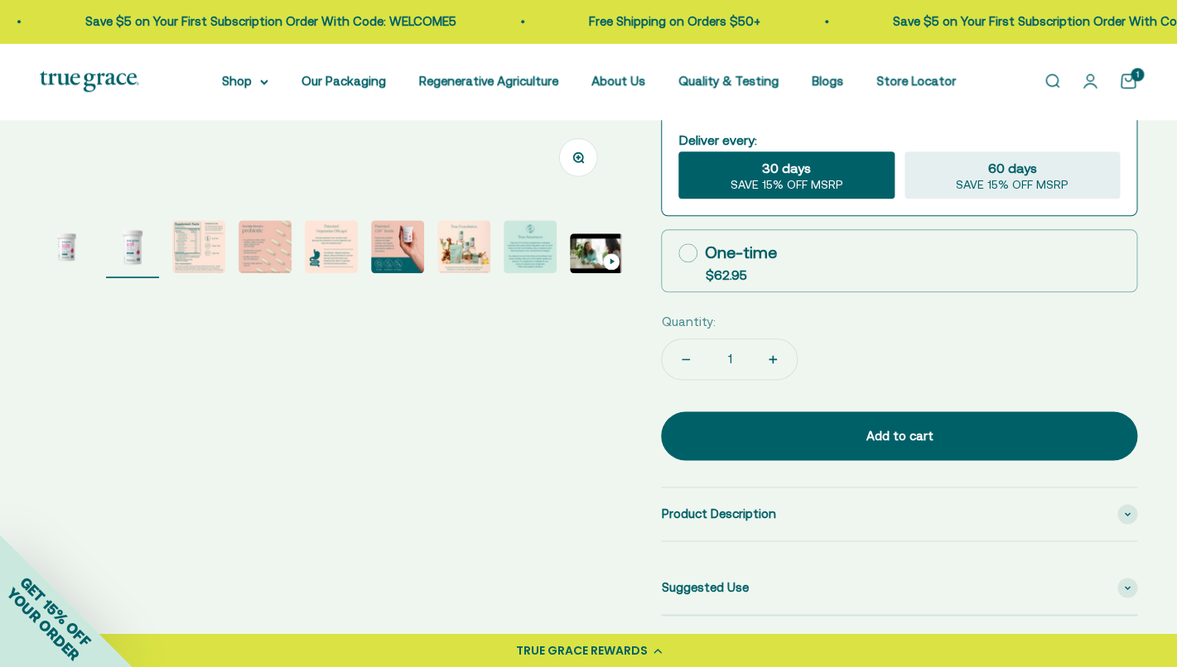
click at [909, 247] on label "One-time $62.95" at bounding box center [899, 260] width 475 height 61
click at [678, 253] on input "One-time $62.95" at bounding box center [677, 253] width 1 height 1
radio input "true"
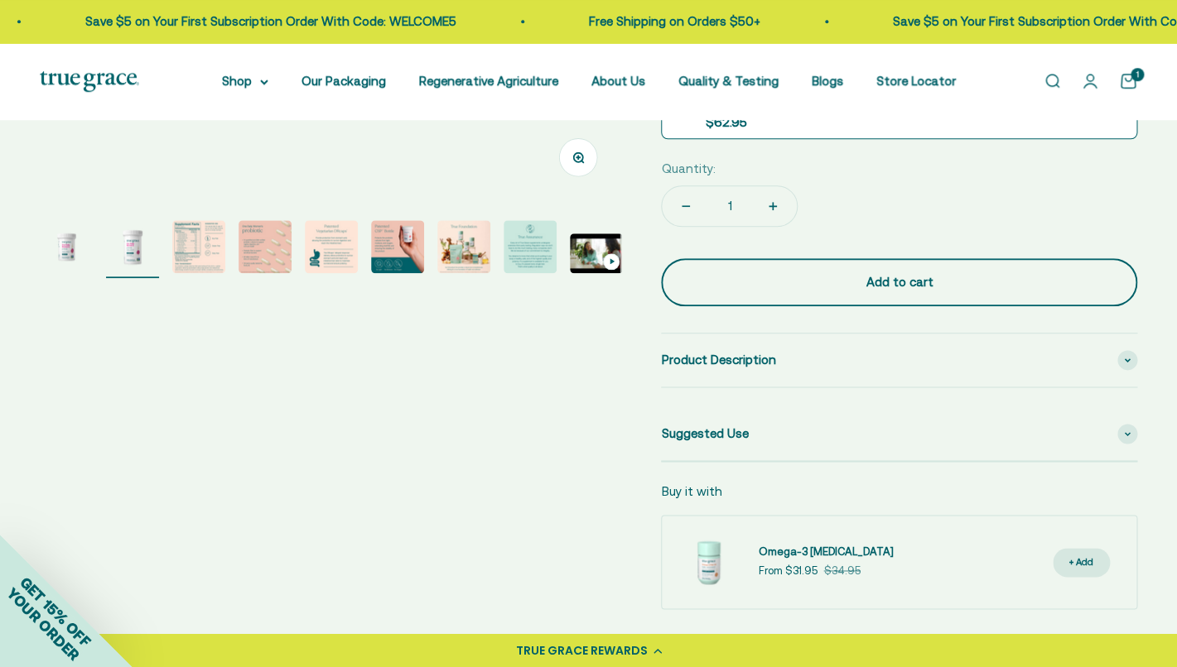
click at [914, 289] on button "Add to cart" at bounding box center [899, 282] width 476 height 48
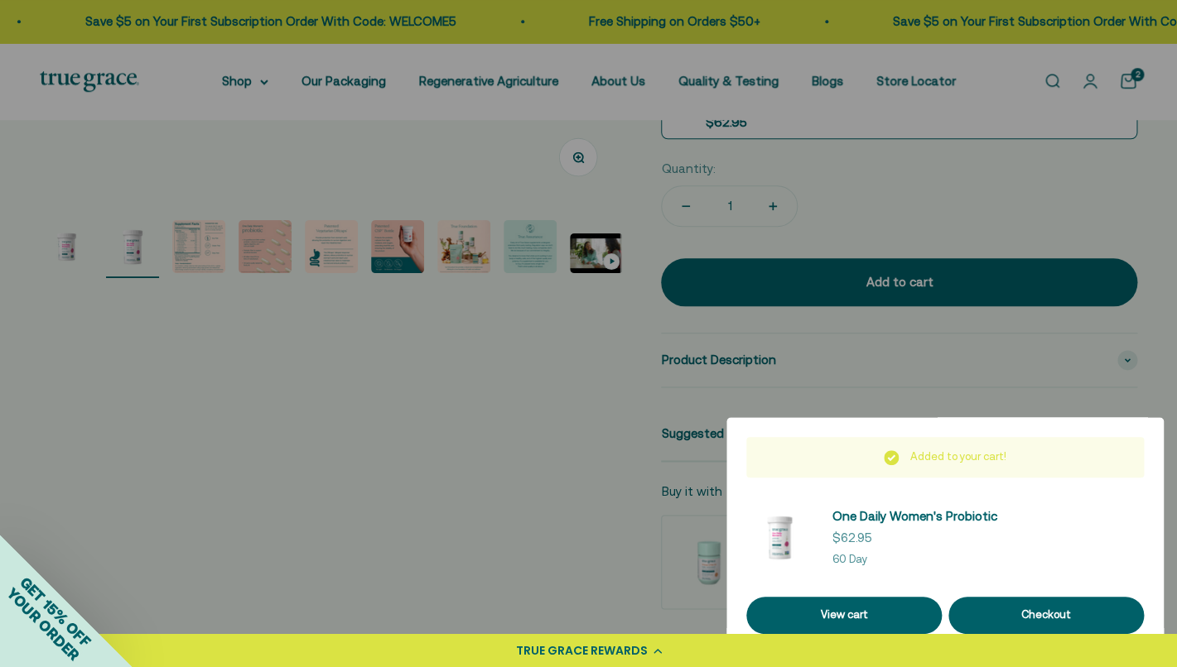
click at [1131, 73] on div at bounding box center [588, 333] width 1177 height 667
click at [1131, 89] on link "Open cart 2" at bounding box center [1128, 81] width 18 height 18
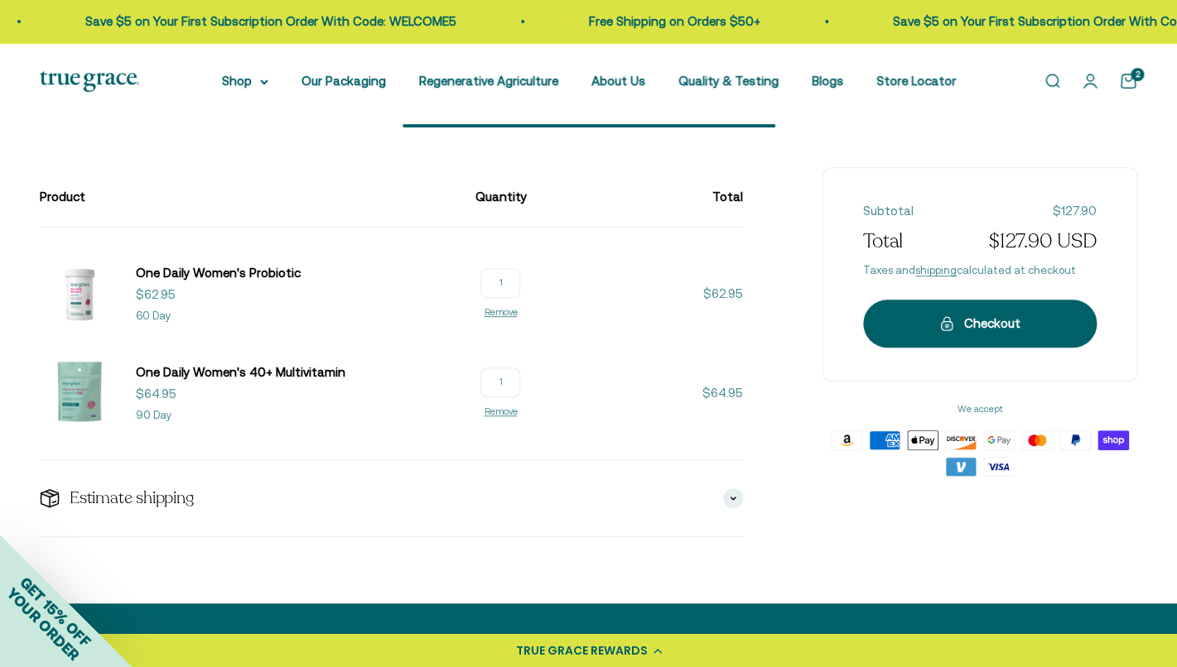
scroll to position [26, 0]
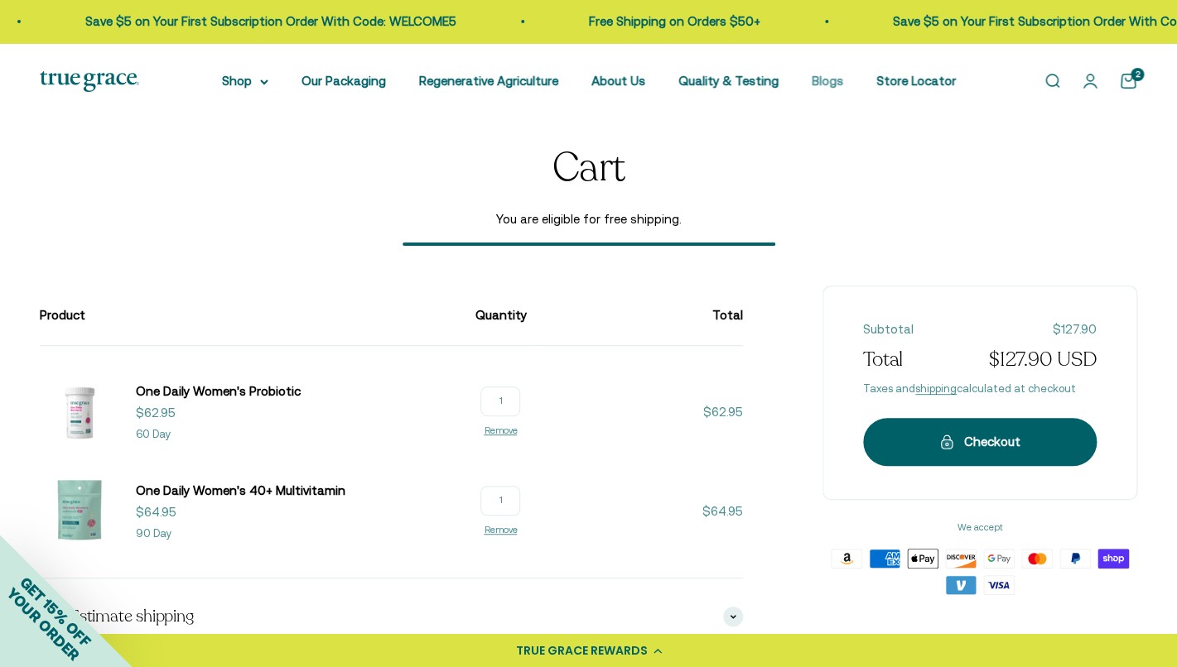
click at [837, 82] on link "Blogs" at bounding box center [827, 81] width 31 height 14
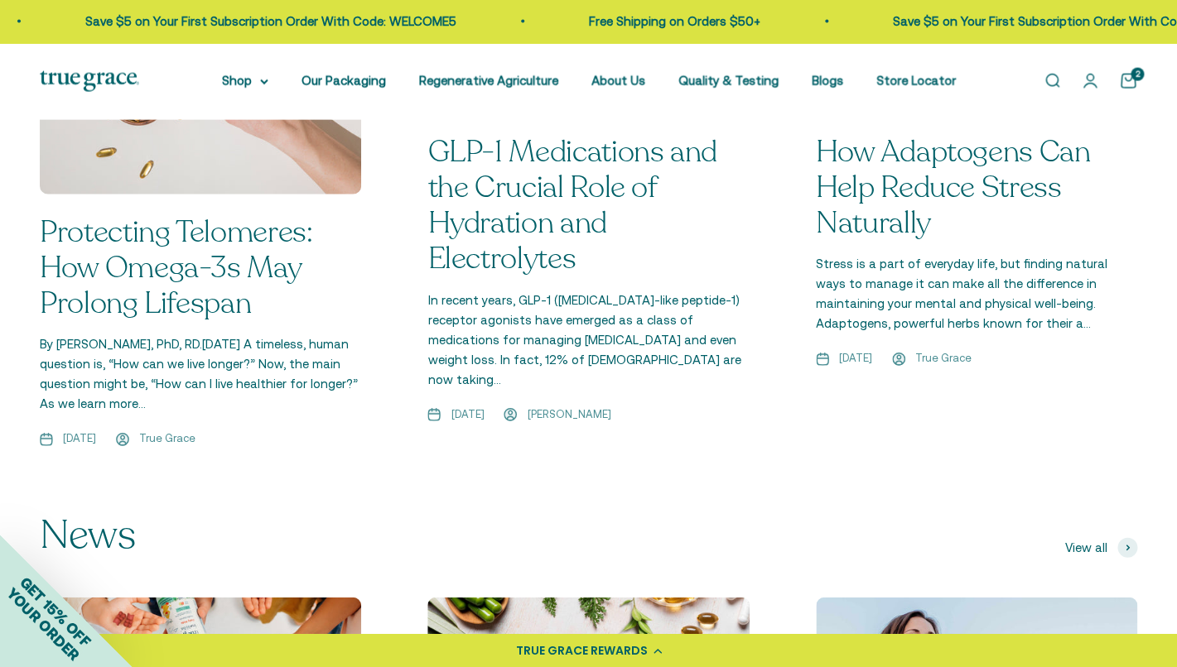
scroll to position [1388, 0]
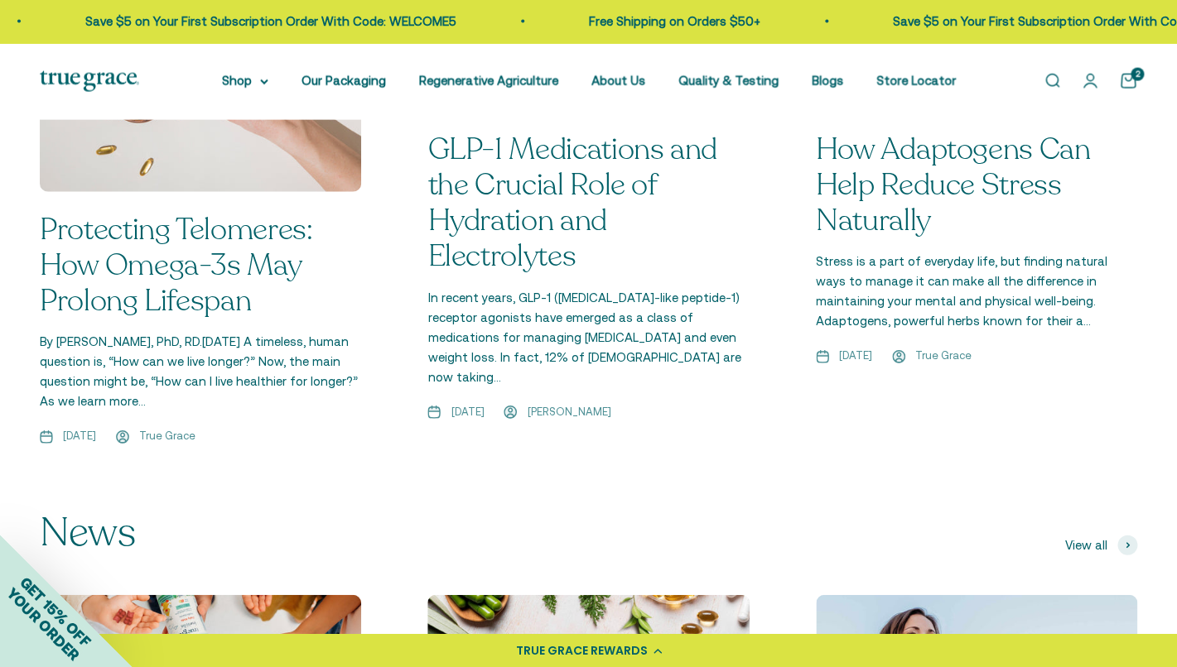
click at [926, 160] on link "How Adaptogens Can Help Reduce Stress Naturally" at bounding box center [953, 185] width 275 height 112
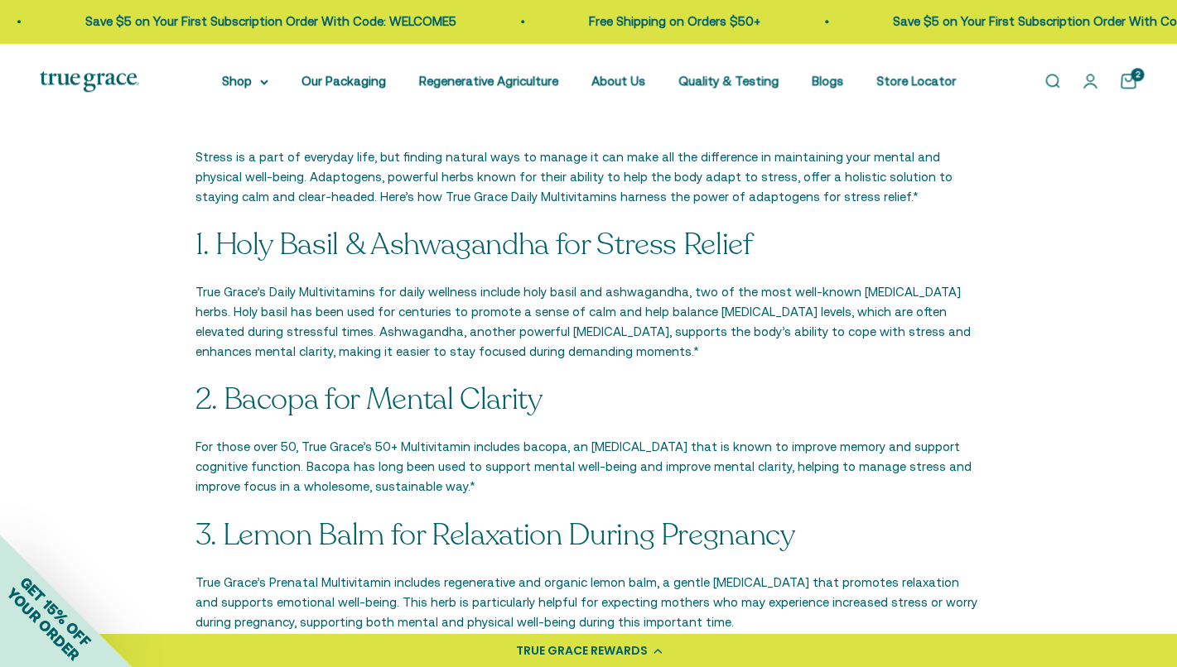
scroll to position [631, 0]
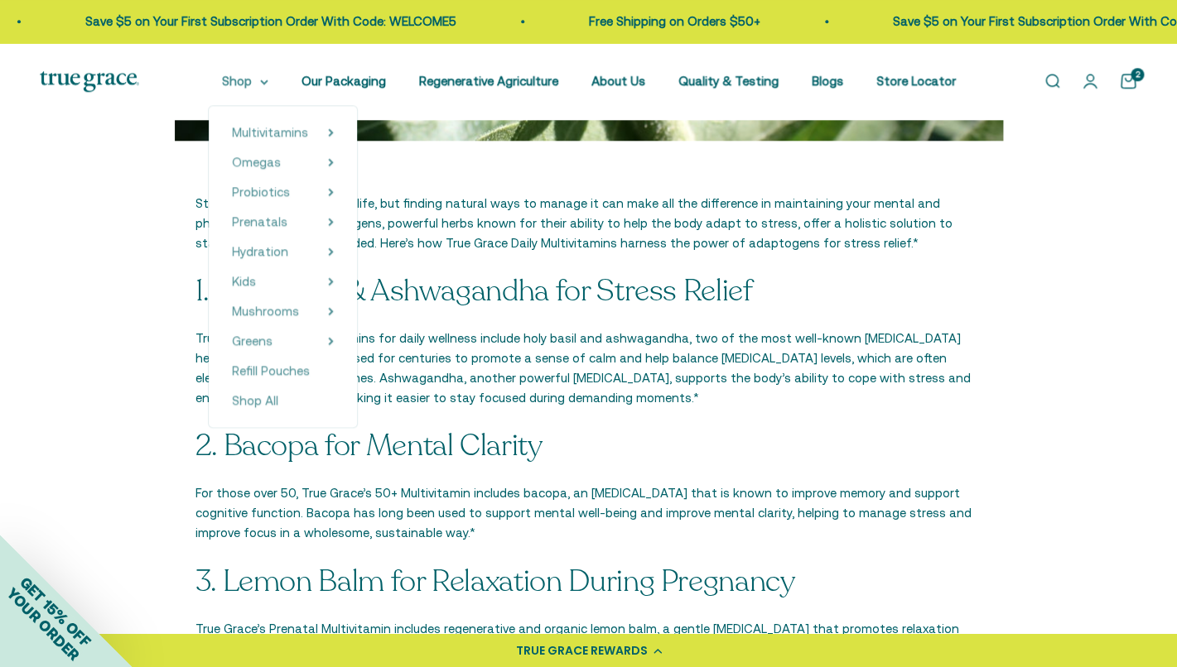
click at [251, 83] on summary "Shop" at bounding box center [245, 81] width 46 height 20
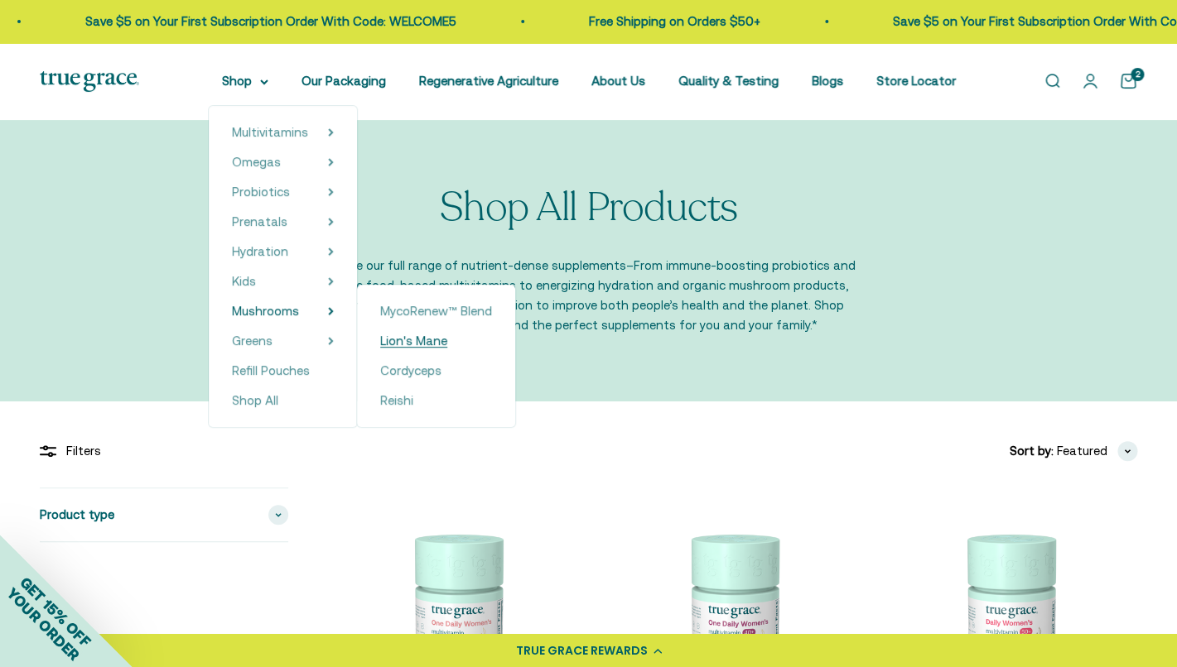
click at [402, 344] on span "Lion's Mane" at bounding box center [413, 341] width 67 height 14
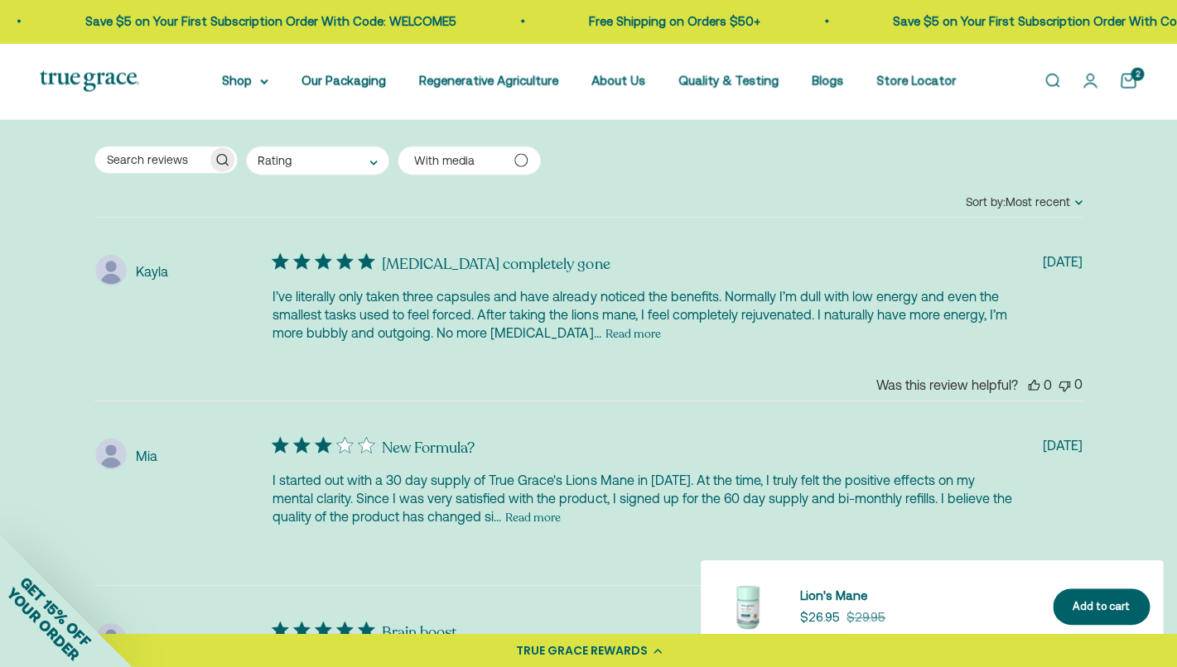
scroll to position [3679, 0]
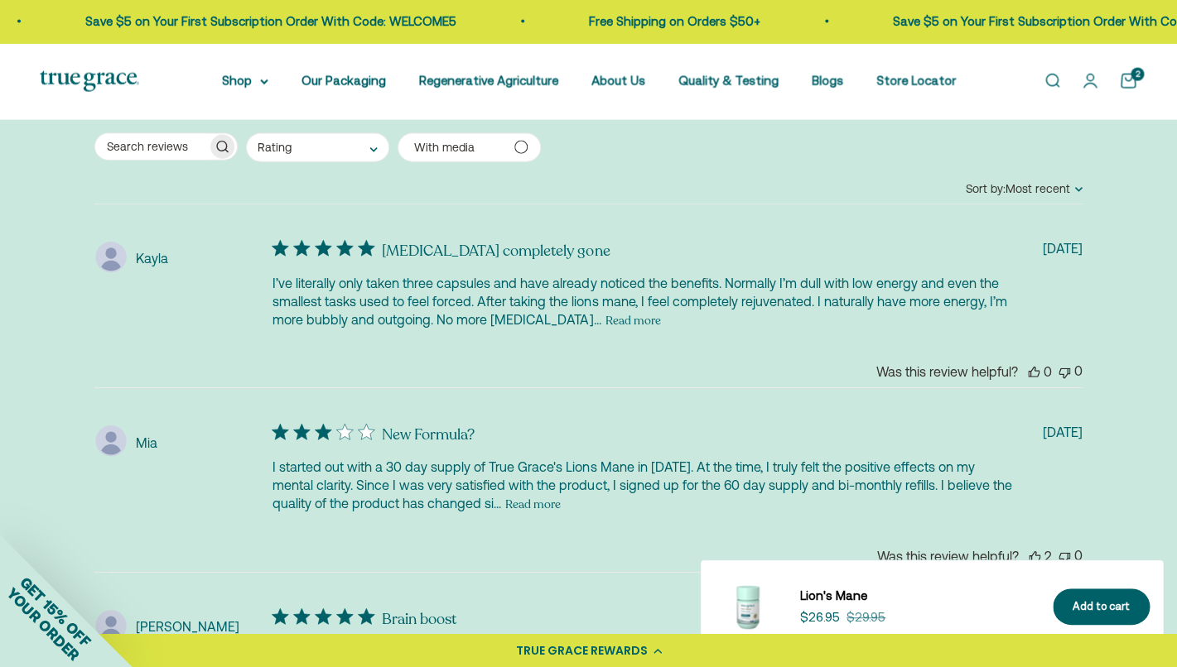
click at [561, 495] on button "Read more" at bounding box center [532, 505] width 55 height 20
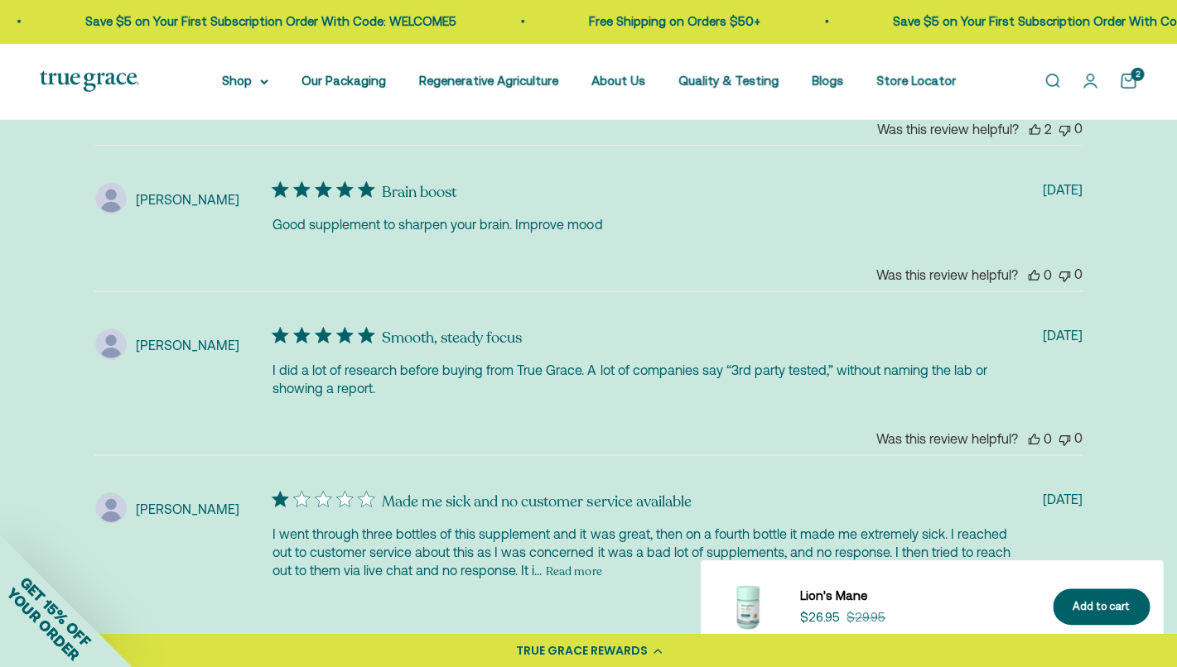
scroll to position [4186, 0]
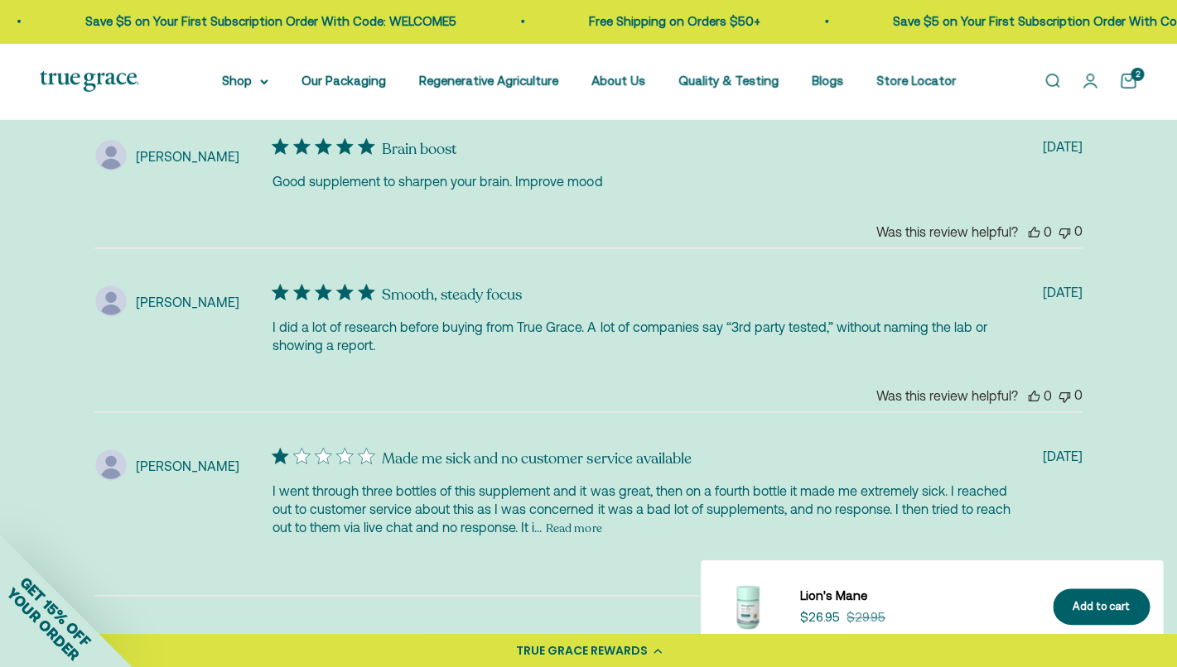
click at [601, 518] on button "Read more" at bounding box center [573, 528] width 55 height 20
